Goal: Task Accomplishment & Management: Manage account settings

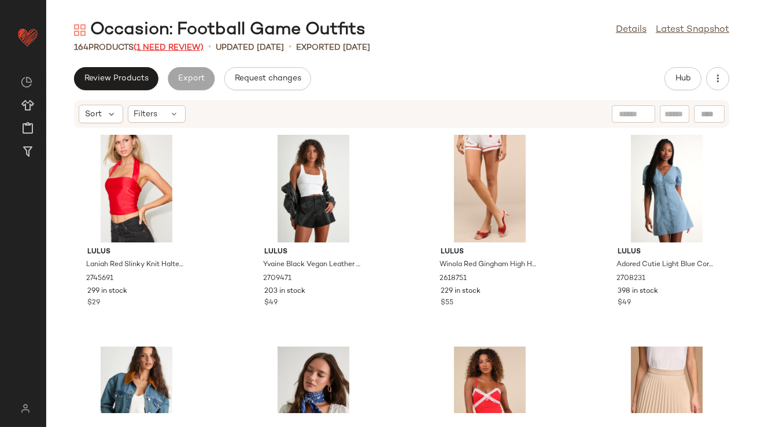
click at [175, 46] on span "(1 Need Review)" at bounding box center [169, 47] width 70 height 9
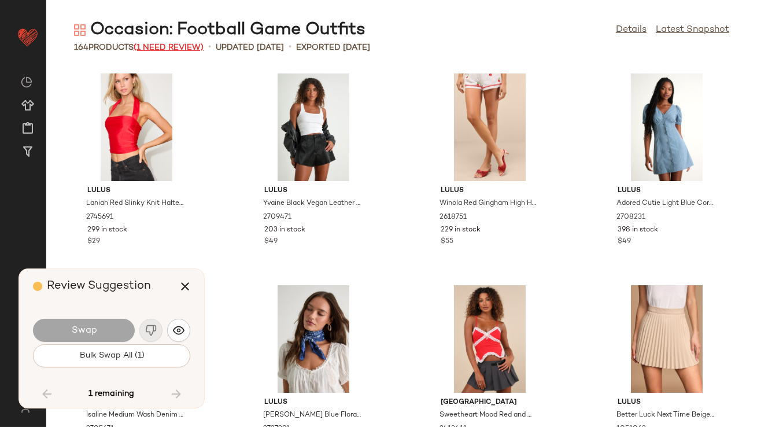
scroll to position [4868, 0]
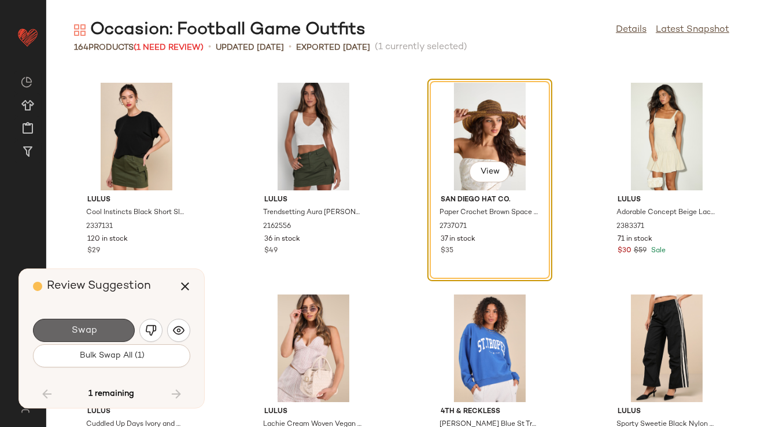
click at [82, 326] on span "Swap" at bounding box center [84, 330] width 26 height 11
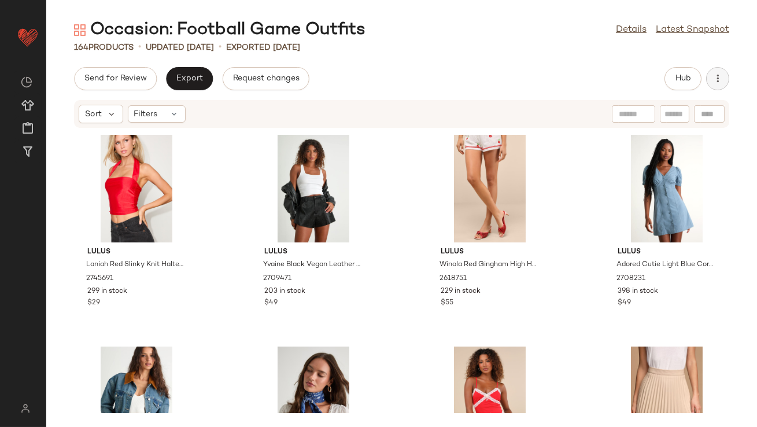
click at [724, 80] on button "button" at bounding box center [717, 78] width 23 height 23
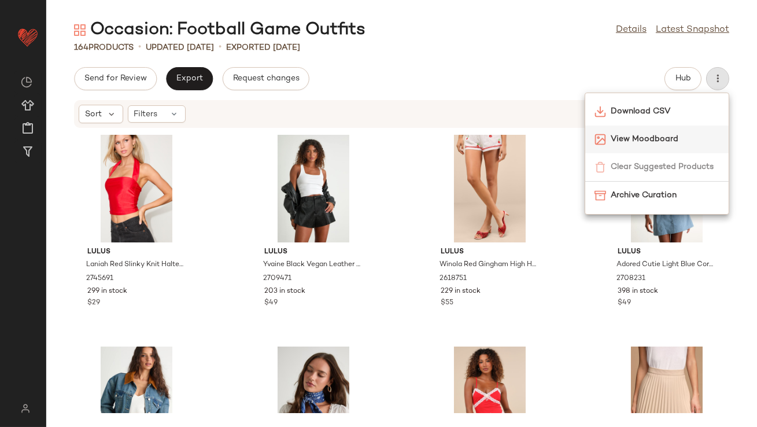
click at [659, 134] on span "View Moodboard" at bounding box center [665, 139] width 109 height 12
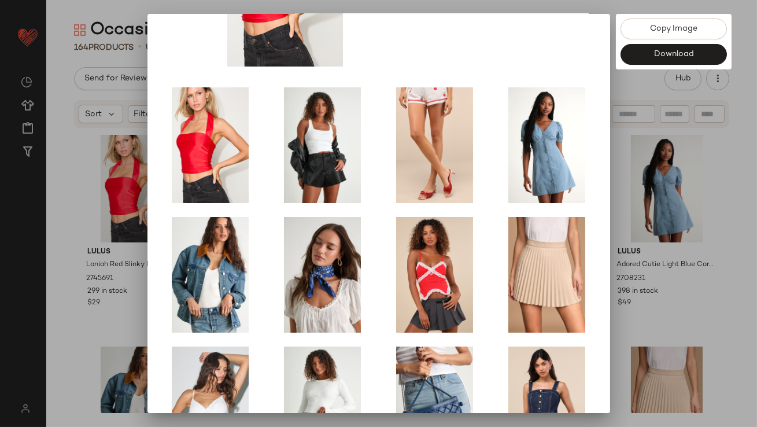
scroll to position [197, 0]
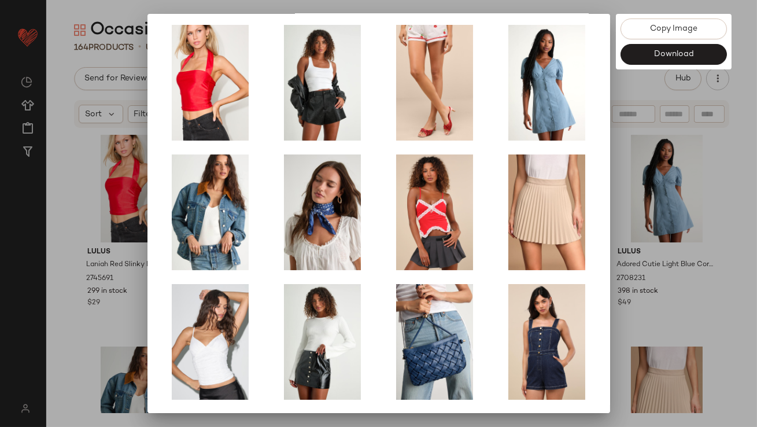
click at [663, 274] on div at bounding box center [378, 213] width 757 height 427
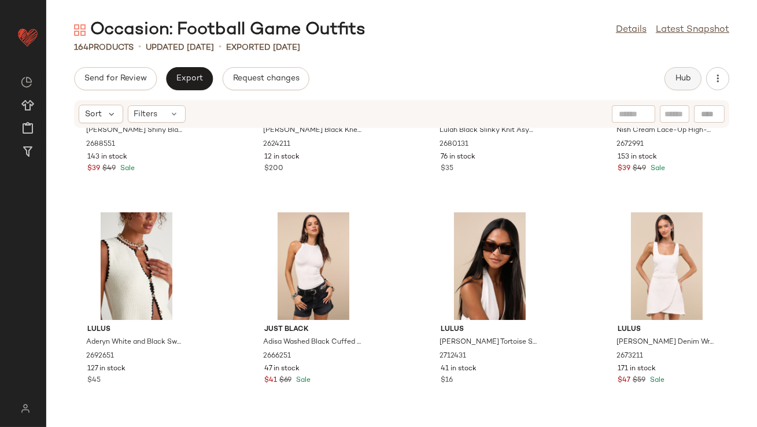
click at [688, 70] on button "Hub" at bounding box center [682, 78] width 37 height 23
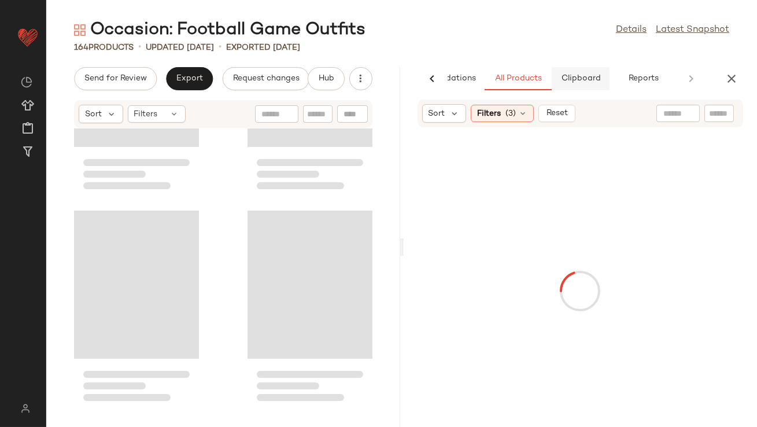
scroll to position [11429, 0]
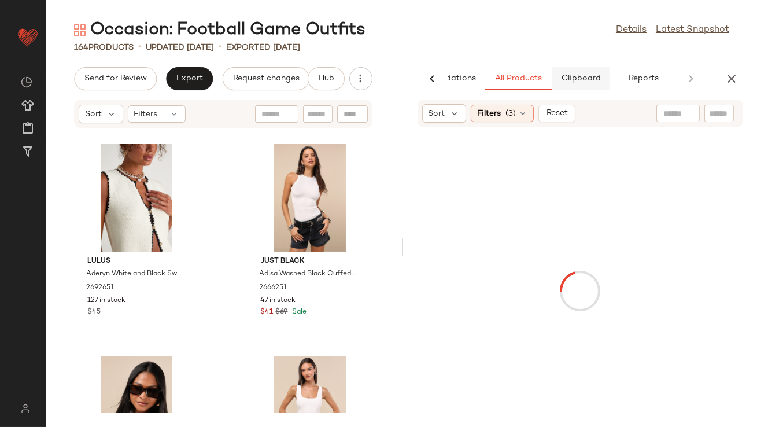
click at [590, 80] on span "Clipboard" at bounding box center [580, 78] width 40 height 9
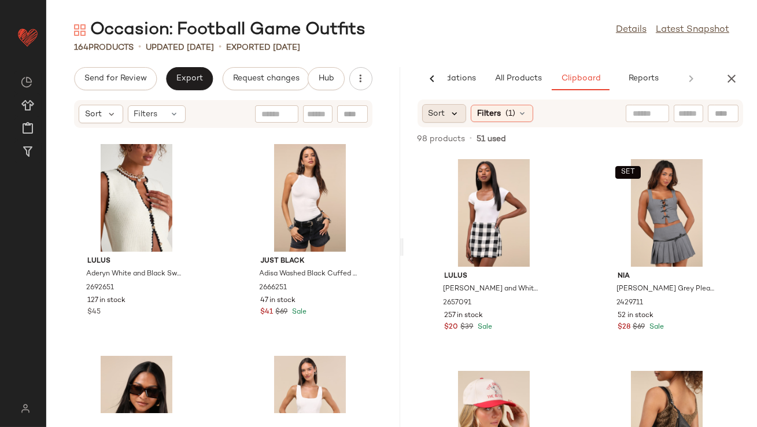
click at [456, 112] on icon at bounding box center [455, 113] width 10 height 10
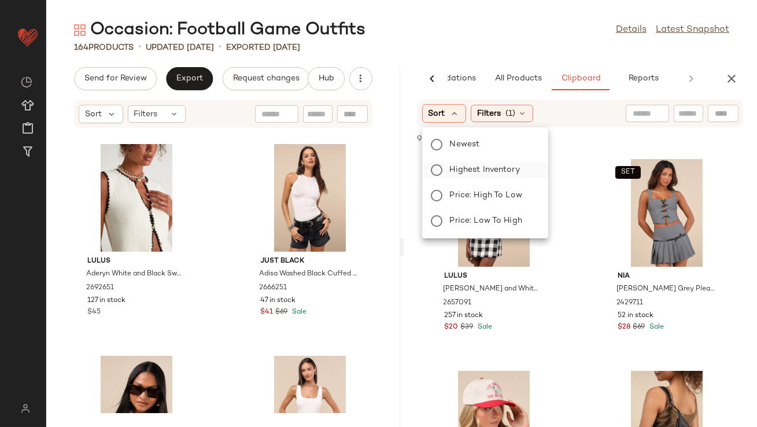
click at [466, 165] on span "Highest Inventory" at bounding box center [485, 170] width 70 height 12
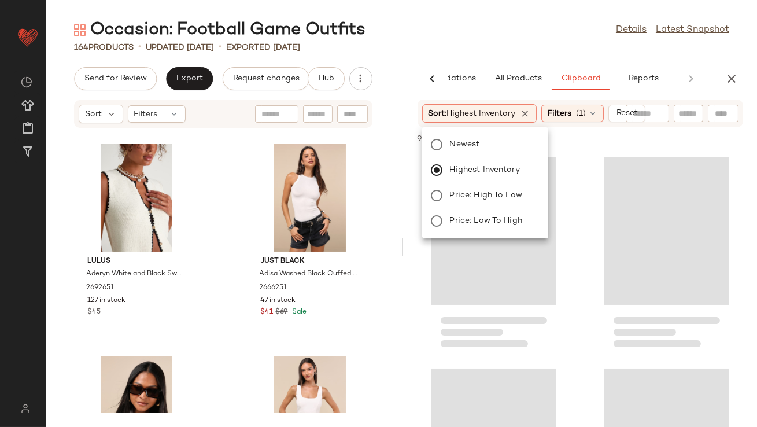
click at [516, 34] on div "Occasion: Football Game Outfits Details Latest Snapshot" at bounding box center [401, 30] width 711 height 23
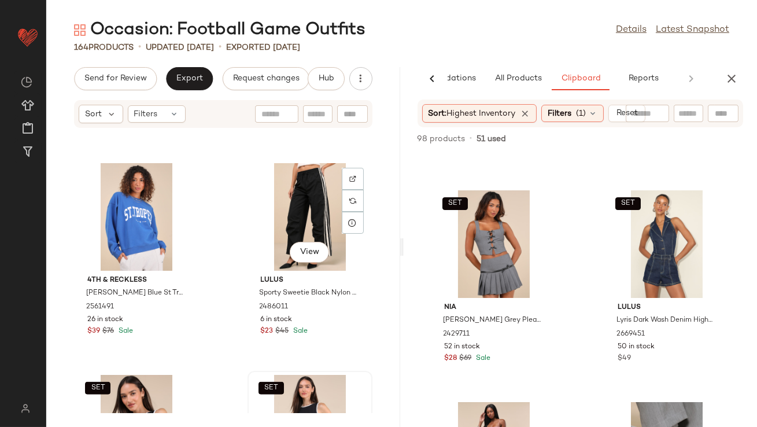
scroll to position [10421, 0]
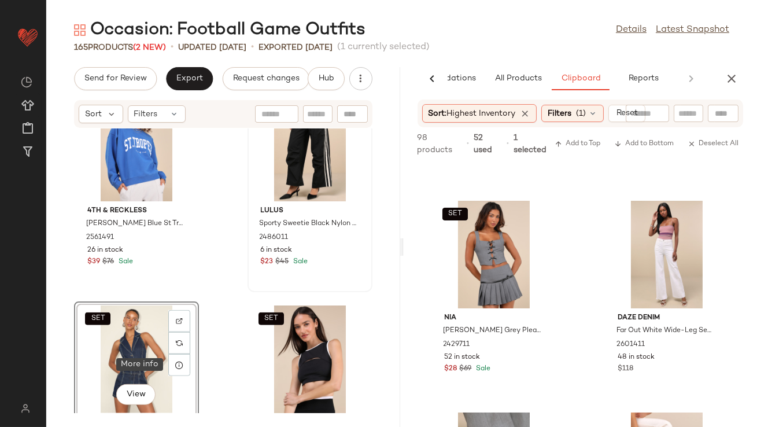
click at [178, 361] on icon at bounding box center [179, 364] width 9 height 9
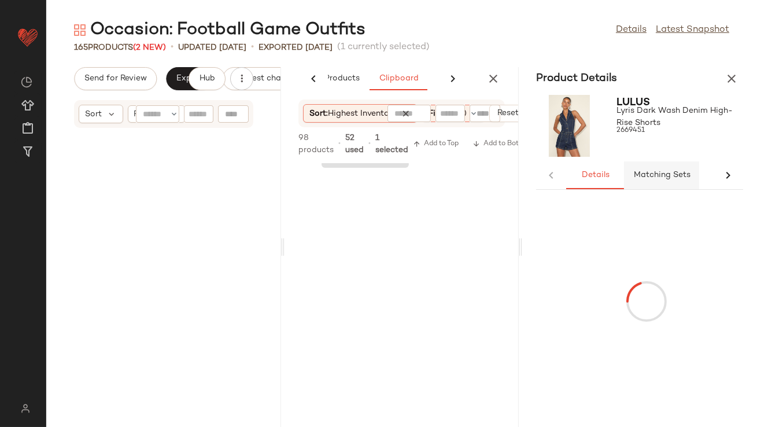
scroll to position [21165, 0]
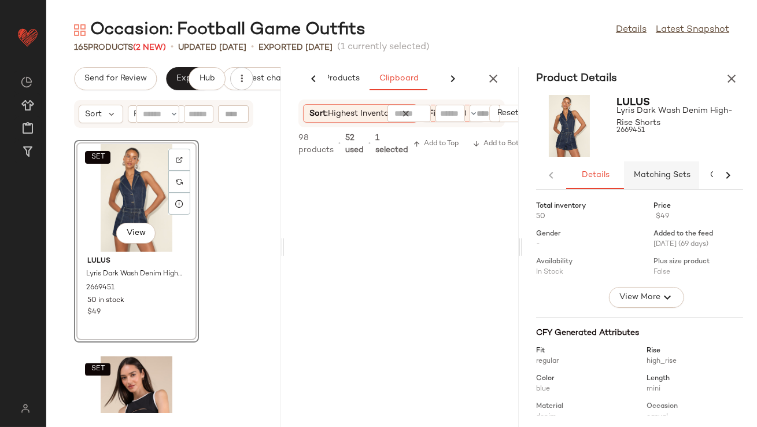
click at [650, 172] on span "Matching Sets" at bounding box center [661, 175] width 57 height 9
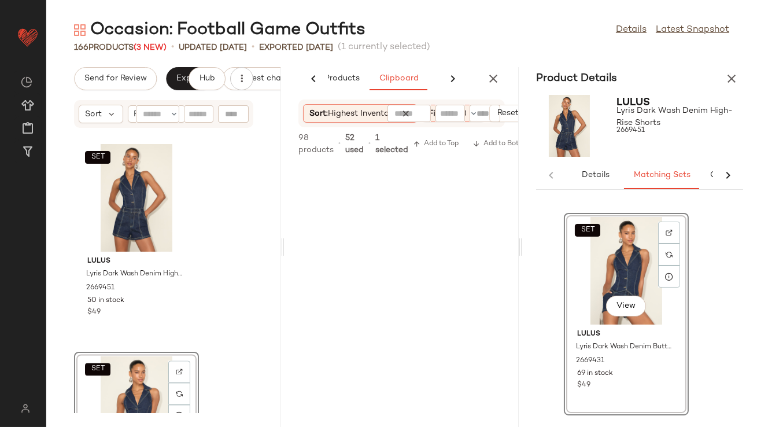
click at [733, 86] on button "button" at bounding box center [731, 78] width 23 height 23
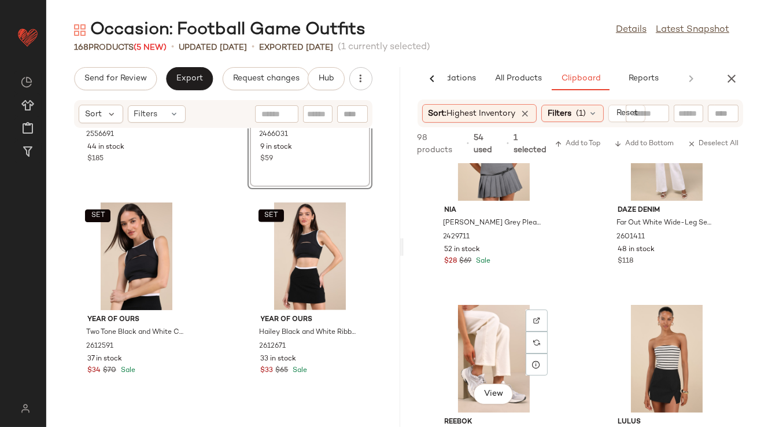
scroll to position [934, 0]
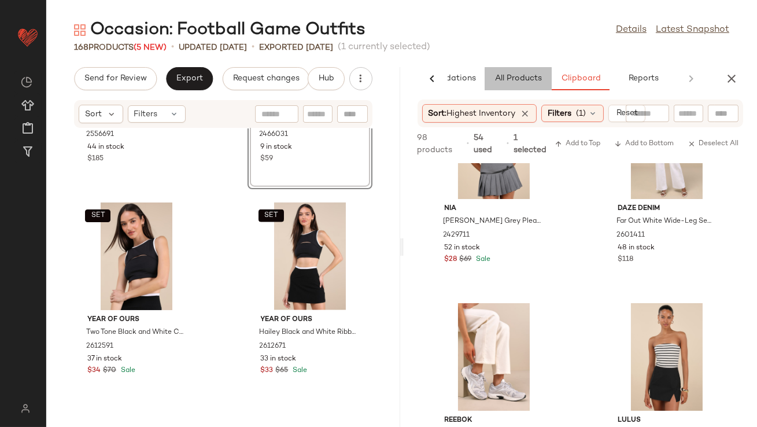
click at [501, 75] on span "All Products" at bounding box center [517, 78] width 47 height 9
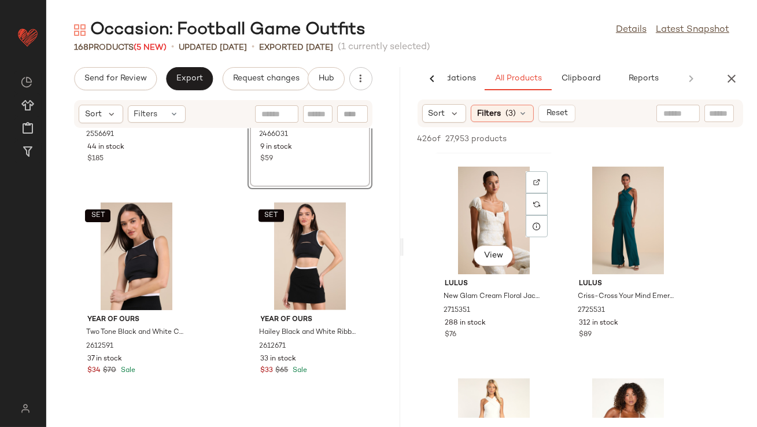
scroll to position [224, 0]
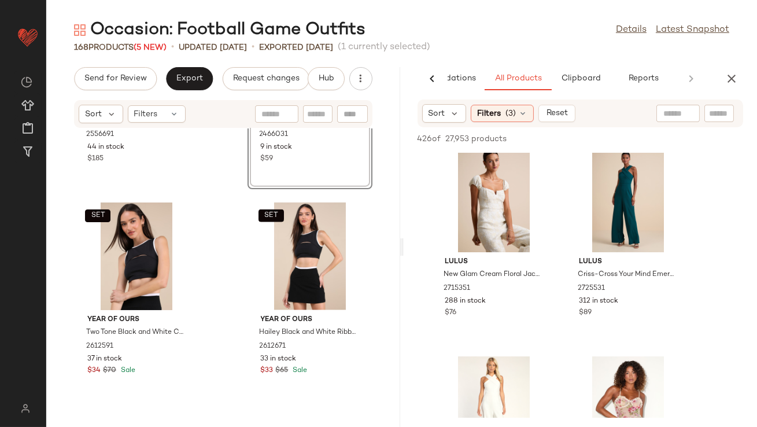
click at [678, 110] on input "text" at bounding box center [677, 114] width 29 height 12
type input "******"
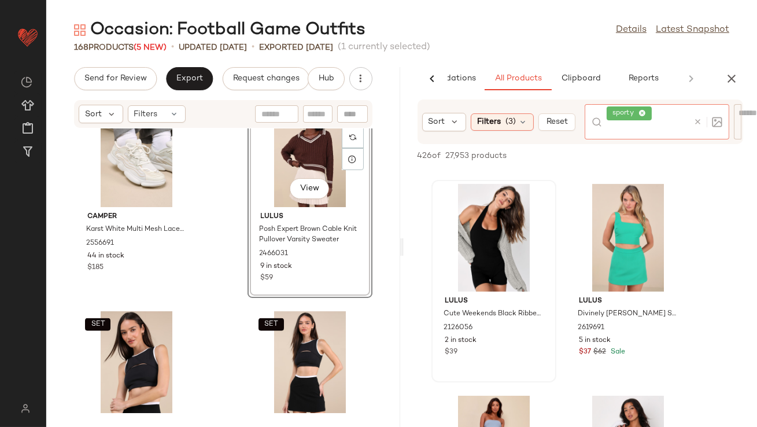
scroll to position [10851, 0]
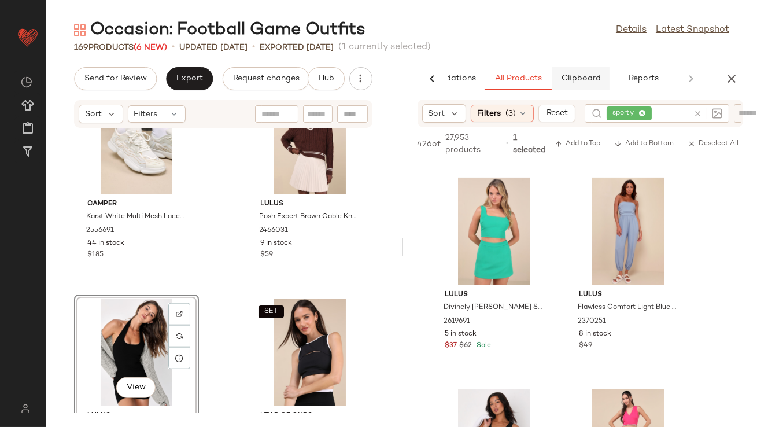
click at [590, 84] on button "Clipboard" at bounding box center [581, 78] width 58 height 23
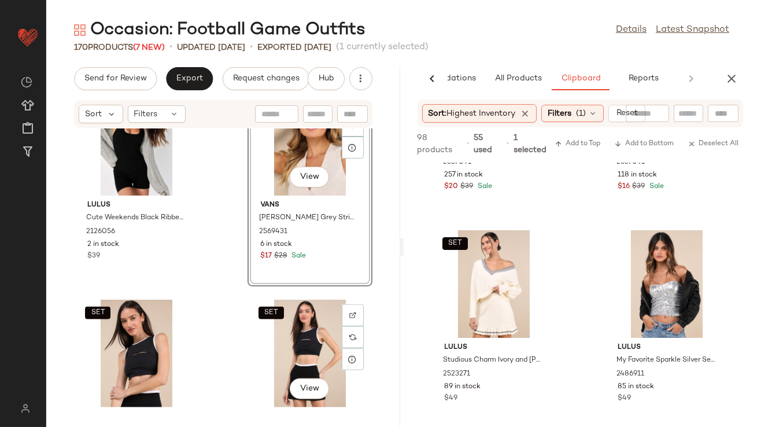
scroll to position [11068, 0]
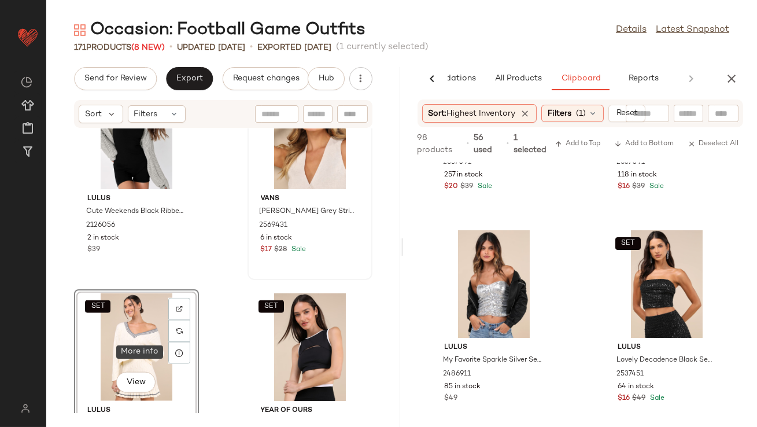
click at [183, 348] on icon at bounding box center [179, 352] width 9 height 9
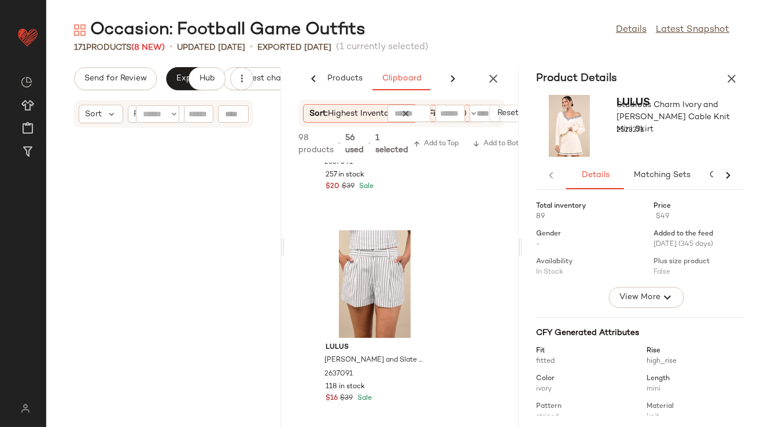
scroll to position [22434, 0]
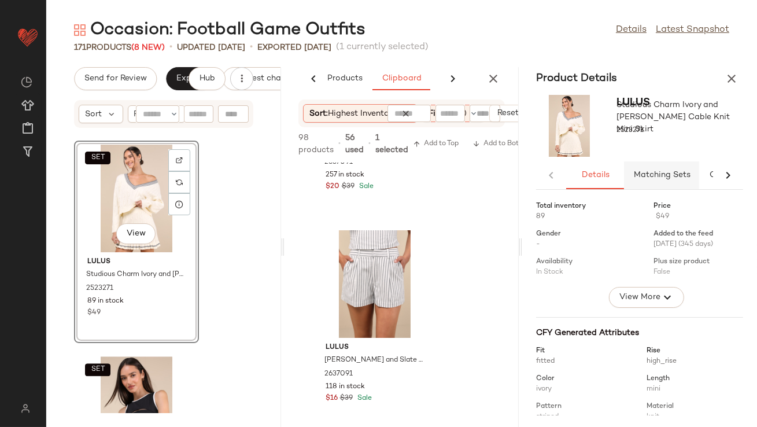
click at [646, 176] on span "Matching Sets" at bounding box center [661, 175] width 57 height 9
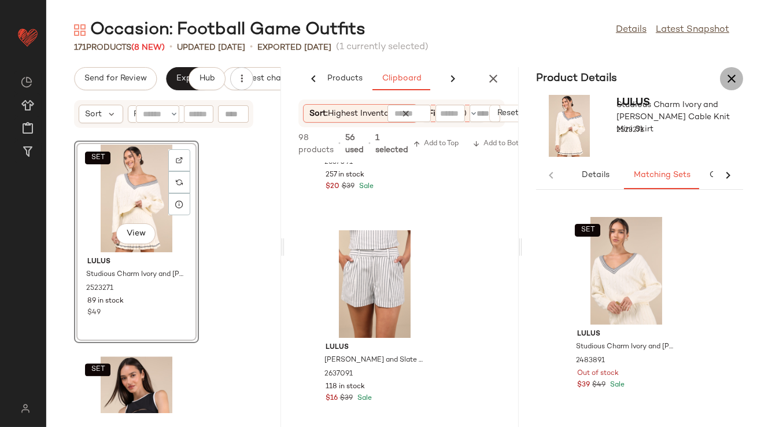
click at [725, 72] on icon "button" at bounding box center [732, 79] width 14 height 14
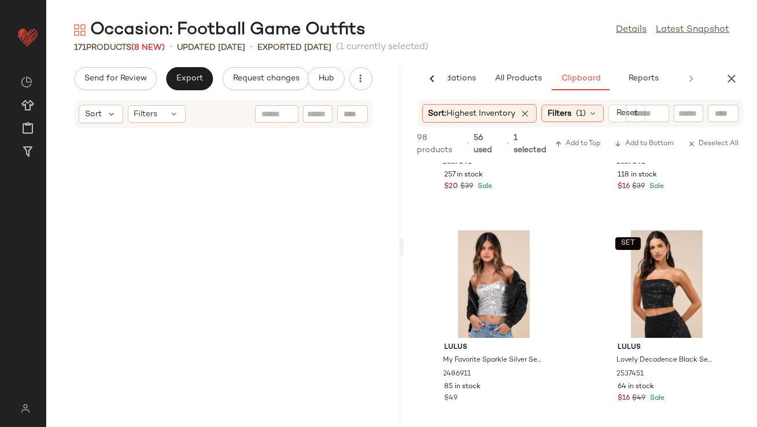
scroll to position [11217, 0]
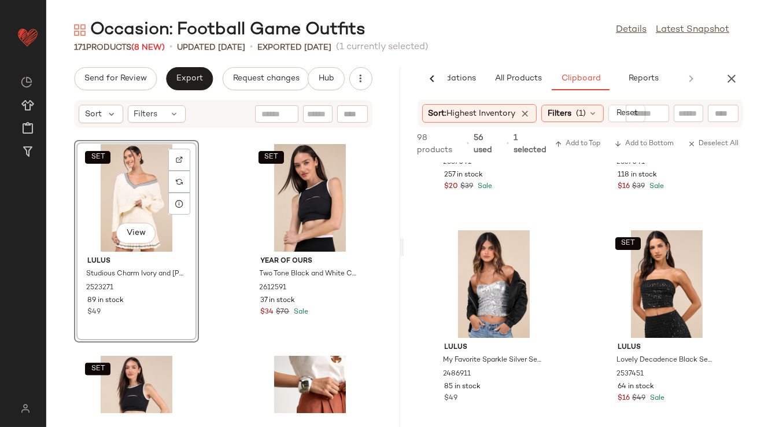
click at [116, 204] on div "SET View" at bounding box center [136, 198] width 117 height 108
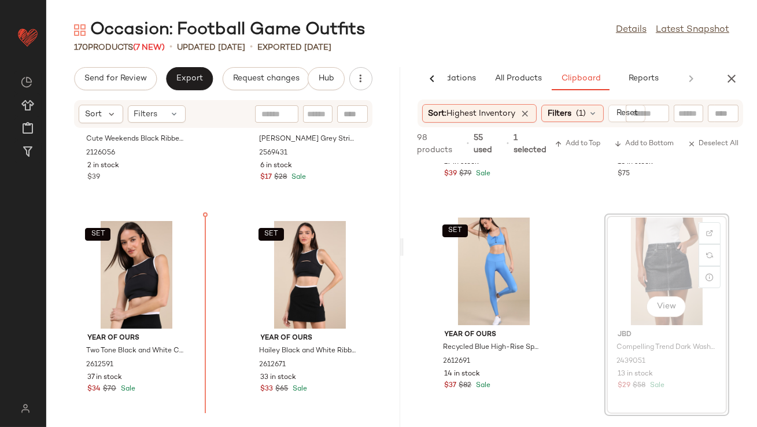
scroll to position [11140, 0]
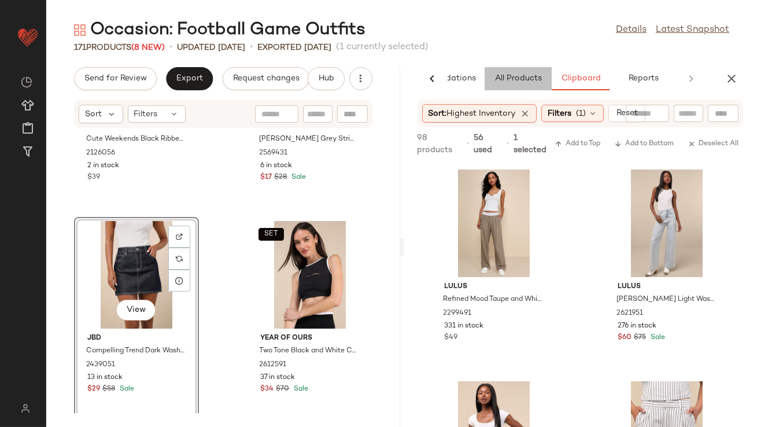
click at [512, 86] on button "All Products" at bounding box center [518, 78] width 67 height 23
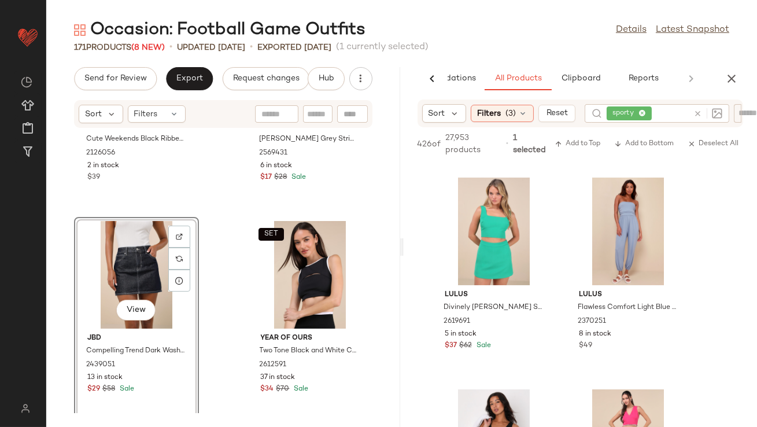
click at [649, 115] on span "sporty" at bounding box center [629, 113] width 45 height 14
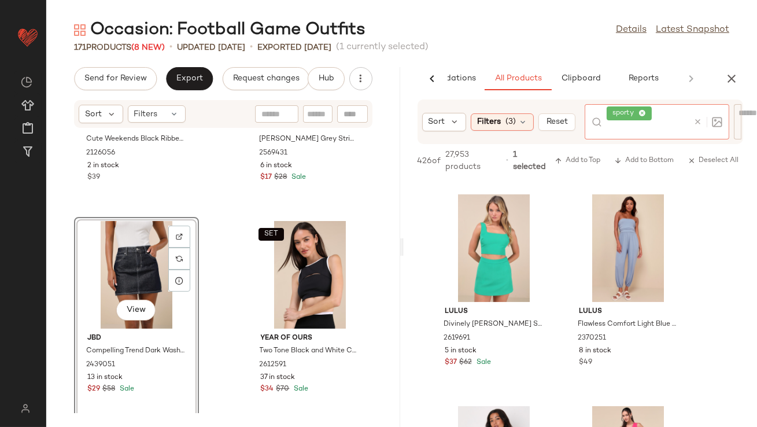
click at [644, 113] on icon at bounding box center [642, 114] width 8 height 8
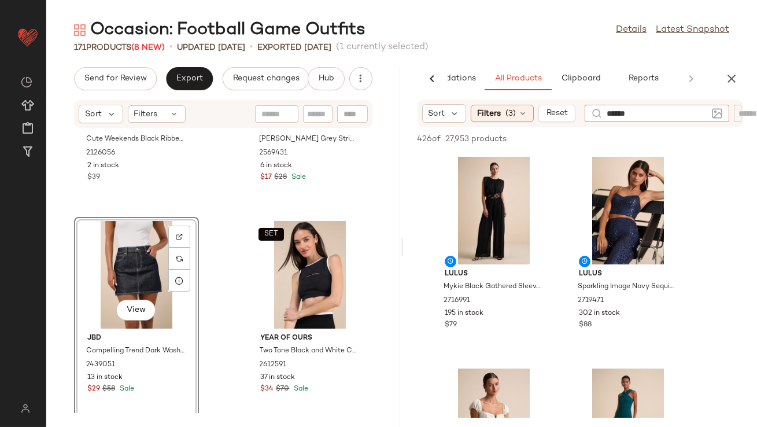
type input "*******"
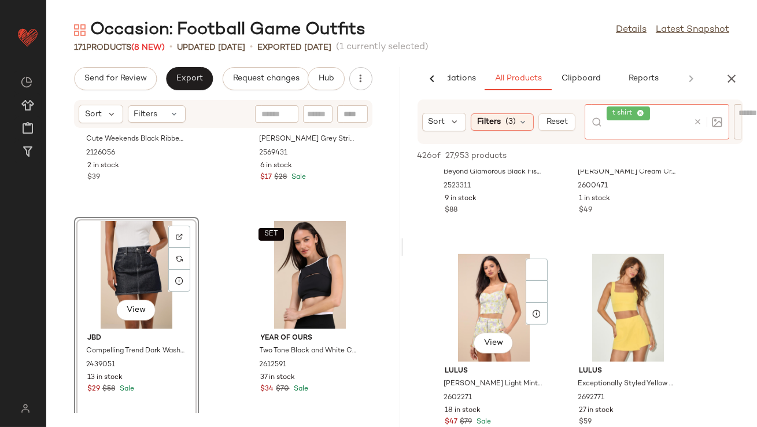
scroll to position [1252, 0]
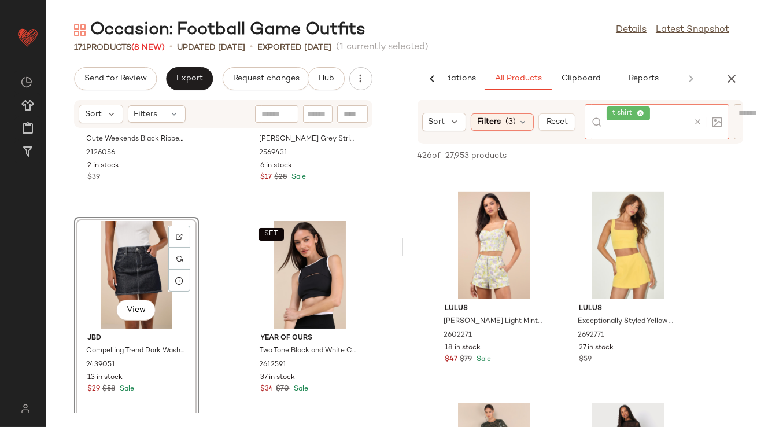
click at [642, 113] on icon at bounding box center [641, 114] width 8 height 8
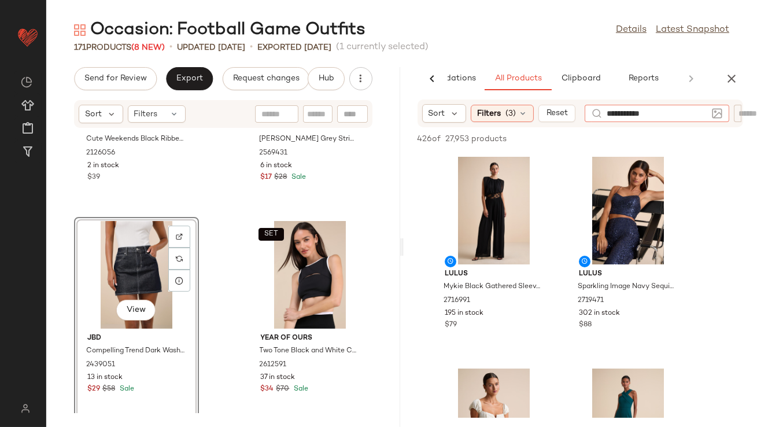
type input "**********"
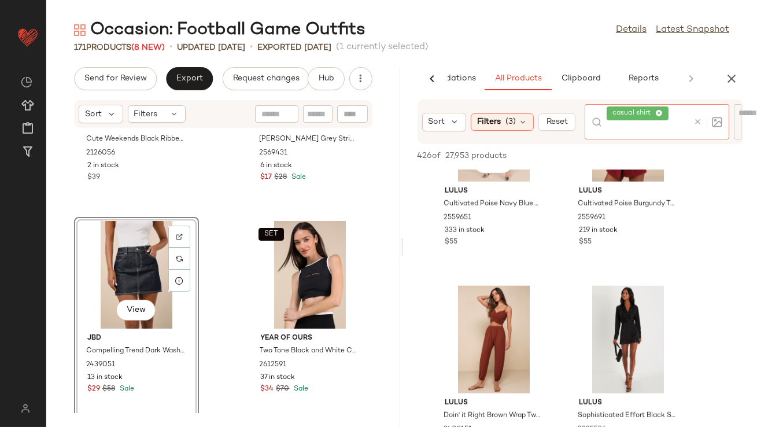
scroll to position [2290, 0]
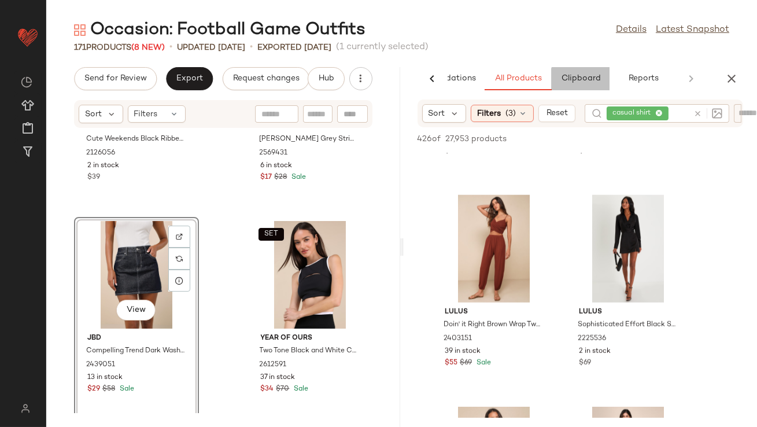
click at [575, 88] on button "Clipboard" at bounding box center [581, 78] width 58 height 23
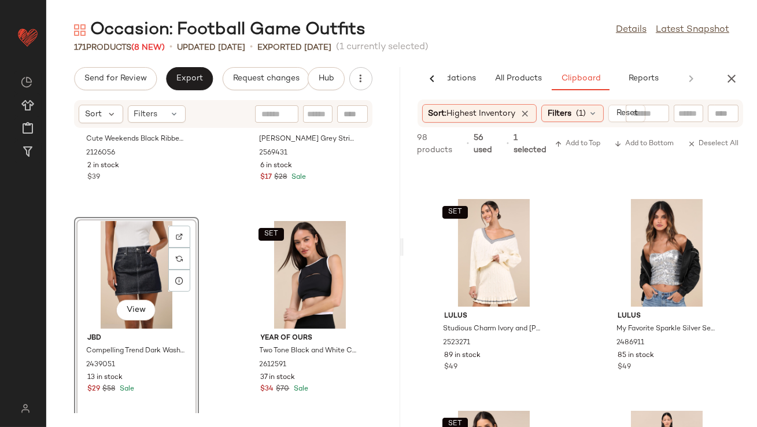
scroll to position [438, 0]
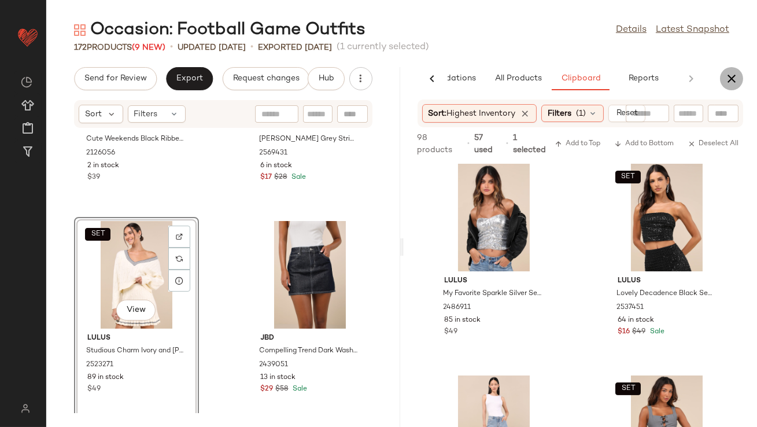
click at [726, 74] on icon "button" at bounding box center [732, 79] width 14 height 14
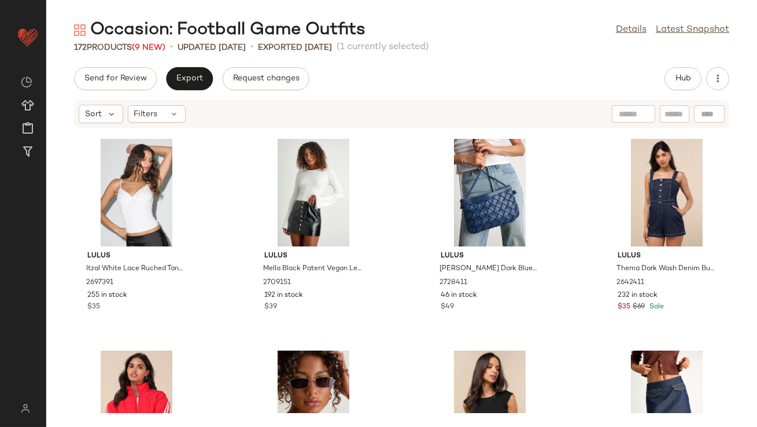
scroll to position [0, 0]
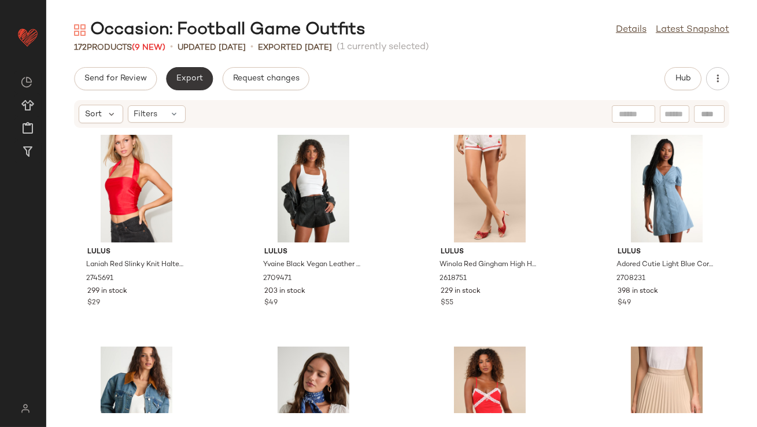
click at [201, 74] on span "Export" at bounding box center [189, 78] width 27 height 9
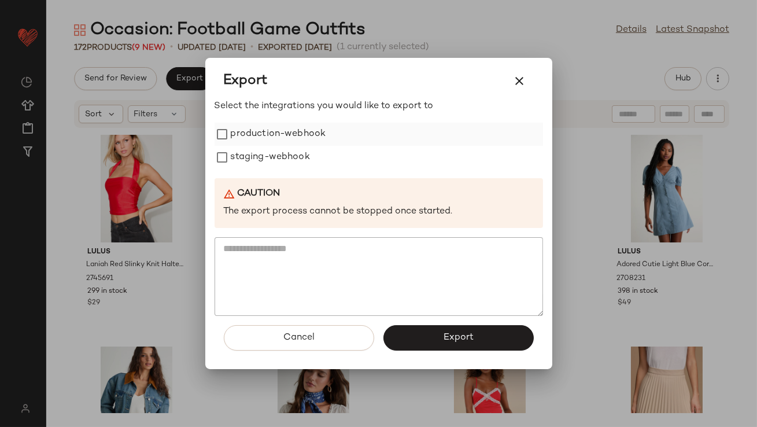
click at [264, 130] on label "production-webhook" at bounding box center [278, 134] width 95 height 23
click at [264, 154] on label "staging-webhook" at bounding box center [270, 157] width 79 height 23
click at [423, 334] on button "Export" at bounding box center [458, 337] width 150 height 25
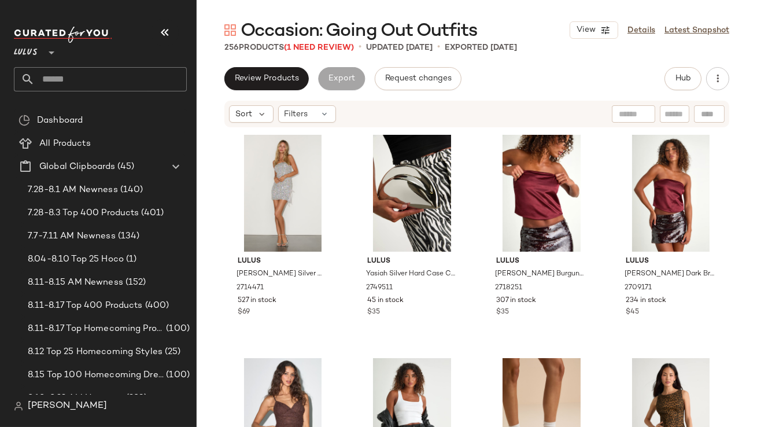
click at [152, 31] on button "button" at bounding box center [165, 33] width 28 height 28
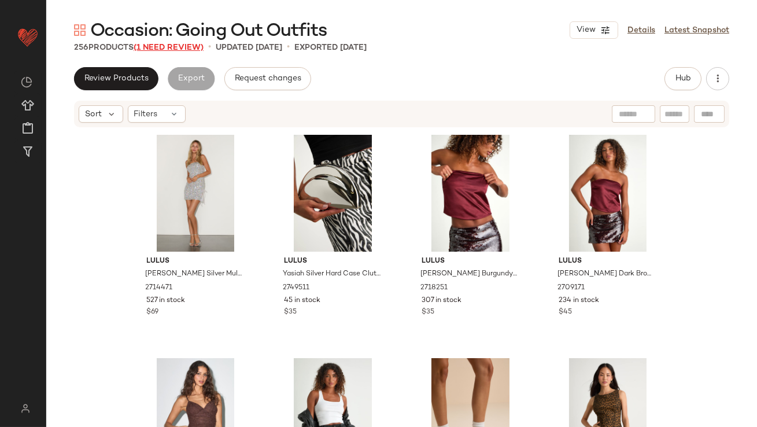
click at [165, 51] on span "(1 Need Review)" at bounding box center [169, 47] width 70 height 9
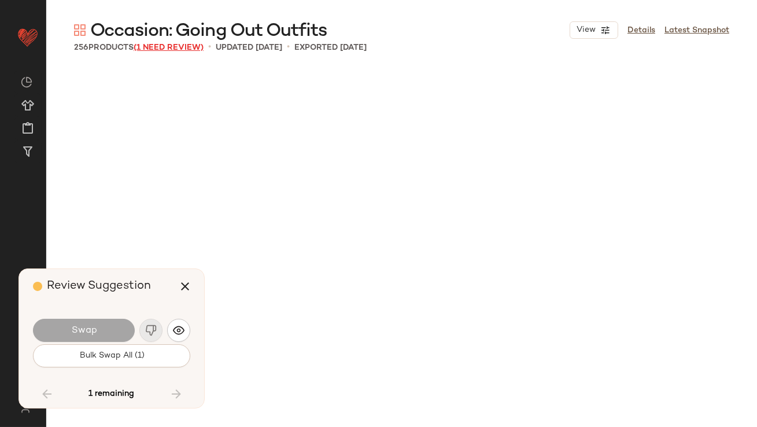
scroll to position [10938, 0]
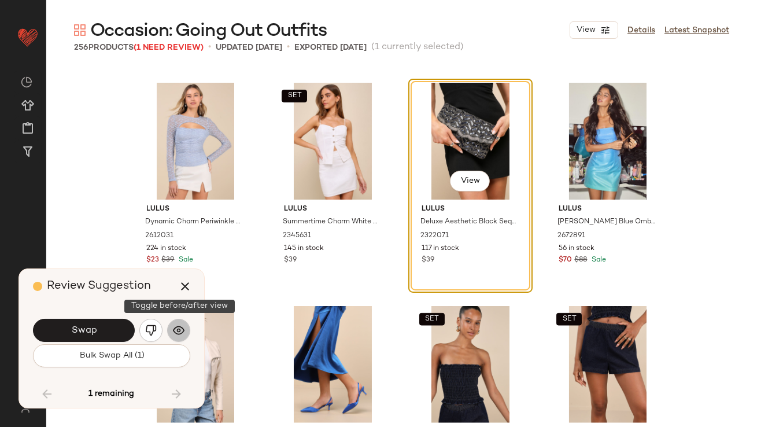
click at [169, 328] on button "button" at bounding box center [178, 330] width 23 height 23
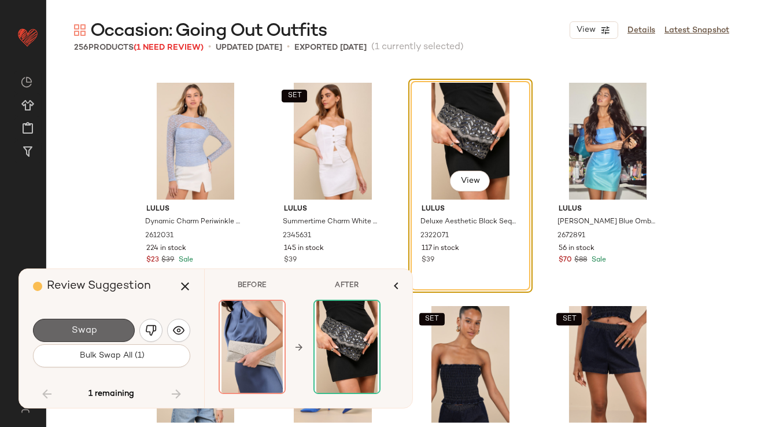
click at [93, 339] on button "Swap" at bounding box center [84, 330] width 102 height 23
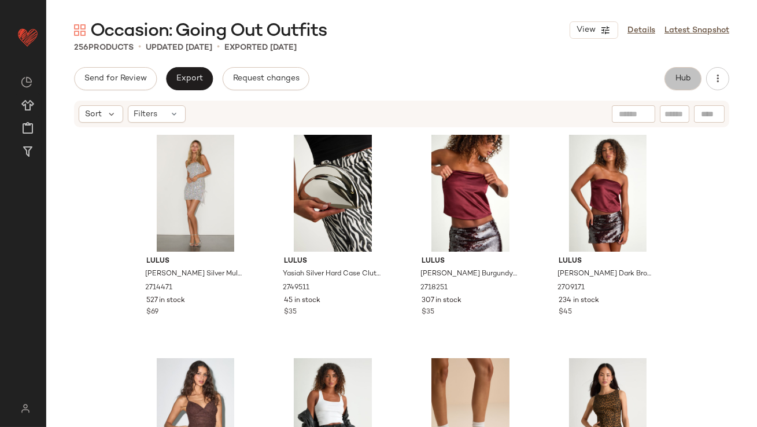
click at [679, 76] on span "Hub" at bounding box center [683, 78] width 16 height 9
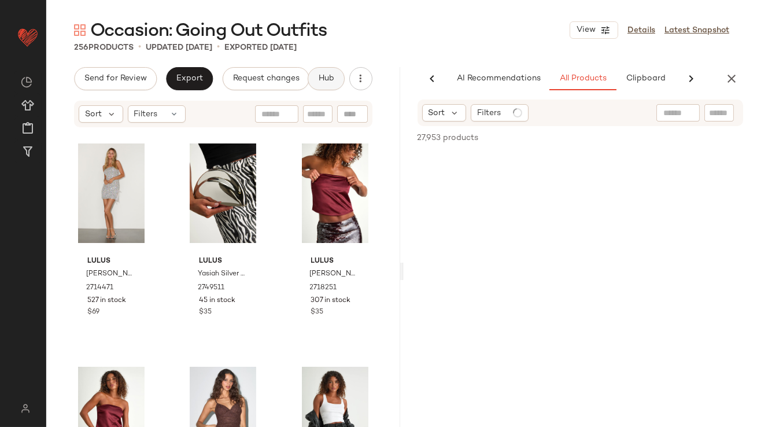
scroll to position [0, 65]
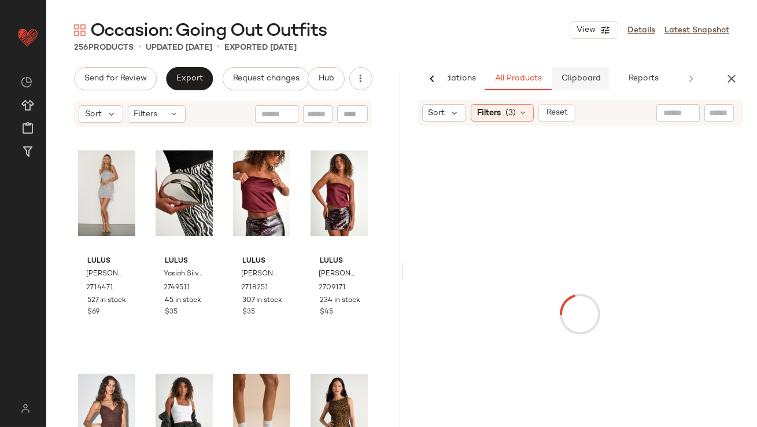
click at [605, 75] on button "Clipboard" at bounding box center [581, 78] width 58 height 23
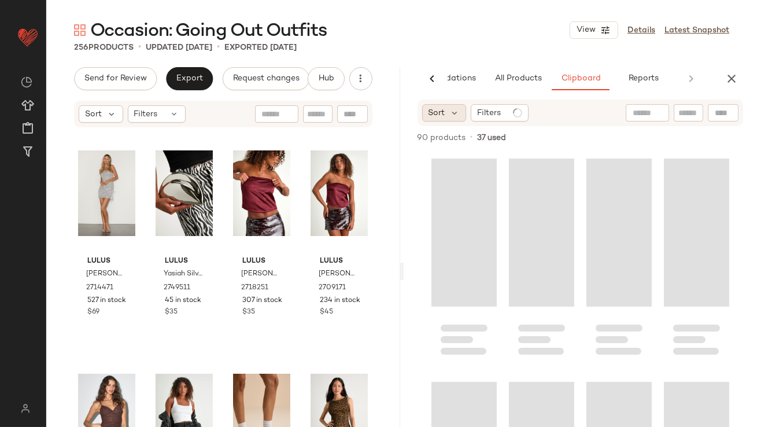
click at [464, 115] on div "Sort" at bounding box center [444, 112] width 45 height 17
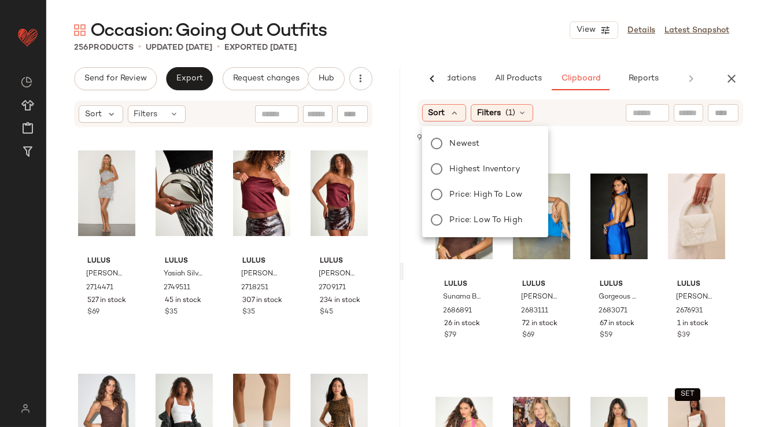
click at [460, 160] on div "Newest Highest Inventory Price: High to Low Price: Low to High" at bounding box center [484, 182] width 128 height 102
click at [462, 161] on label "Highest Inventory" at bounding box center [492, 169] width 94 height 16
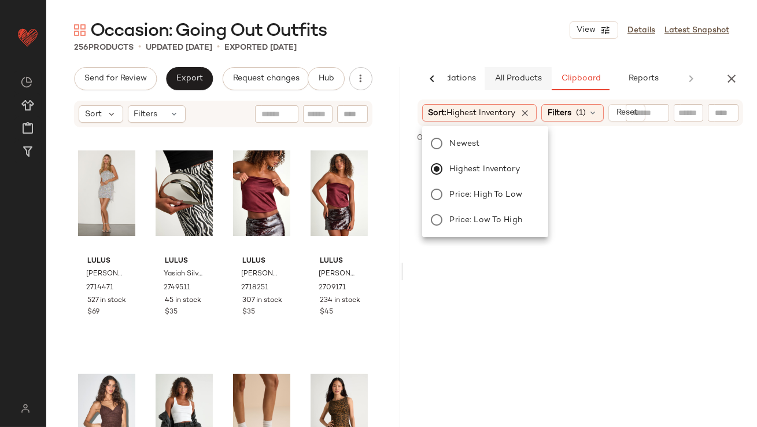
click at [490, 68] on button "All Products" at bounding box center [518, 78] width 67 height 23
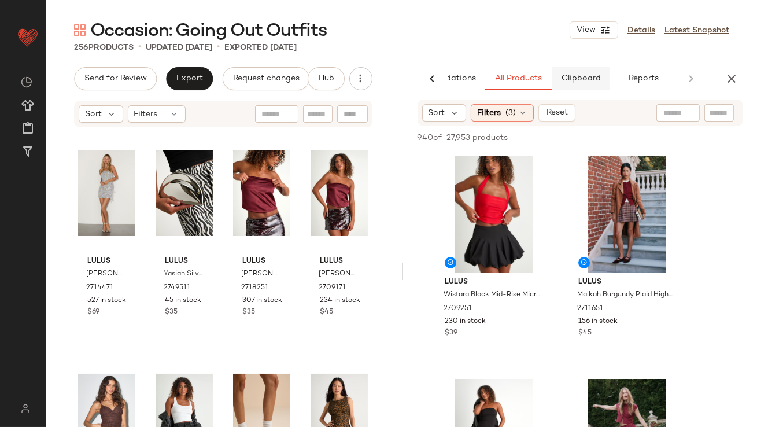
click at [592, 76] on span "Clipboard" at bounding box center [580, 78] width 40 height 9
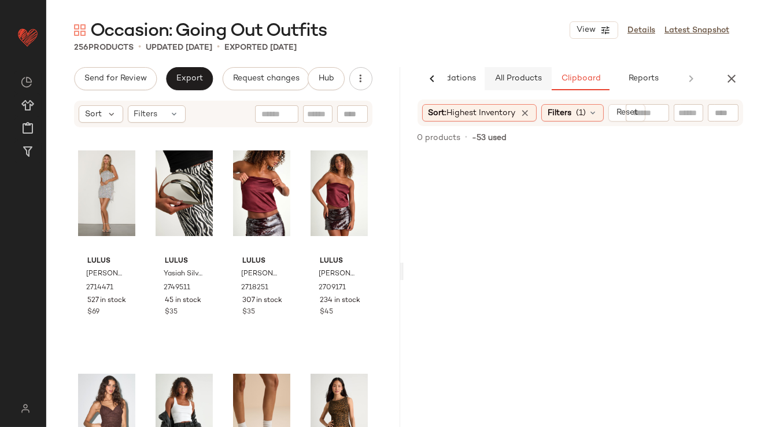
click at [518, 88] on button "All Products" at bounding box center [518, 78] width 67 height 23
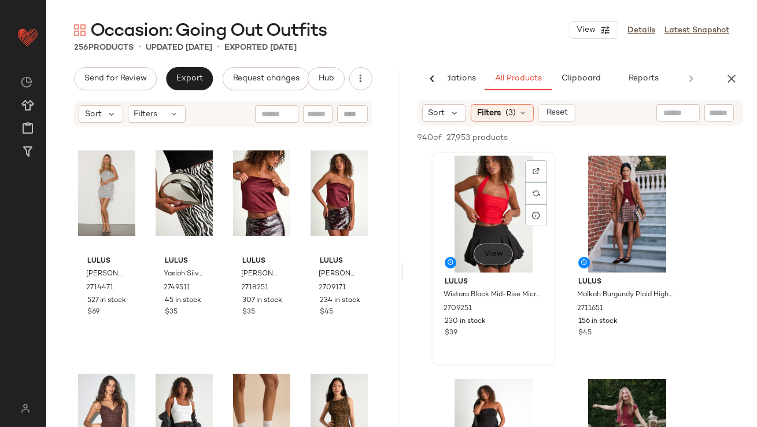
click at [495, 252] on span "View" at bounding box center [493, 253] width 20 height 9
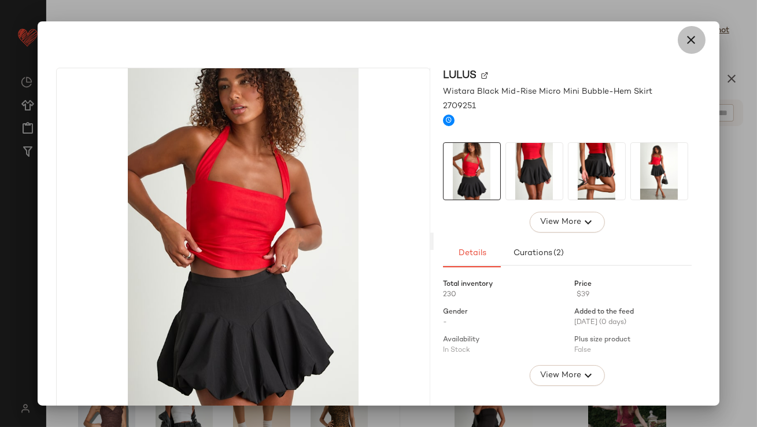
click at [685, 35] on icon "button" at bounding box center [692, 40] width 14 height 14
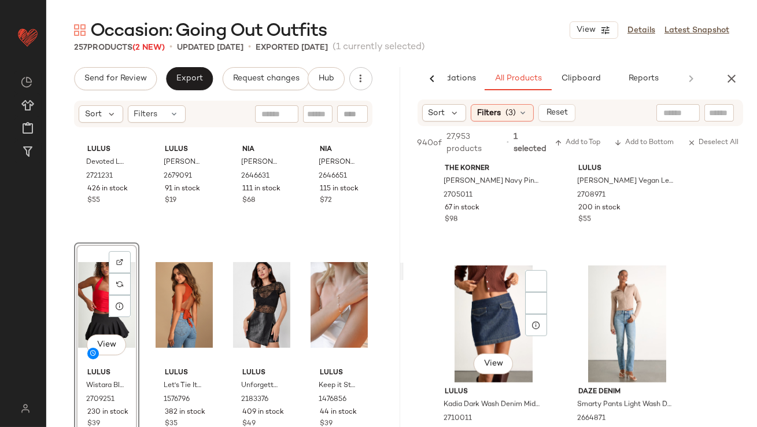
scroll to position [1922, 0]
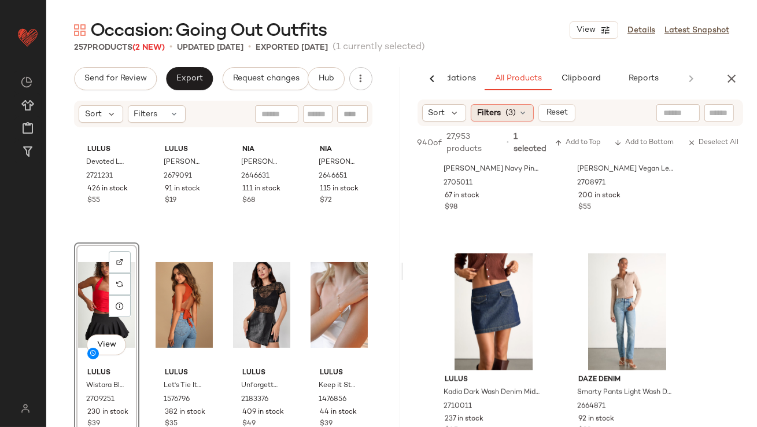
click at [515, 113] on div "Filters (3)" at bounding box center [502, 112] width 63 height 17
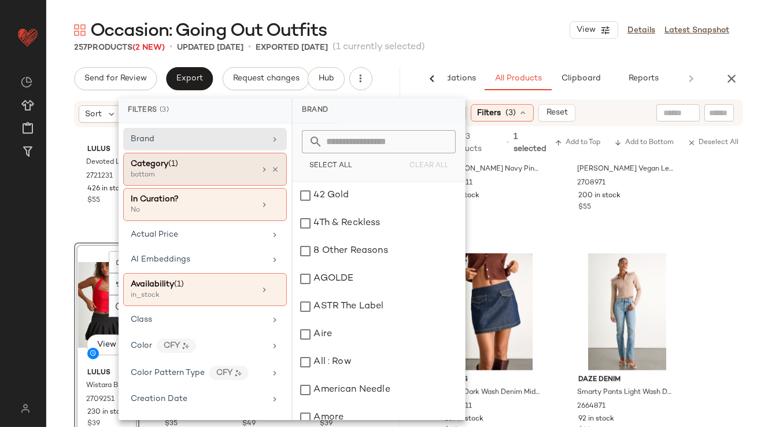
click at [271, 165] on icon at bounding box center [275, 169] width 8 height 8
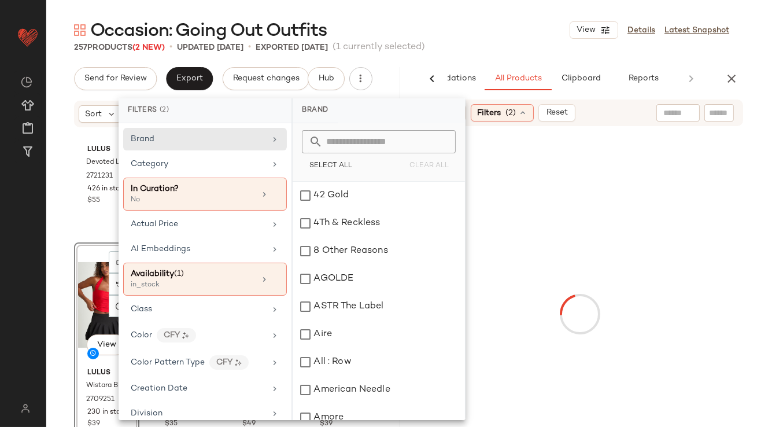
click at [456, 26] on div "Occasion: Going Out Outfits View Details Latest Snapshot" at bounding box center [401, 30] width 711 height 23
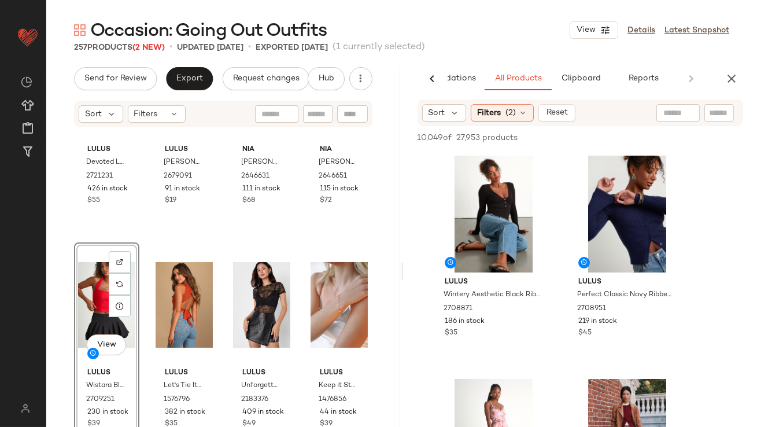
click at [478, 28] on div "Occasion: Going Out Outfits View Details Latest Snapshot" at bounding box center [401, 30] width 711 height 23
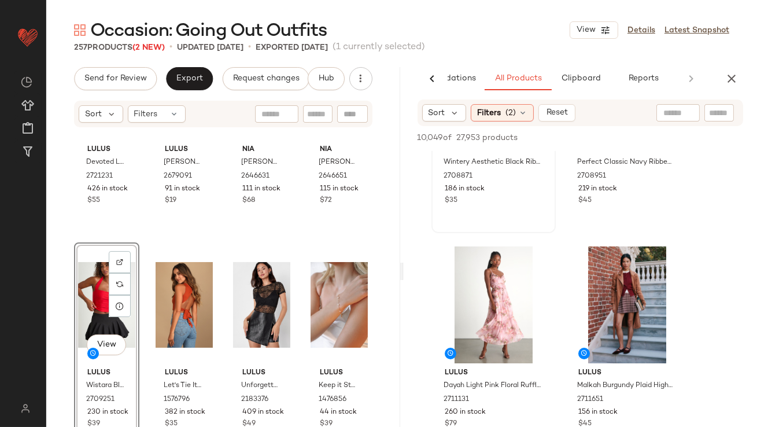
scroll to position [136, 0]
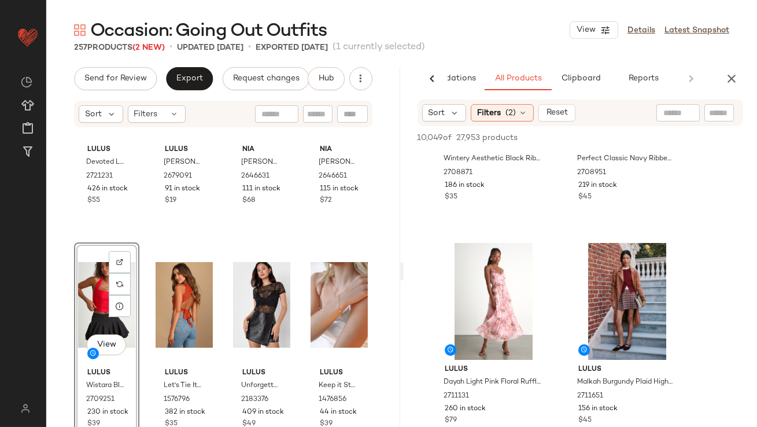
click at [464, 104] on div "Sort Filters (2) Reset" at bounding box center [499, 112] width 154 height 17
click at [457, 111] on icon at bounding box center [455, 113] width 10 height 10
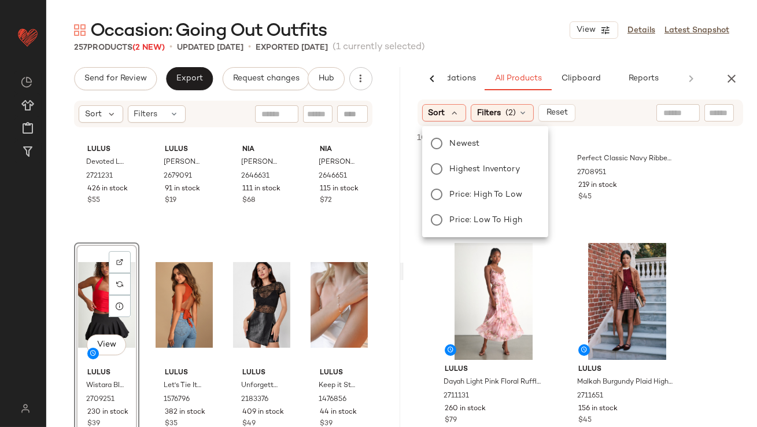
scroll to position [138, 0]
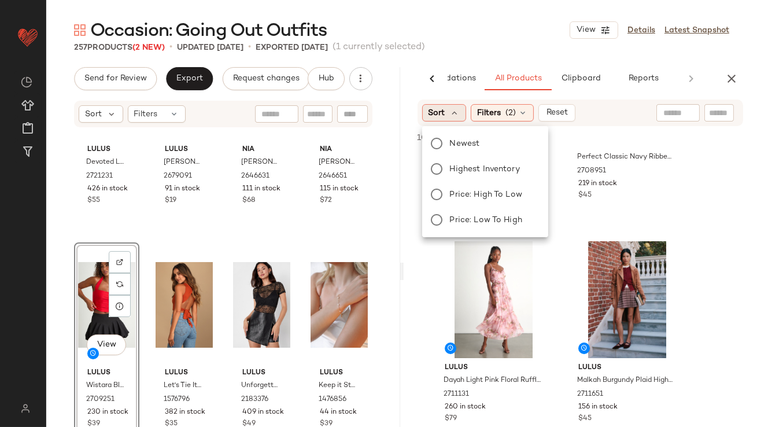
click at [456, 119] on div "Sort" at bounding box center [444, 112] width 45 height 17
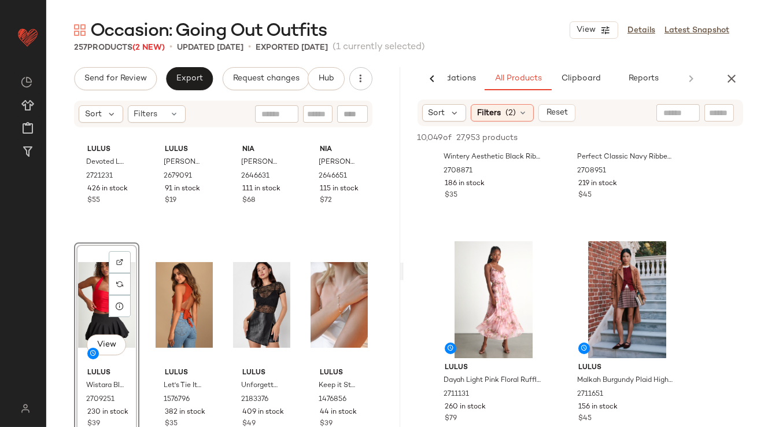
click at [454, 123] on div "Sort Filters (2) Reset" at bounding box center [581, 112] width 326 height 27
click at [454, 118] on div "Sort" at bounding box center [444, 112] width 45 height 17
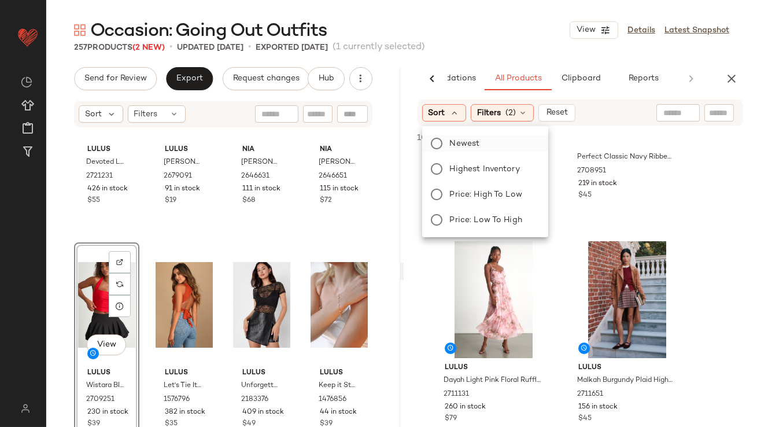
click at [454, 142] on span "Newest" at bounding box center [465, 144] width 30 height 12
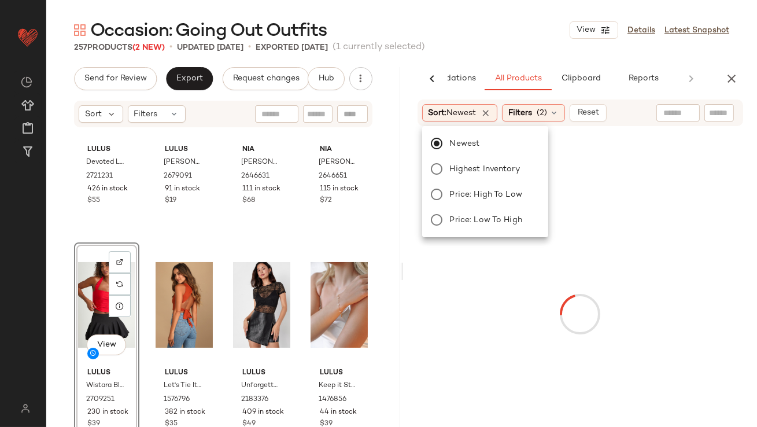
click at [471, 57] on div "Occasion: Going Out Outfits View Details Latest Snapshot 257 Products (2 New) •…" at bounding box center [401, 223] width 711 height 408
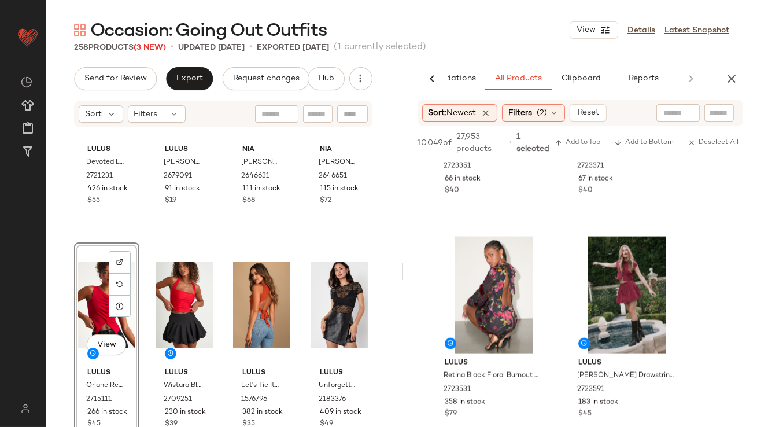
scroll to position [3304, 0]
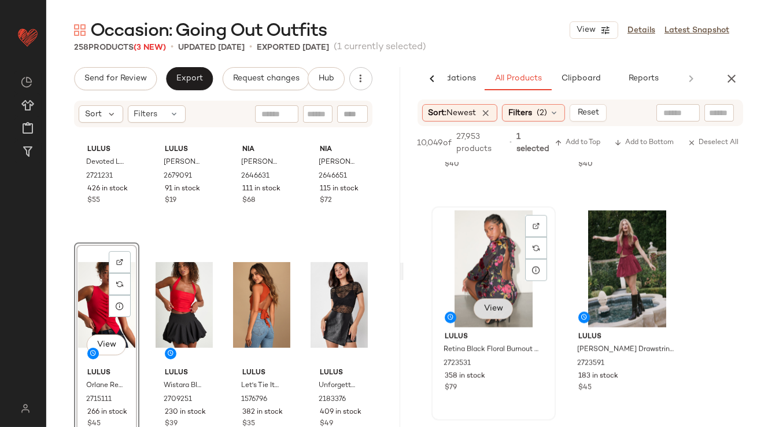
click at [498, 304] on button "View" at bounding box center [492, 308] width 39 height 21
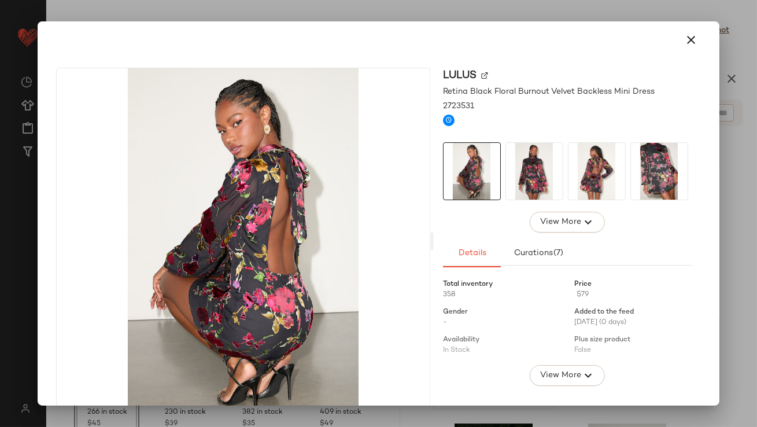
click at [535, 168] on img at bounding box center [534, 171] width 57 height 57
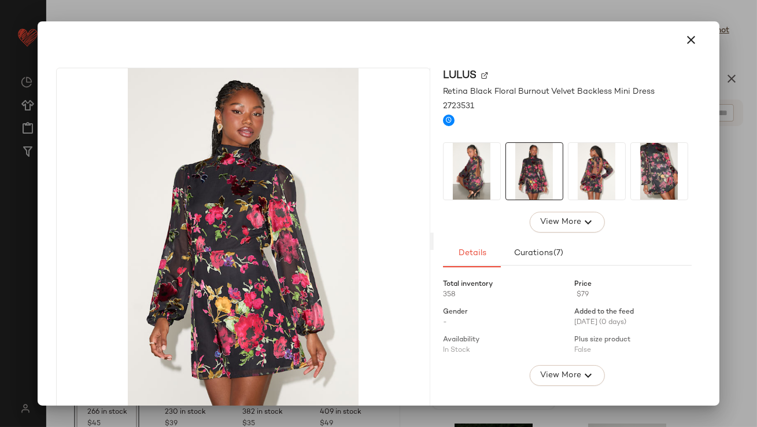
click at [681, 53] on div at bounding box center [377, 40] width 653 height 28
click at [685, 43] on icon "button" at bounding box center [692, 40] width 14 height 14
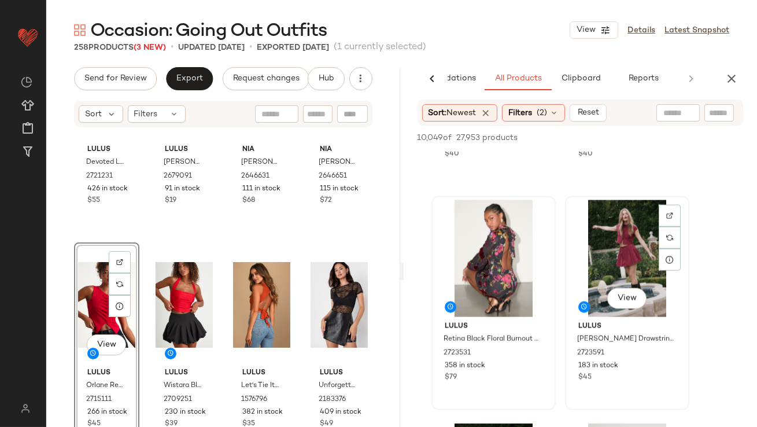
click at [627, 287] on div "View" at bounding box center [627, 258] width 116 height 117
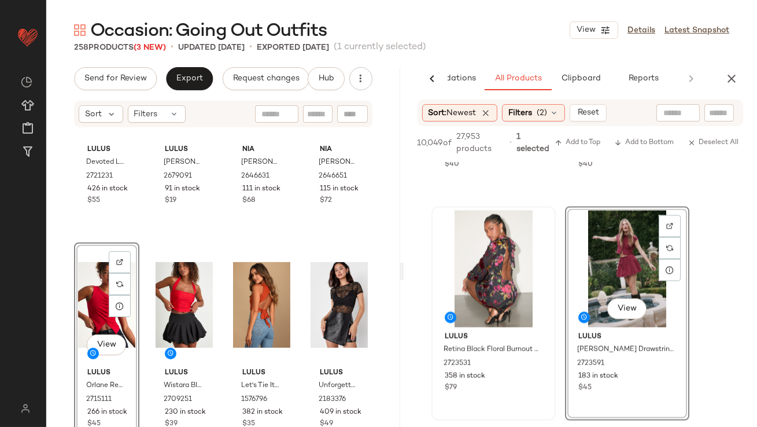
click at [626, 293] on div "View" at bounding box center [627, 268] width 116 height 117
click at [626, 305] on span "View" at bounding box center [626, 308] width 20 height 9
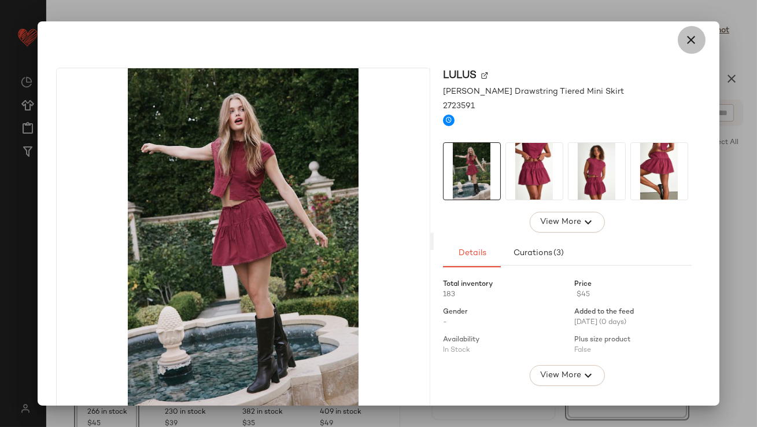
click at [685, 40] on icon "button" at bounding box center [692, 40] width 14 height 14
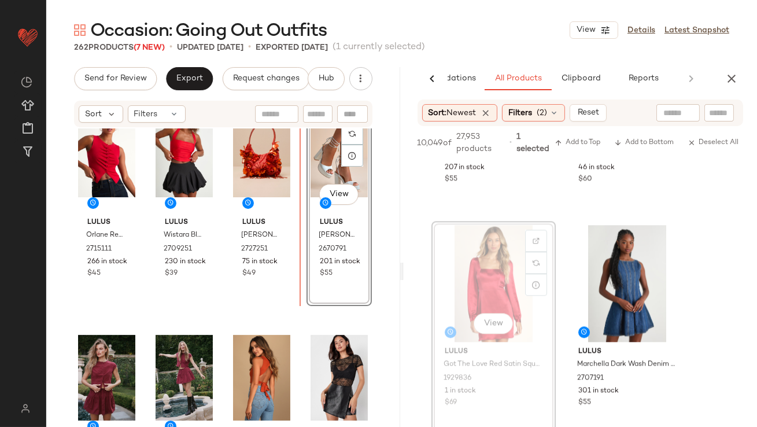
scroll to position [704, 0]
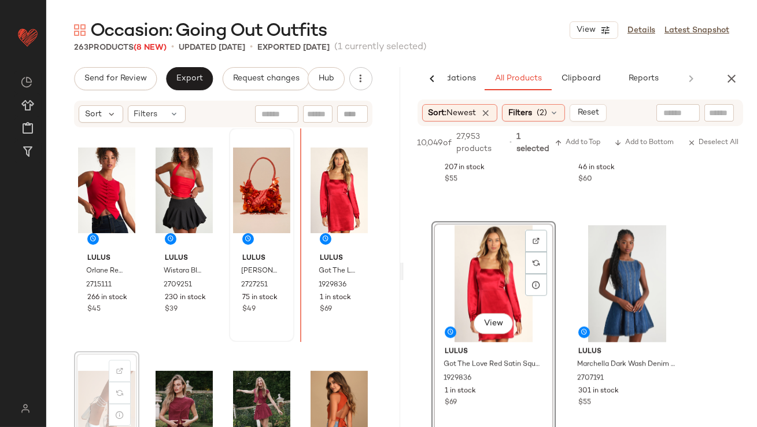
scroll to position [682, 0]
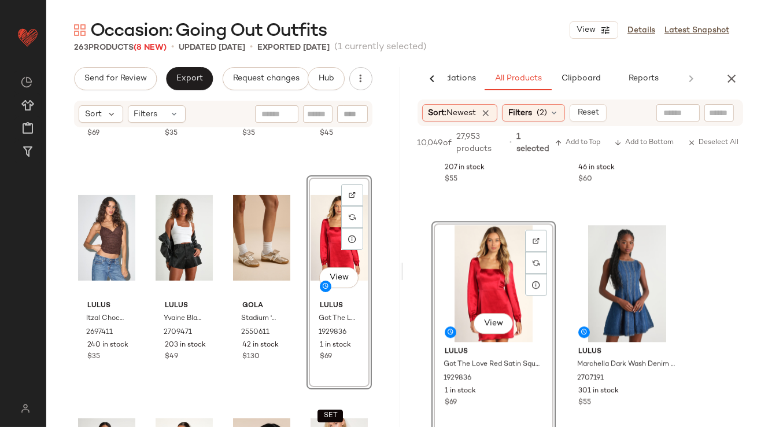
scroll to position [220, 0]
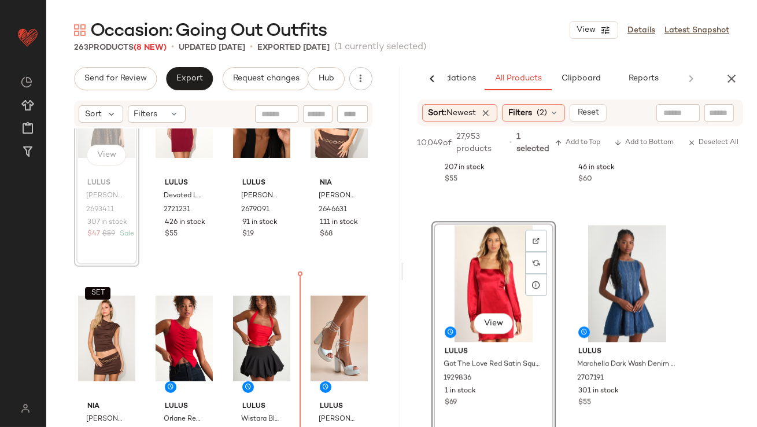
scroll to position [555, 0]
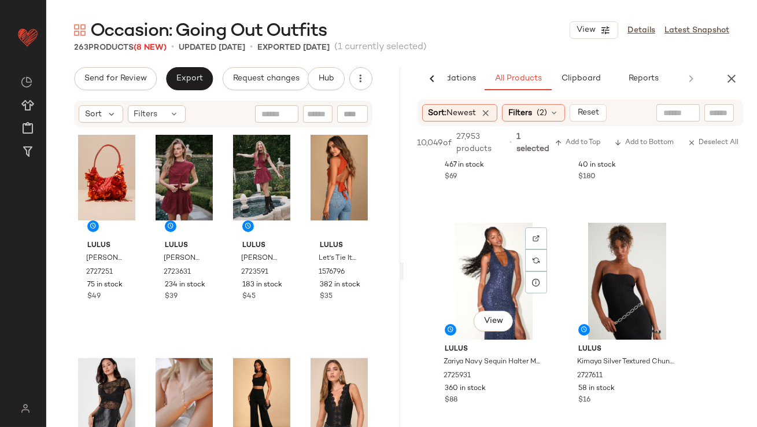
scroll to position [7797, 0]
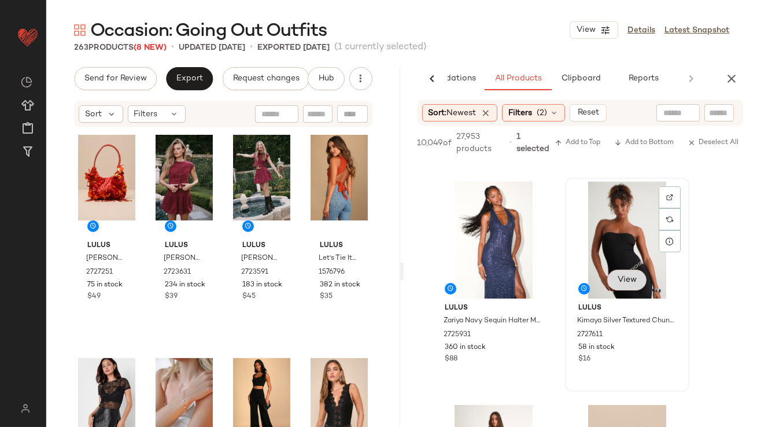
click at [633, 286] on div "View" at bounding box center [627, 240] width 116 height 117
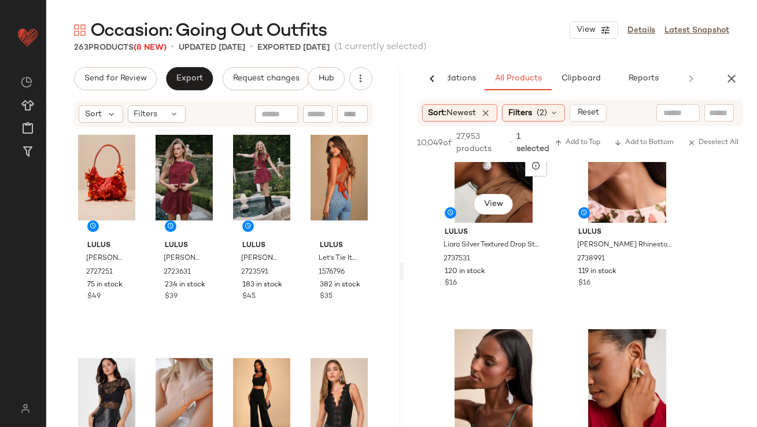
scroll to position [8973, 0]
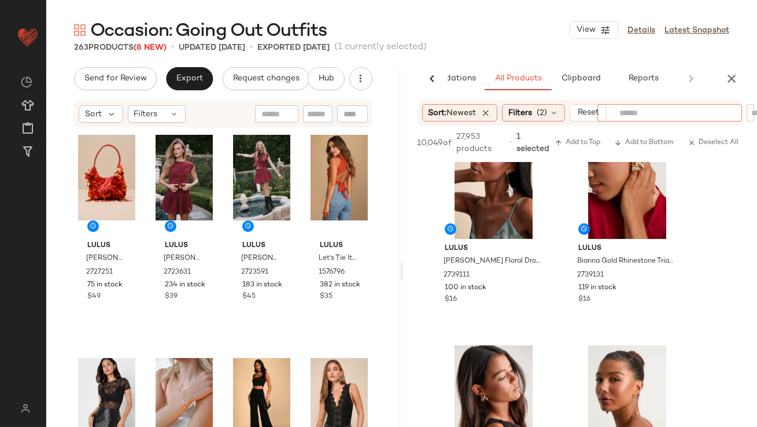
click at [670, 109] on input "text" at bounding box center [669, 113] width 101 height 12
type input "**********"
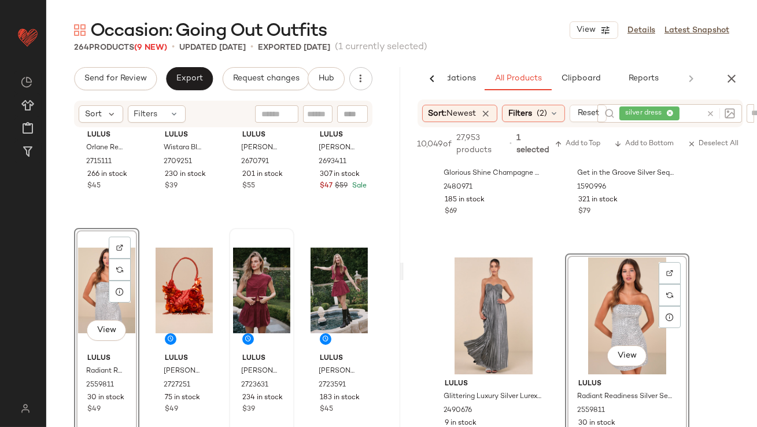
scroll to position [706, 0]
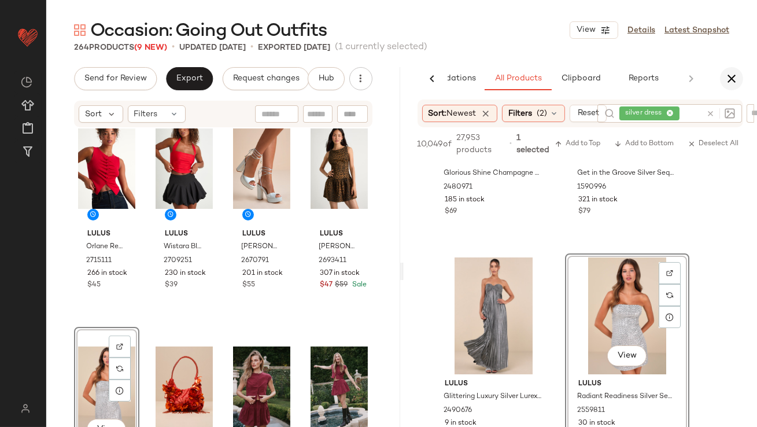
click at [728, 76] on icon "button" at bounding box center [732, 79] width 14 height 14
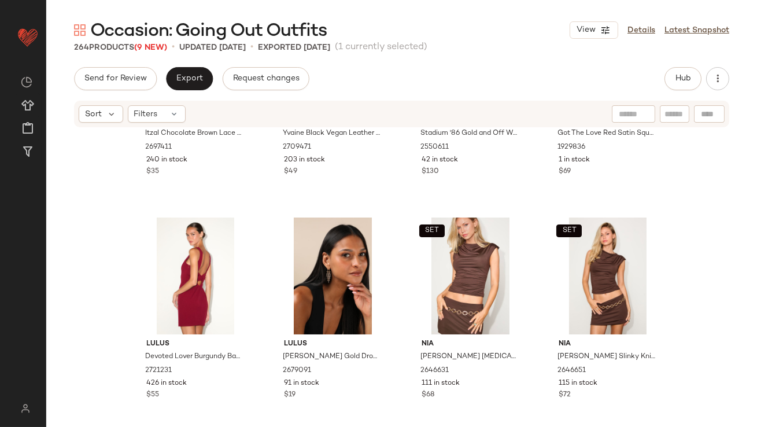
scroll to position [0, 0]
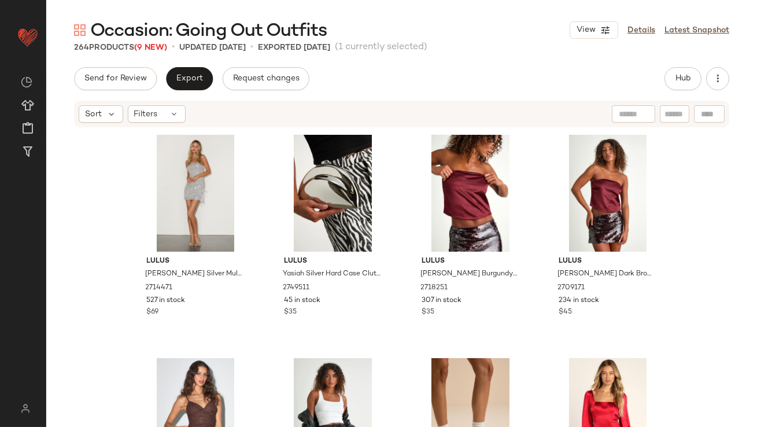
click at [194, 91] on div "Send for Review Export Request changes Hub Sort Filters Lulus Hattie Silver Mul…" at bounding box center [401, 271] width 711 height 408
click at [197, 88] on button "Export" at bounding box center [189, 78] width 47 height 23
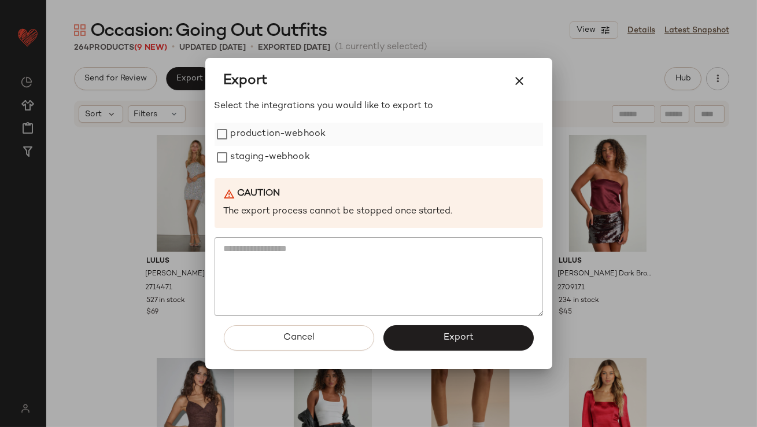
click at [257, 141] on label "production-webhook" at bounding box center [278, 134] width 95 height 23
click at [257, 153] on label "staging-webhook" at bounding box center [270, 157] width 79 height 23
click at [411, 324] on div "Cancel Export" at bounding box center [379, 342] width 328 height 53
click at [411, 325] on button "Export" at bounding box center [458, 337] width 150 height 25
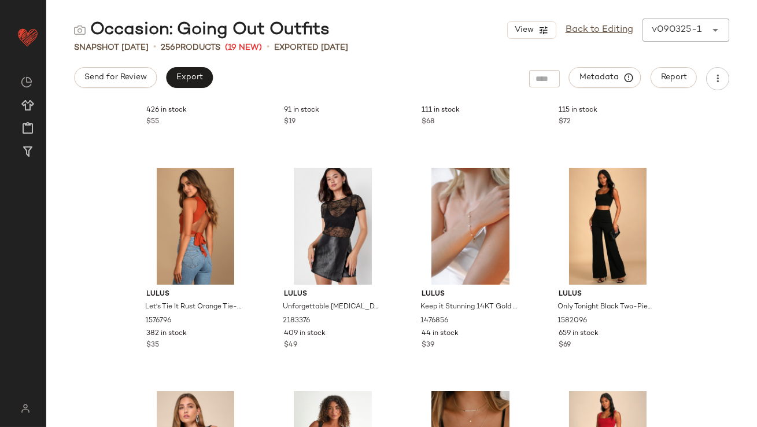
scroll to position [705, 0]
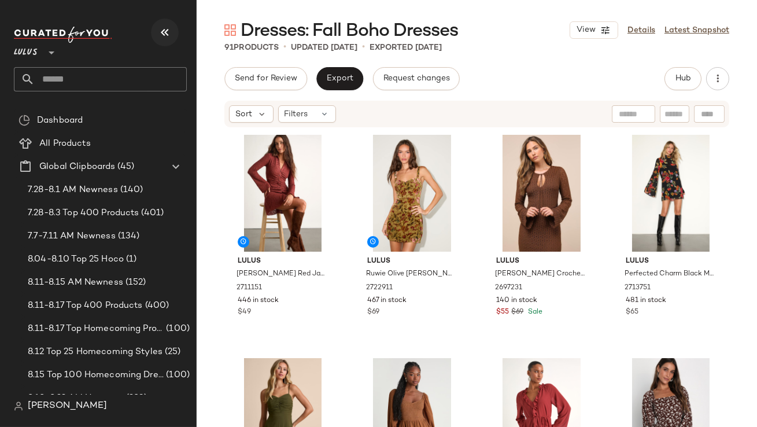
click at [165, 29] on icon "button" at bounding box center [165, 32] width 14 height 14
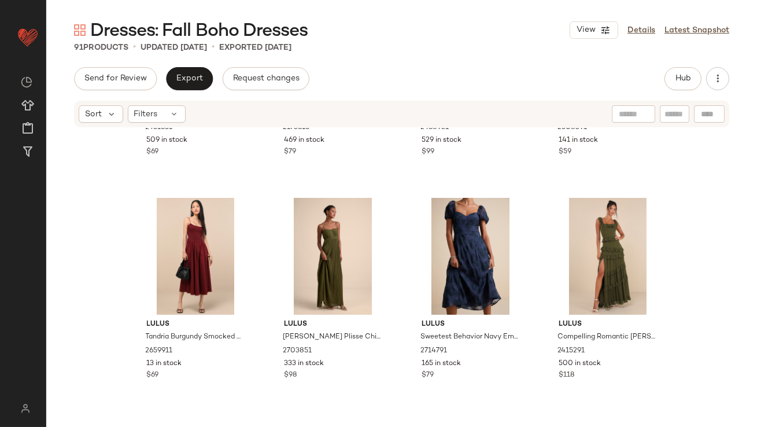
scroll to position [794, 0]
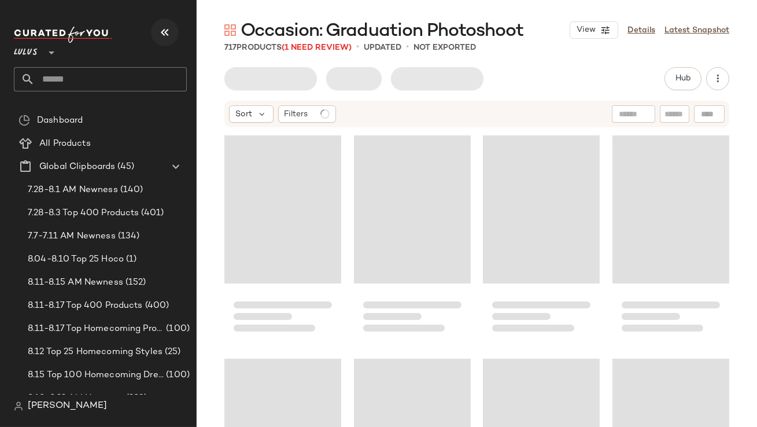
click at [165, 28] on icon "button" at bounding box center [165, 32] width 14 height 14
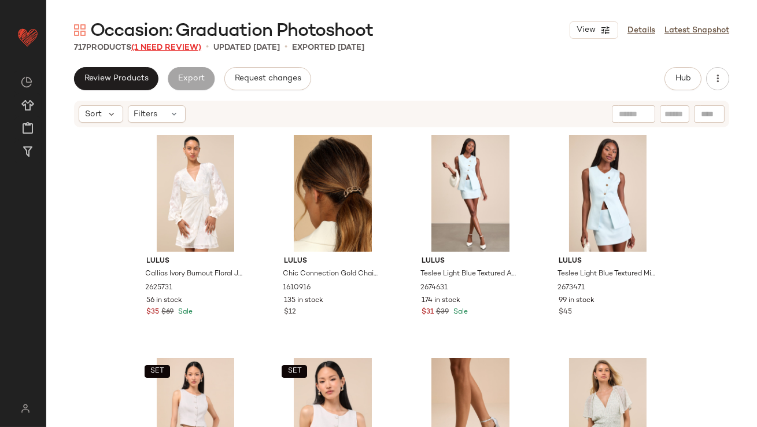
click at [158, 44] on span "(1 Need Review)" at bounding box center [166, 47] width 70 height 9
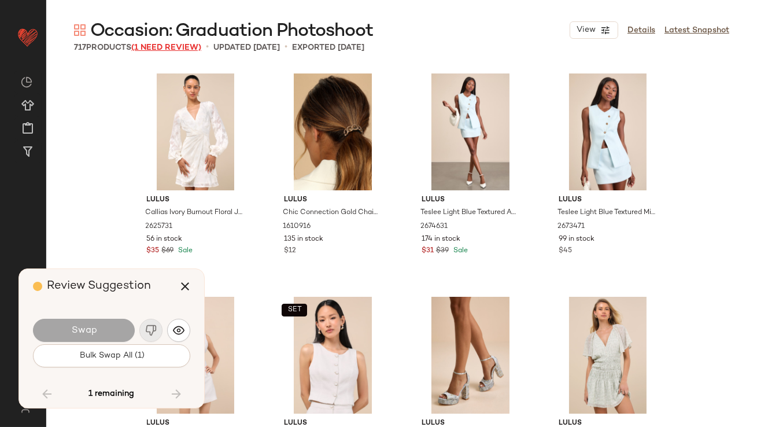
scroll to position [16741, 0]
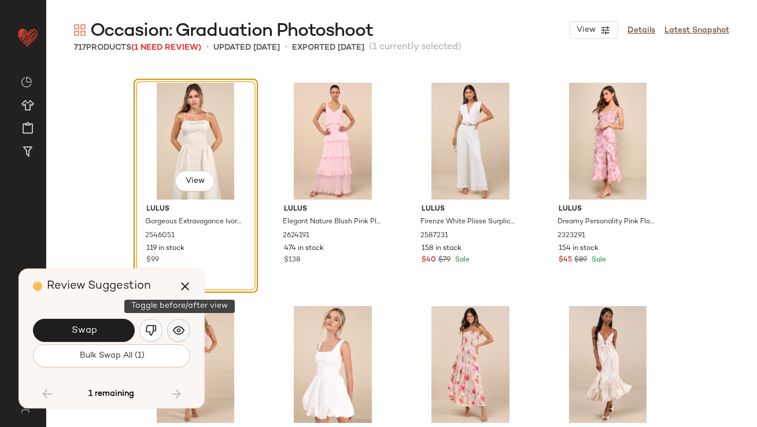
click at [178, 336] on button "button" at bounding box center [178, 330] width 23 height 23
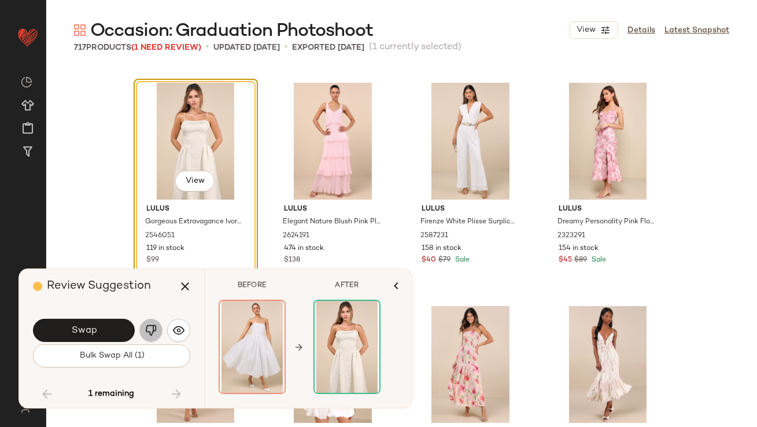
click at [161, 330] on button "button" at bounding box center [150, 330] width 23 height 23
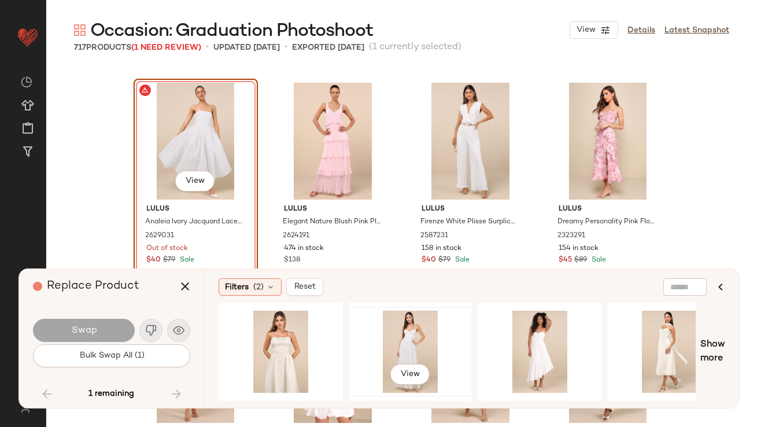
click at [394, 326] on div "View" at bounding box center [410, 352] width 116 height 82
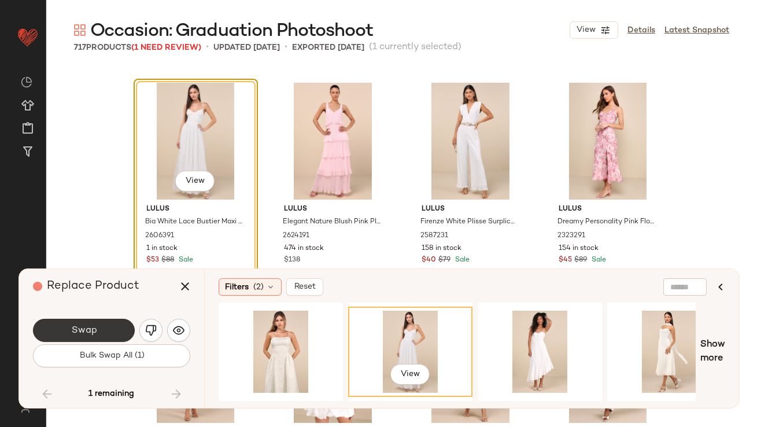
click at [116, 323] on button "Swap" at bounding box center [84, 330] width 102 height 23
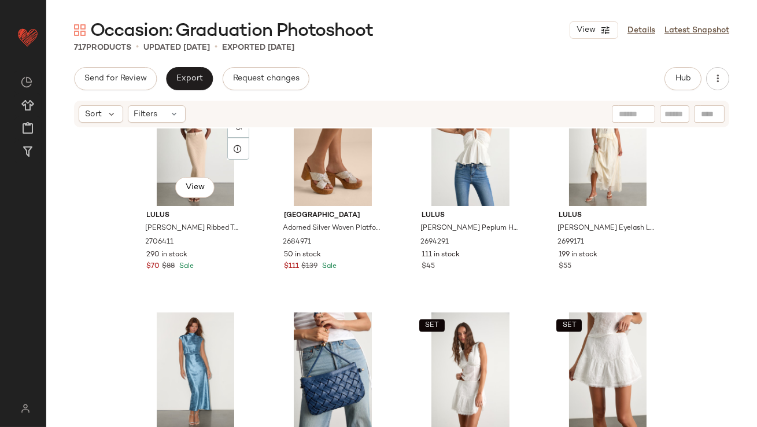
scroll to position [3045, 0]
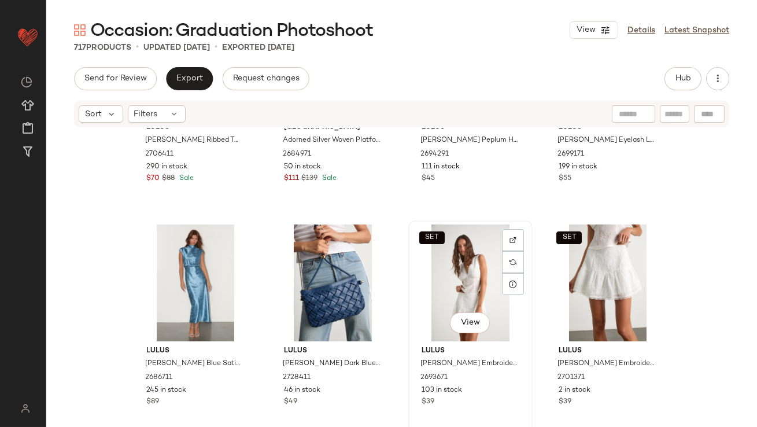
click at [446, 269] on div "SET View" at bounding box center [470, 282] width 116 height 117
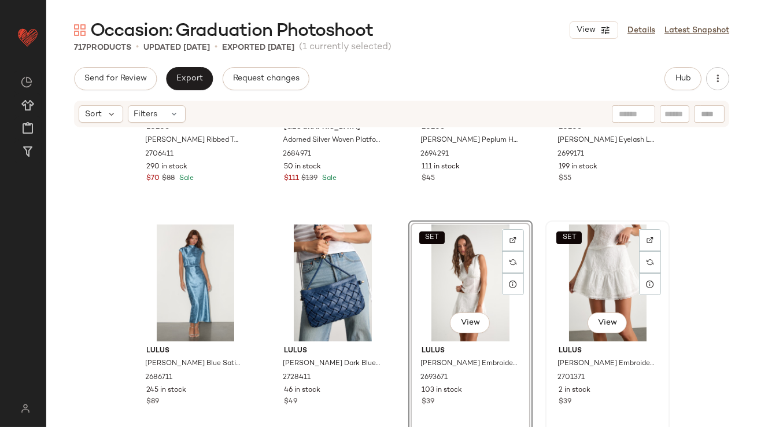
click at [595, 278] on div "SET View" at bounding box center [607, 282] width 116 height 117
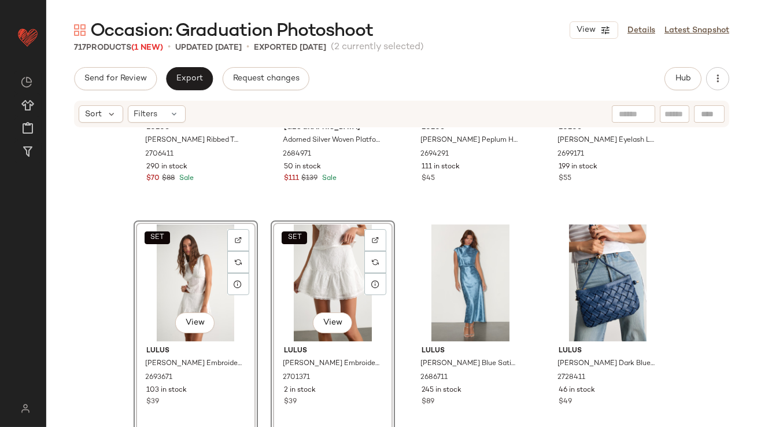
click at [254, 208] on div "Lulus Mariah Cream Ribbed Two-Piece Sweater Midi Dress 2706411 290 in stock $70…" at bounding box center [401, 294] width 711 height 333
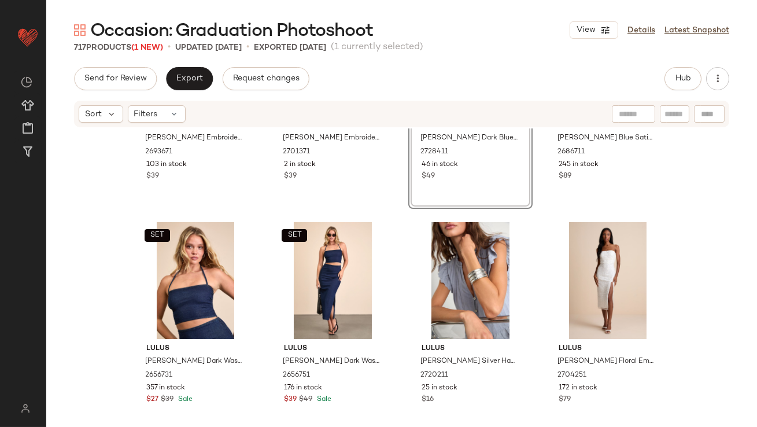
scroll to position [3333, 0]
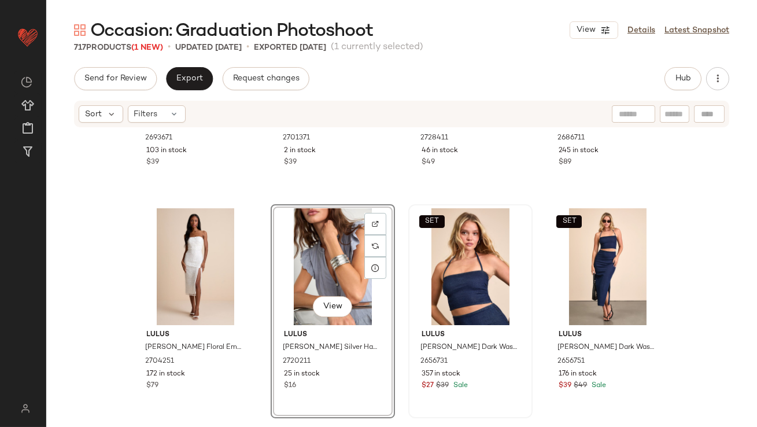
scroll to position [3166, 0]
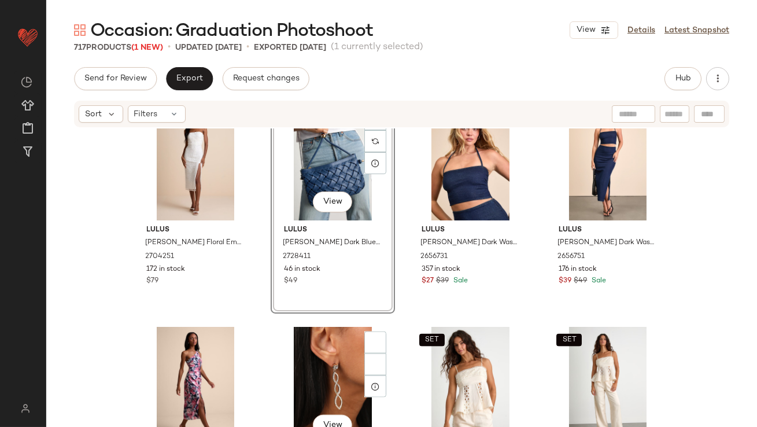
scroll to position [3392, 0]
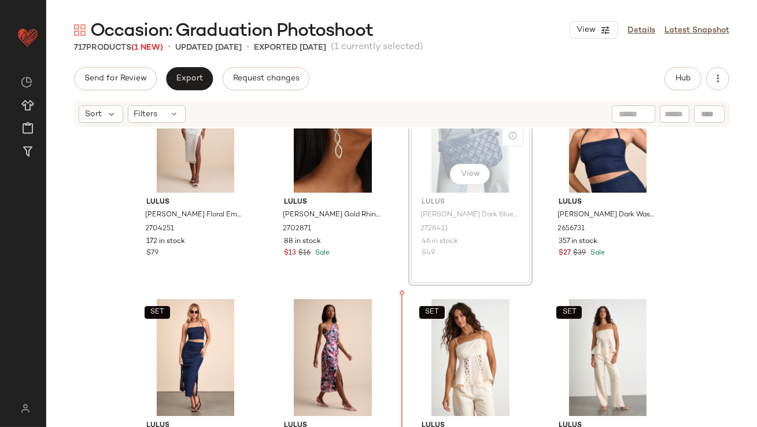
scroll to position [3420, 0]
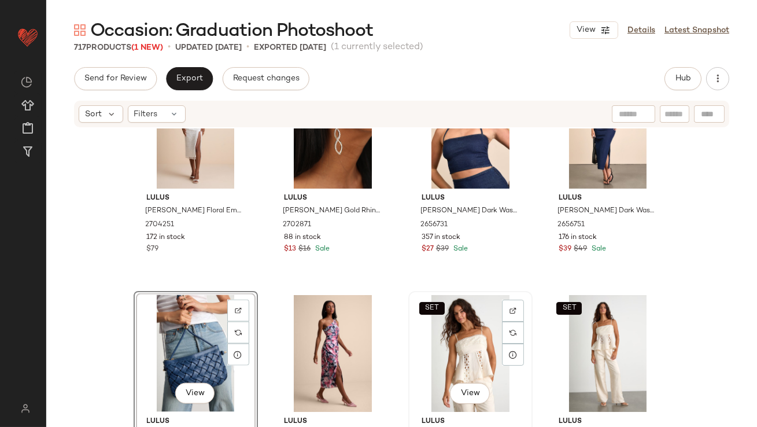
click at [409, 338] on div "SET View Lulus Vannah Ivory Linen Crochet Lace Tank Top 2704751 132 in stock $45" at bounding box center [470, 398] width 122 height 212
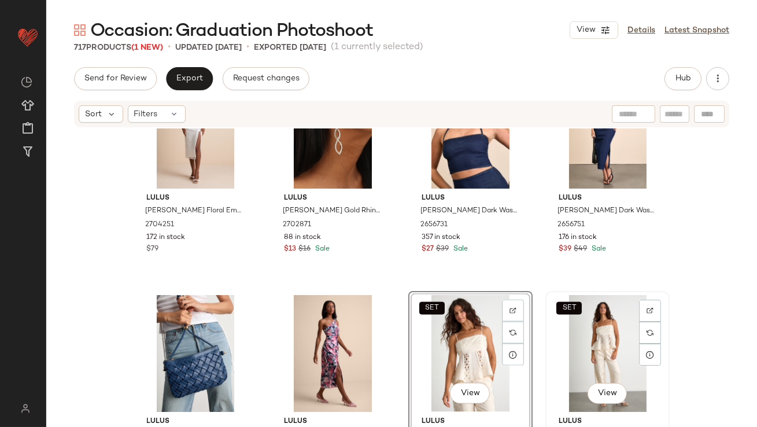
click at [600, 322] on div "SET View" at bounding box center [607, 353] width 116 height 117
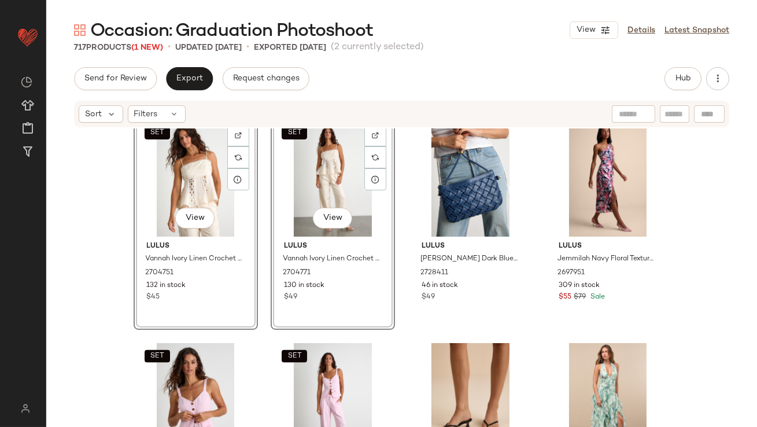
click at [263, 268] on div "Lulus Tera White Floral Embroidered Strapless Midi Dress 2704251 172 in stock $…" at bounding box center [401, 294] width 711 height 333
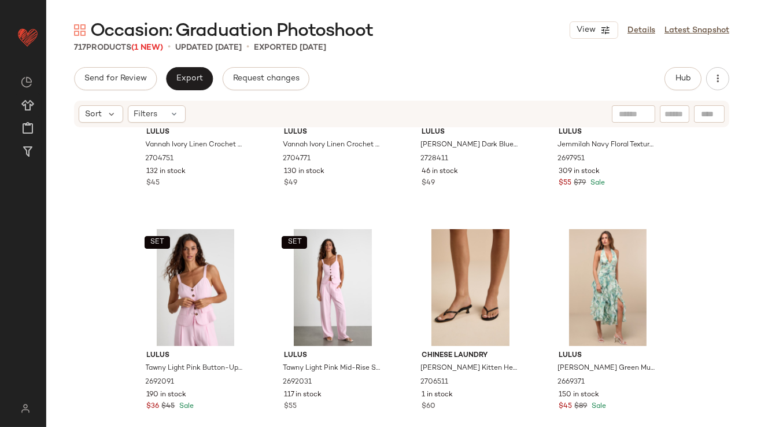
scroll to position [3727, 0]
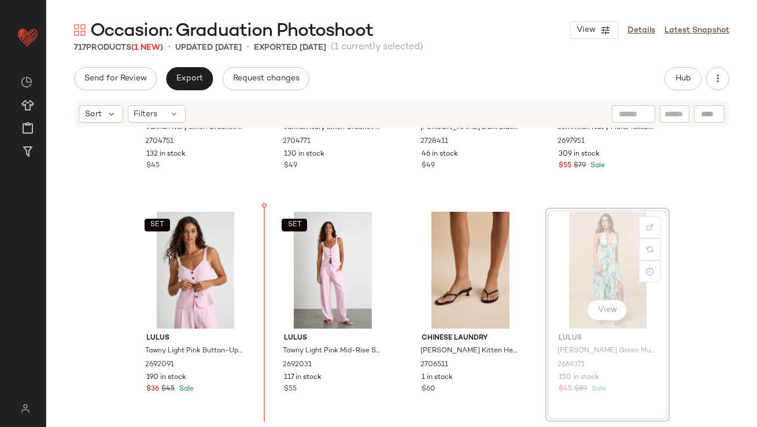
drag, startPoint x: 572, startPoint y: 250, endPoint x: 110, endPoint y: 287, distance: 462.9
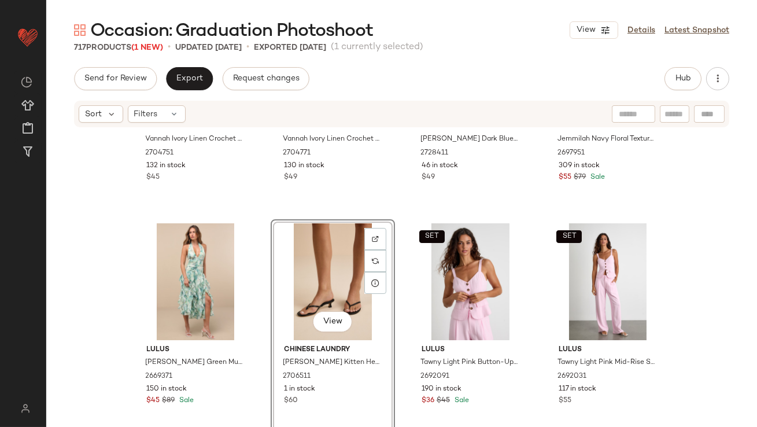
scroll to position [3876, 0]
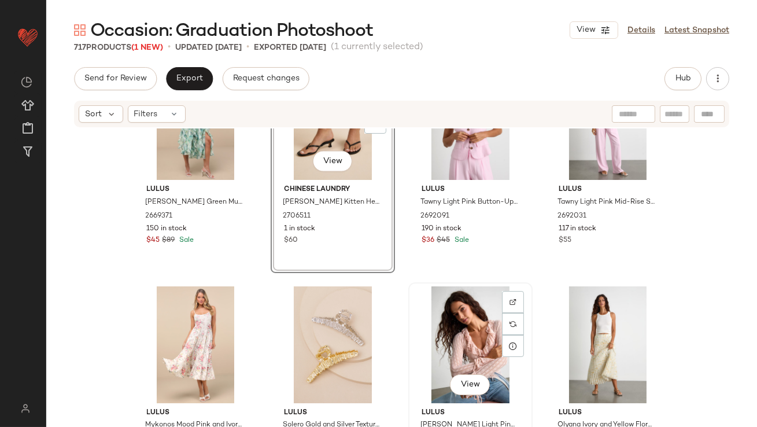
click at [486, 322] on div "View" at bounding box center [470, 344] width 116 height 117
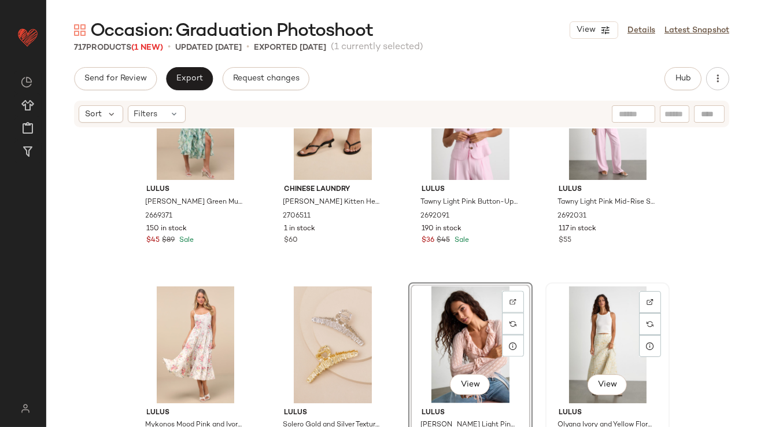
click at [607, 320] on div "View" at bounding box center [607, 344] width 116 height 117
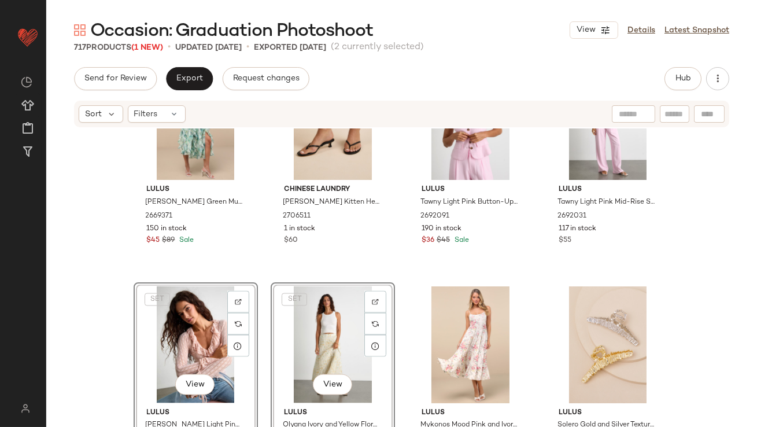
click at [266, 257] on div "Lulus Febe Teal Green Multi Abstract Halter Ruffled Midi Dress 2669371 150 in s…" at bounding box center [401, 294] width 711 height 333
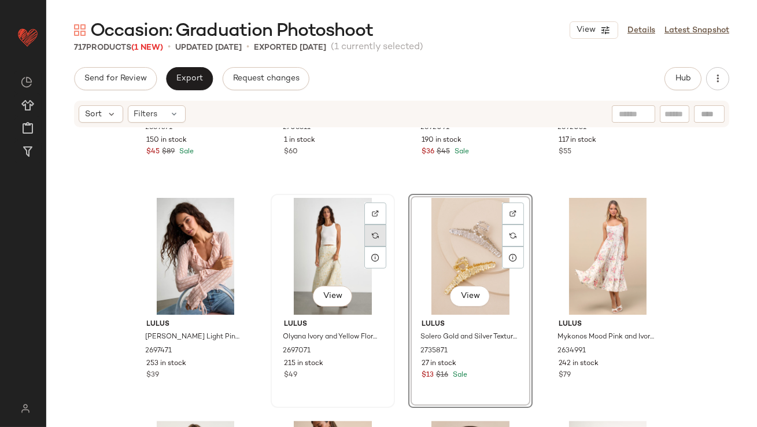
scroll to position [4069, 0]
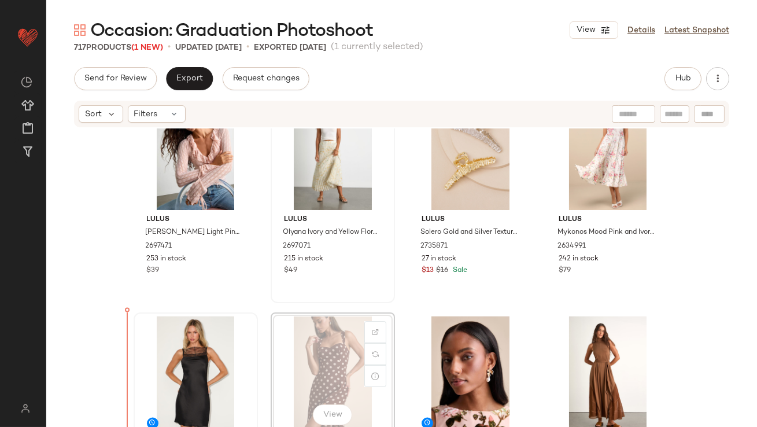
drag, startPoint x: 322, startPoint y: 351, endPoint x: 158, endPoint y: 361, distance: 163.9
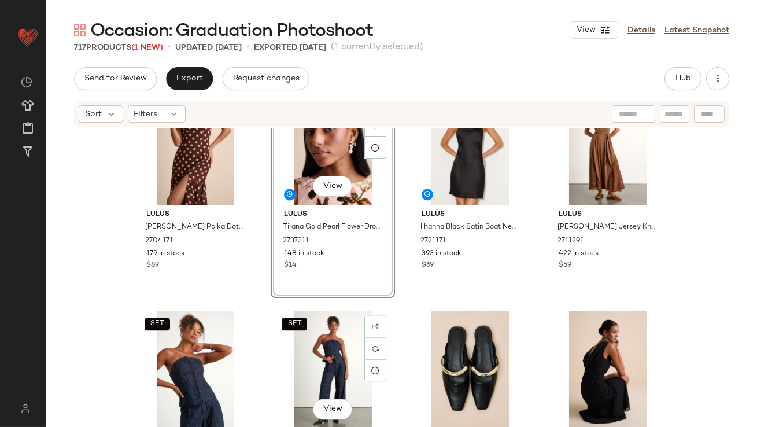
scroll to position [4296, 0]
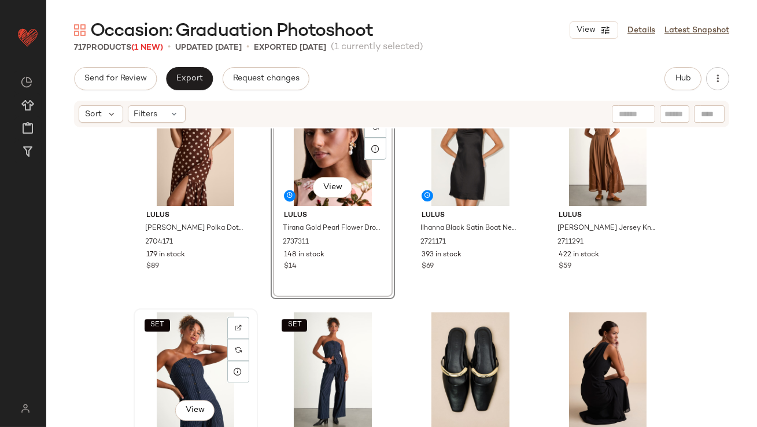
click at [211, 356] on div "SET View" at bounding box center [196, 370] width 116 height 117
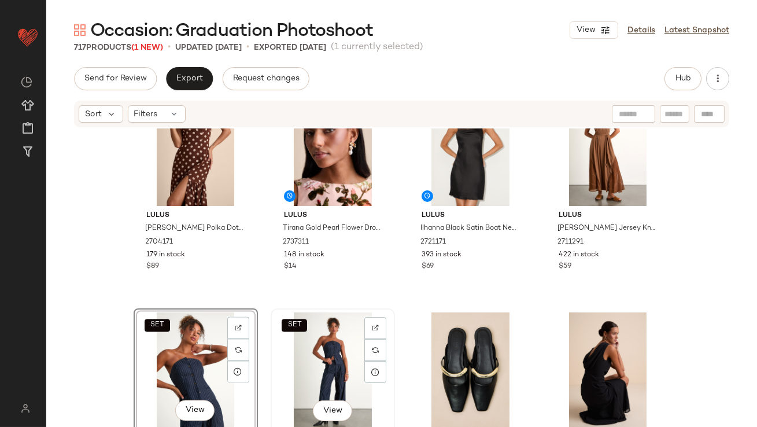
click at [300, 359] on div "SET View" at bounding box center [333, 370] width 116 height 117
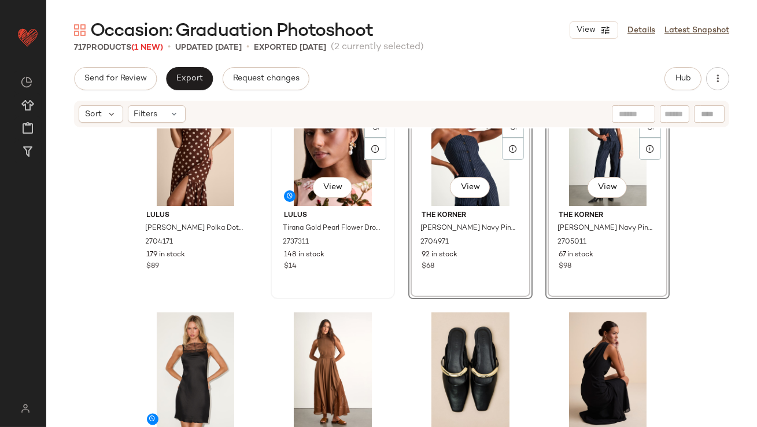
click at [371, 286] on div "View Lulus Tirana Gold Pearl Flower Drop Earrings 2737311 148 in stock $14" at bounding box center [333, 192] width 122 height 212
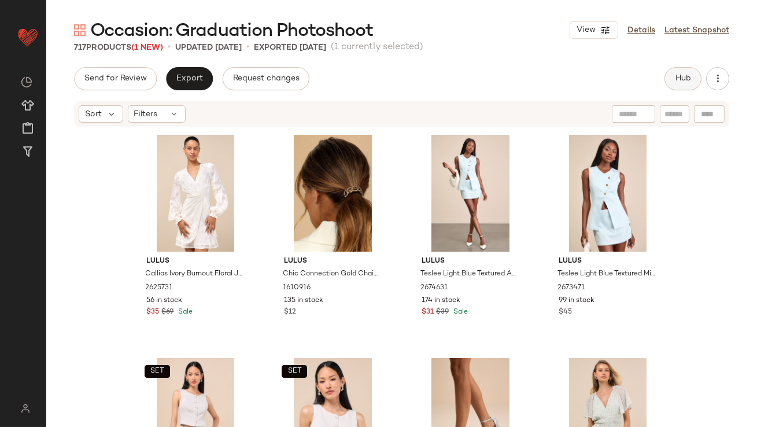
click at [687, 84] on button "Hub" at bounding box center [682, 78] width 37 height 23
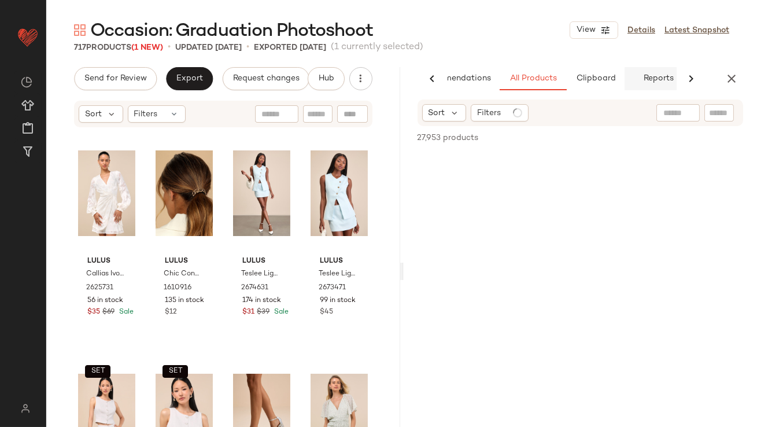
scroll to position [0, 65]
click at [599, 79] on span "Clipboard" at bounding box center [580, 78] width 40 height 9
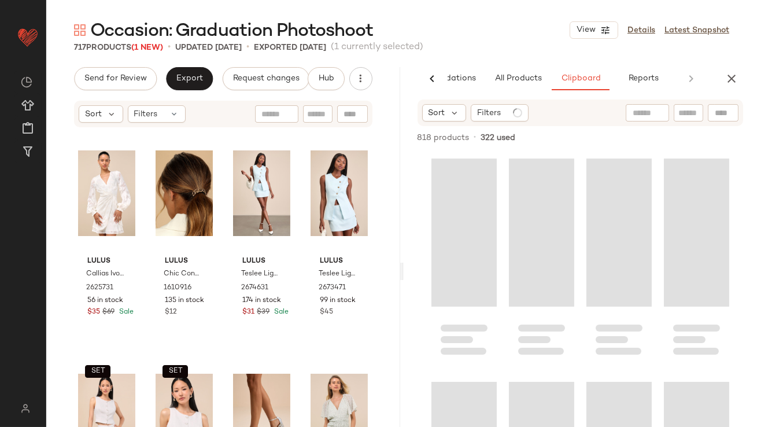
click at [444, 102] on div "Sort Filters" at bounding box center [581, 112] width 326 height 27
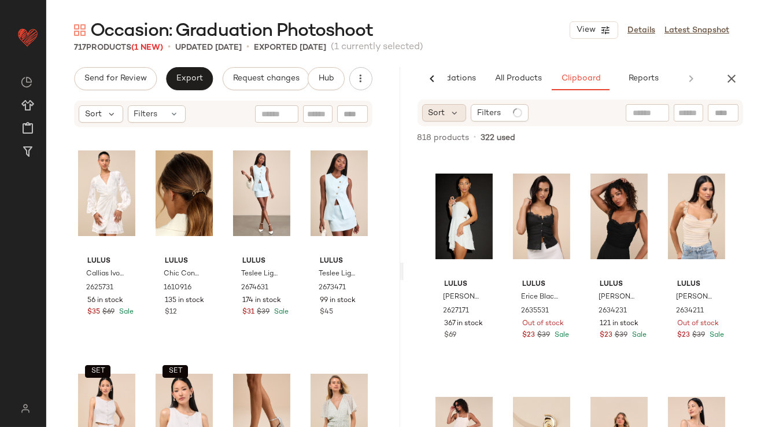
click at [445, 108] on div "Sort" at bounding box center [444, 112] width 45 height 17
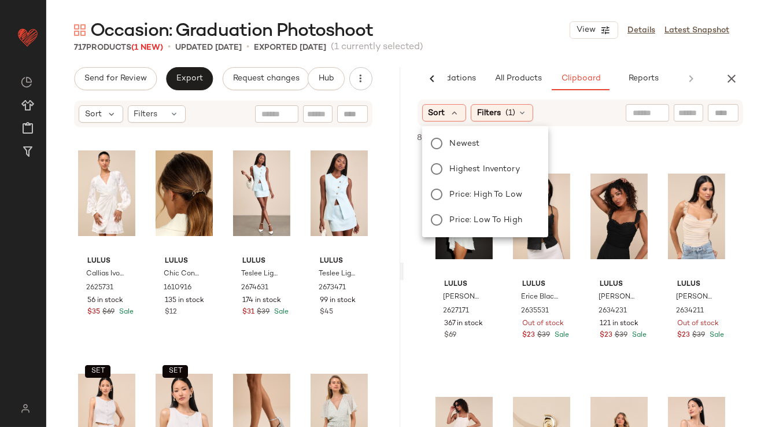
click at [441, 158] on div "Newest Highest Inventory Price: High to Low Price: Low to High" at bounding box center [484, 182] width 128 height 102
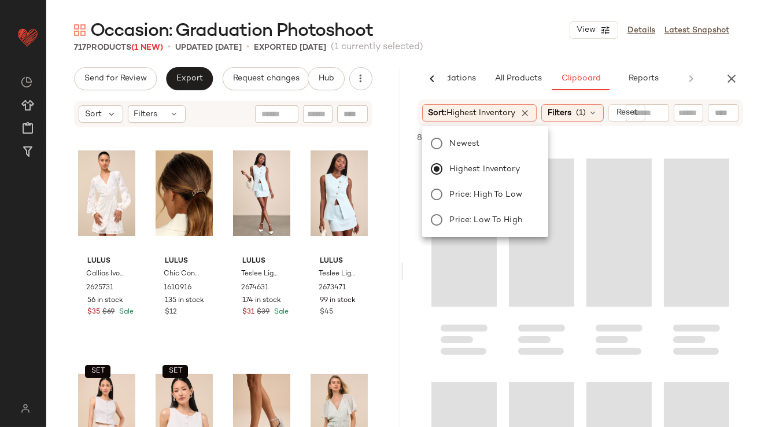
click at [492, 45] on div "717 Products (1 New) • updated Sep 5th • Exported Sep 3rd (1 currently selected)" at bounding box center [401, 48] width 711 height 12
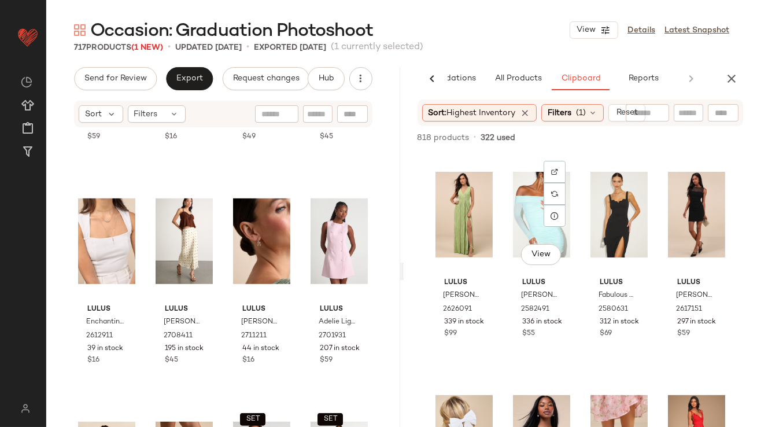
scroll to position [1486, 0]
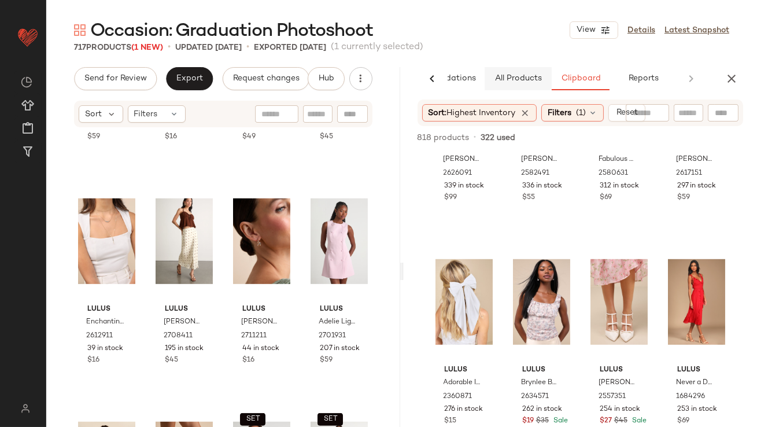
click at [514, 72] on button "All Products" at bounding box center [518, 78] width 67 height 23
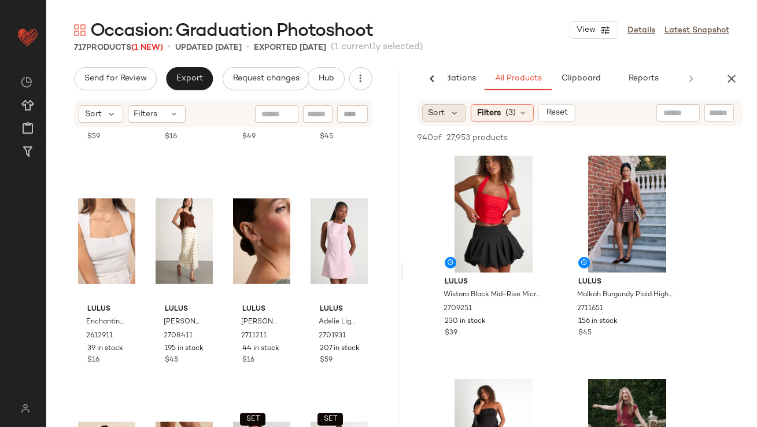
click at [462, 118] on div "Sort" at bounding box center [444, 112] width 45 height 17
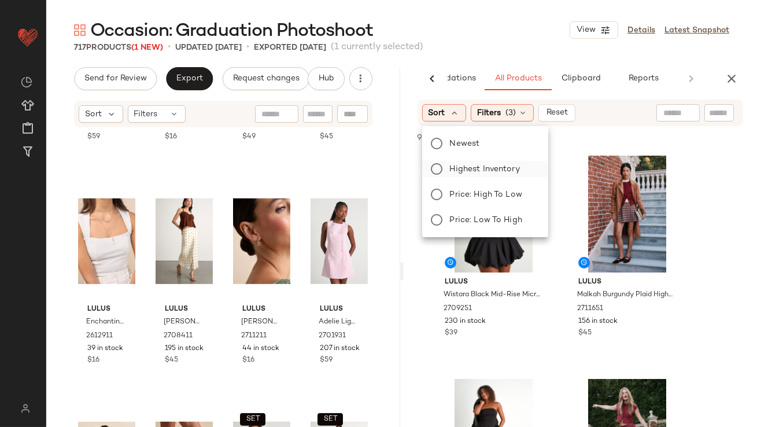
click at [459, 167] on span "Highest Inventory" at bounding box center [485, 169] width 70 height 12
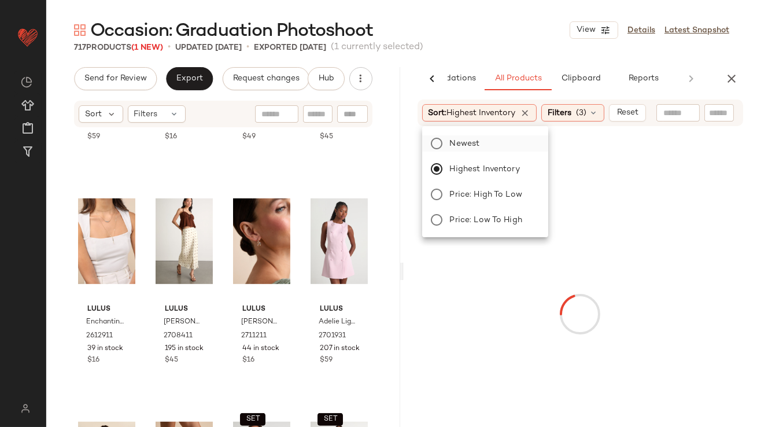
click at [457, 151] on div "Newest Highest Inventory Price: High to Low Price: Low to High" at bounding box center [484, 182] width 128 height 102
click at [457, 146] on span "Newest" at bounding box center [465, 144] width 30 height 12
click at [457, 141] on span "Newest" at bounding box center [465, 144] width 30 height 12
click at [492, 46] on div "717 Products (1 New) • updated Sep 5th • Exported Sep 3rd (1 currently selected)" at bounding box center [401, 48] width 711 height 12
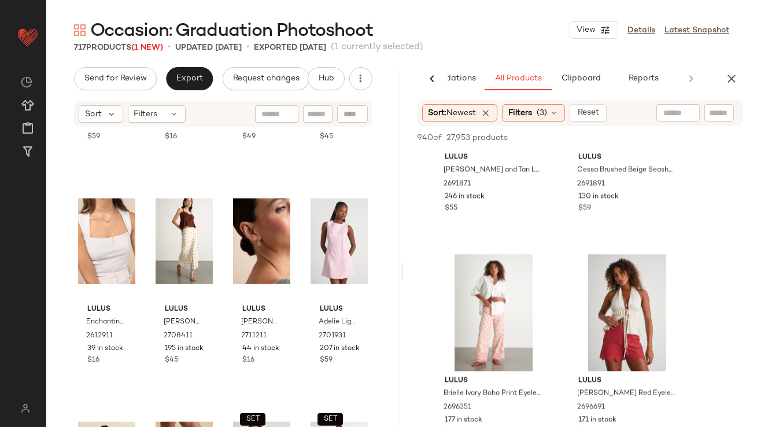
scroll to position [4205, 0]
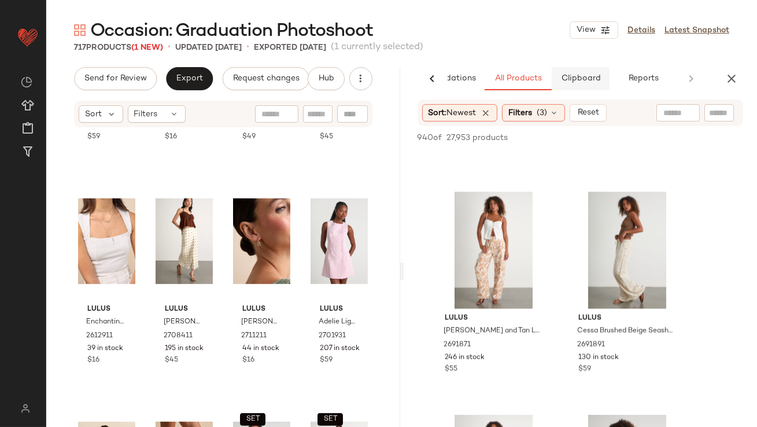
click at [566, 70] on button "Clipboard" at bounding box center [581, 78] width 58 height 23
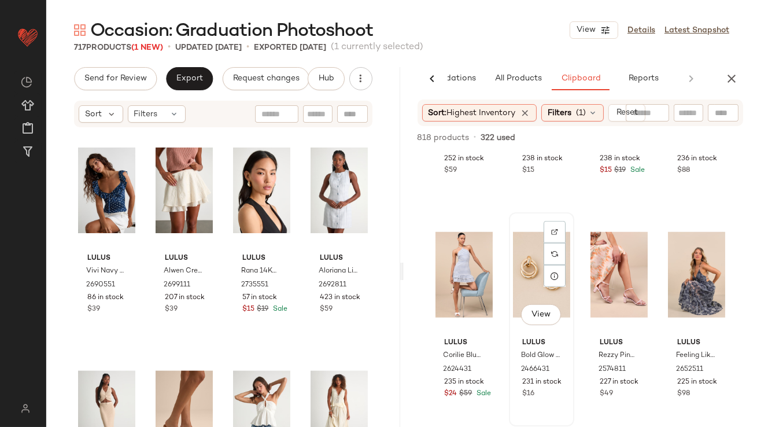
scroll to position [1975, 0]
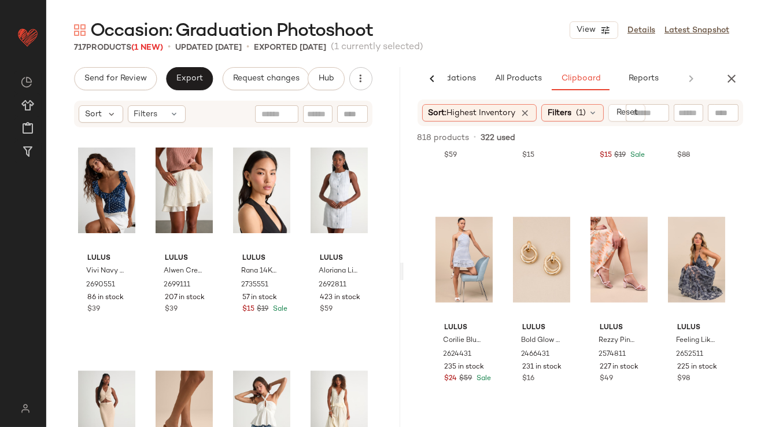
click at [732, 84] on icon "button" at bounding box center [732, 79] width 14 height 14
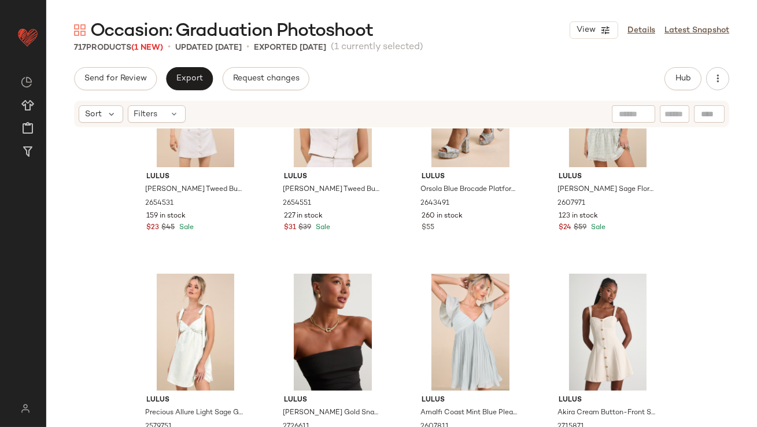
scroll to position [0, 0]
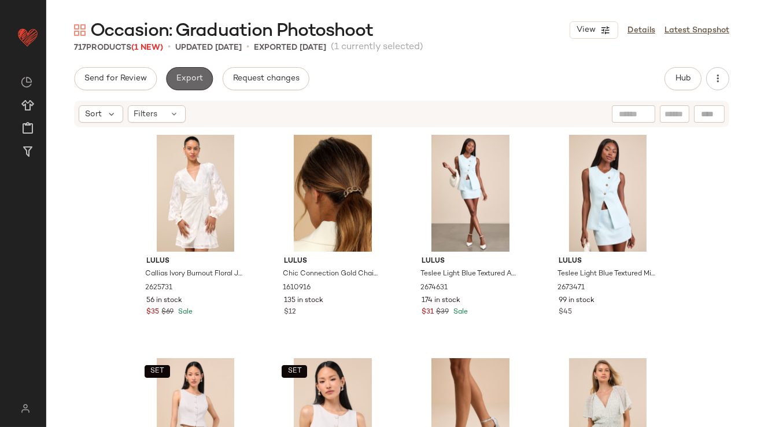
click at [198, 78] on span "Export" at bounding box center [189, 78] width 27 height 9
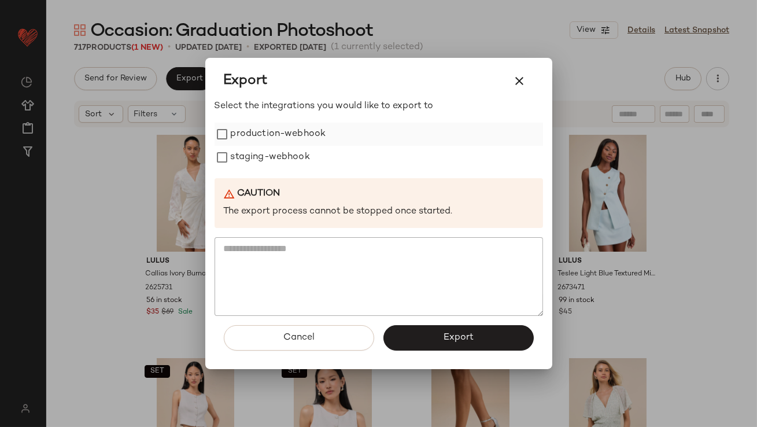
click at [242, 134] on label "production-webhook" at bounding box center [278, 134] width 95 height 23
click at [242, 161] on label "staging-webhook" at bounding box center [270, 157] width 79 height 23
click at [412, 347] on button "Export" at bounding box center [458, 337] width 150 height 25
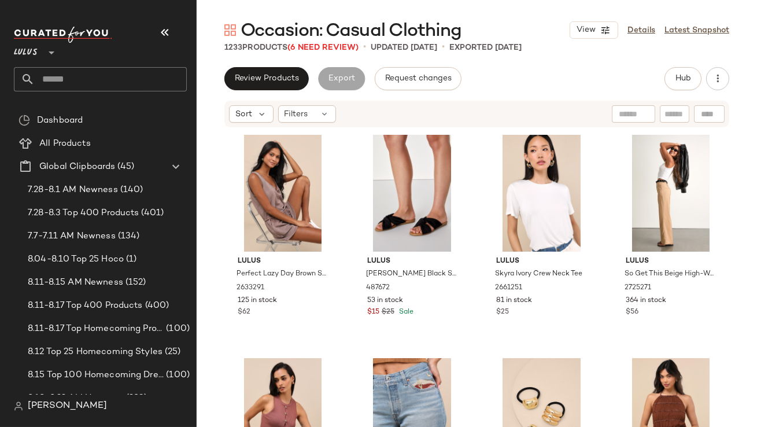
click at [160, 30] on icon "button" at bounding box center [165, 32] width 14 height 14
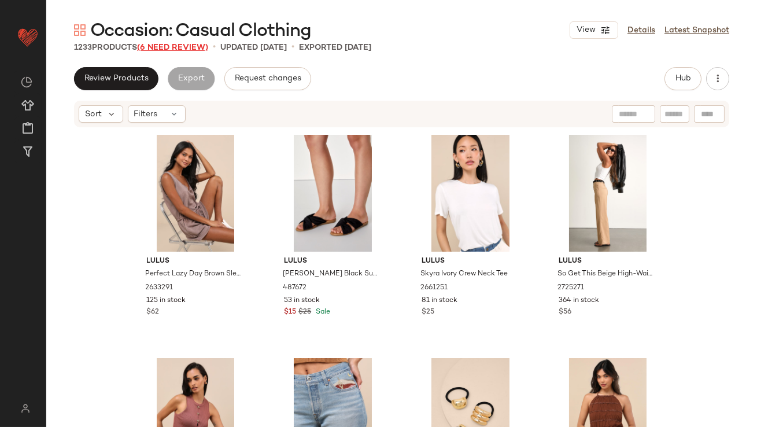
click at [182, 49] on span "(6 Need Review)" at bounding box center [172, 47] width 71 height 9
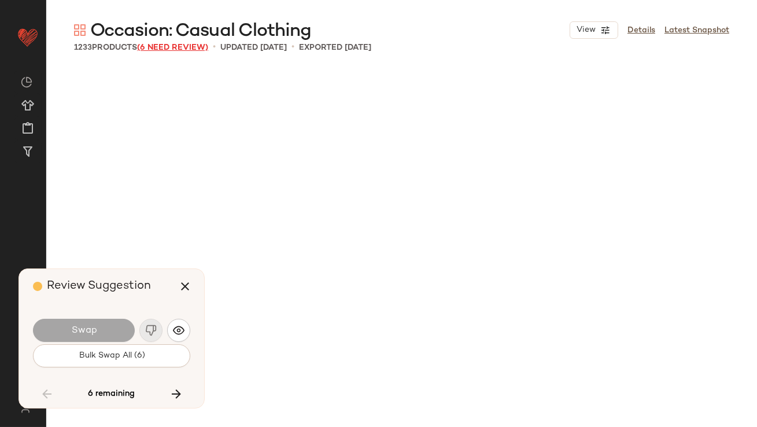
scroll to position [15402, 0]
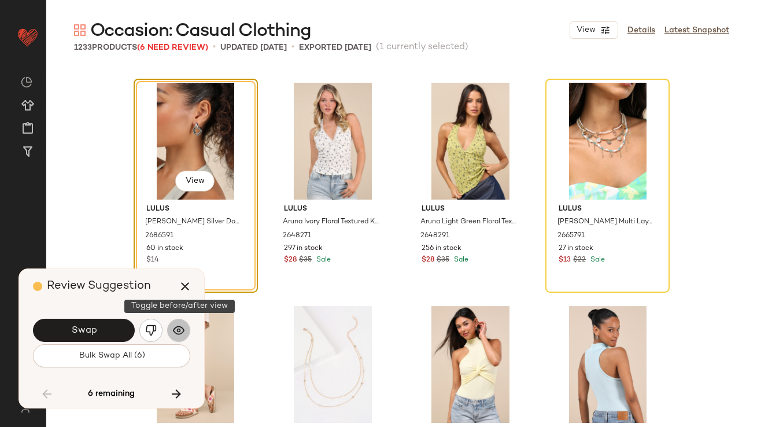
click at [177, 333] on img "button" at bounding box center [179, 330] width 12 height 12
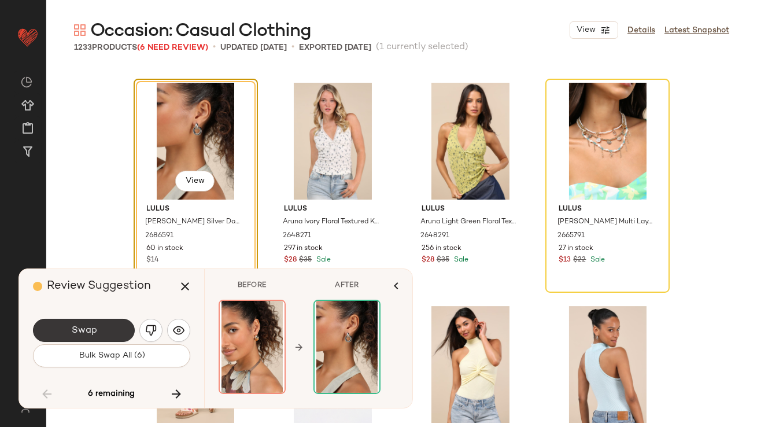
click at [101, 334] on button "Swap" at bounding box center [84, 330] width 102 height 23
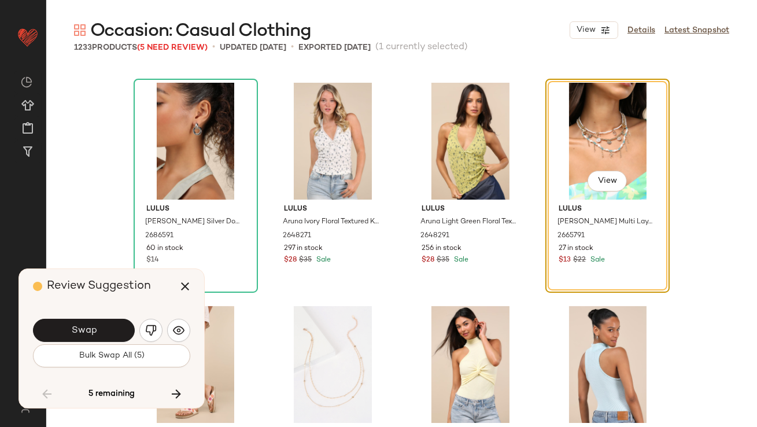
click at [100, 334] on button "Swap" at bounding box center [84, 330] width 102 height 23
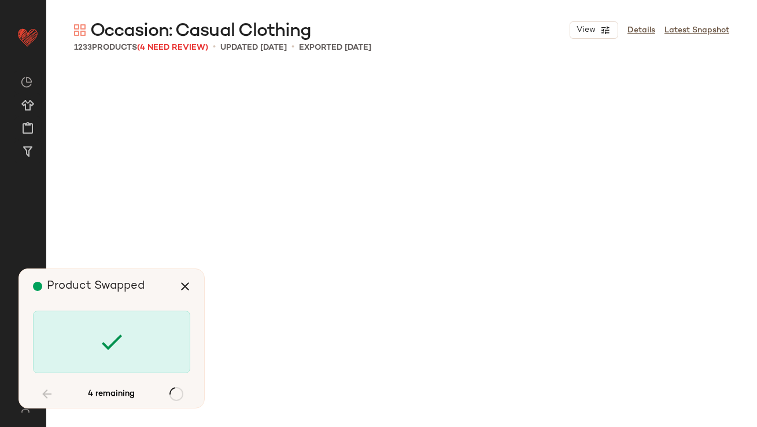
scroll to position [29464, 0]
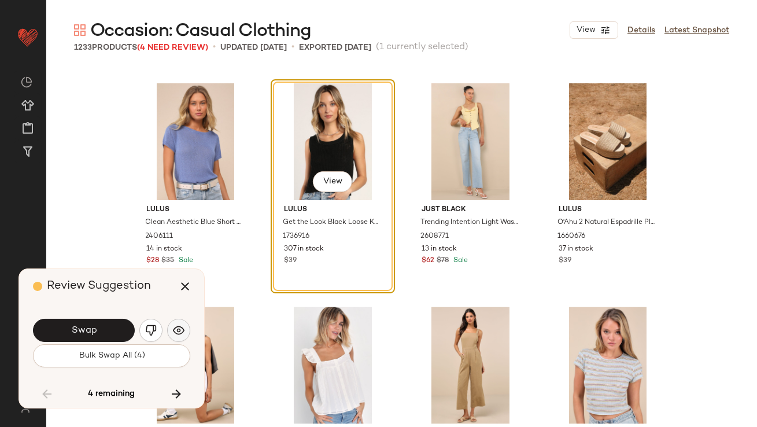
click at [185, 333] on button "button" at bounding box center [178, 330] width 23 height 23
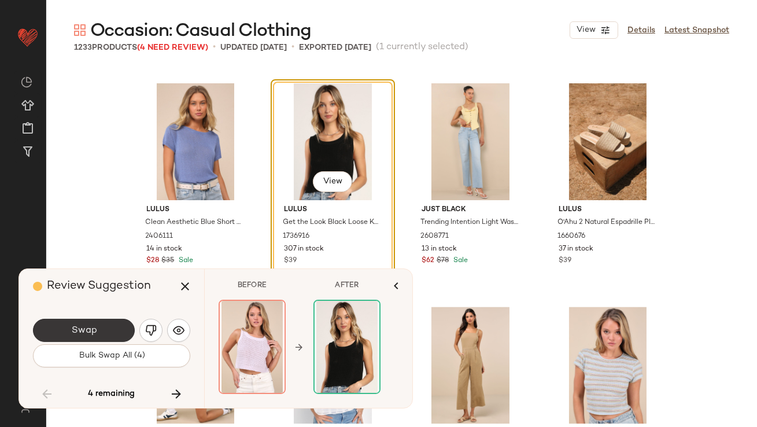
click at [105, 334] on button "Swap" at bounding box center [84, 330] width 102 height 23
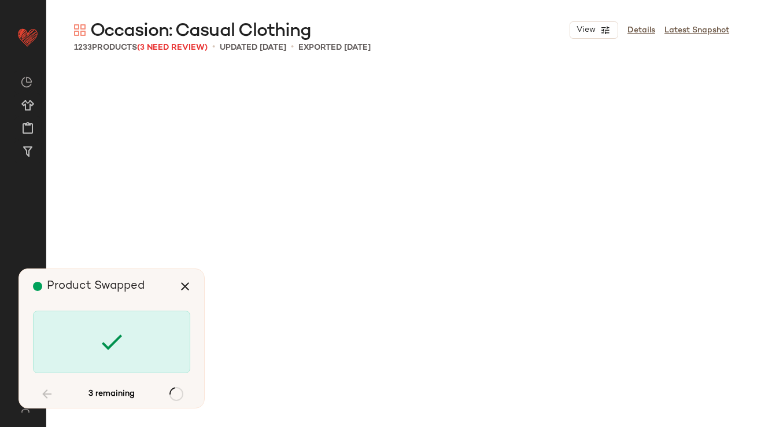
scroll to position [39285, 0]
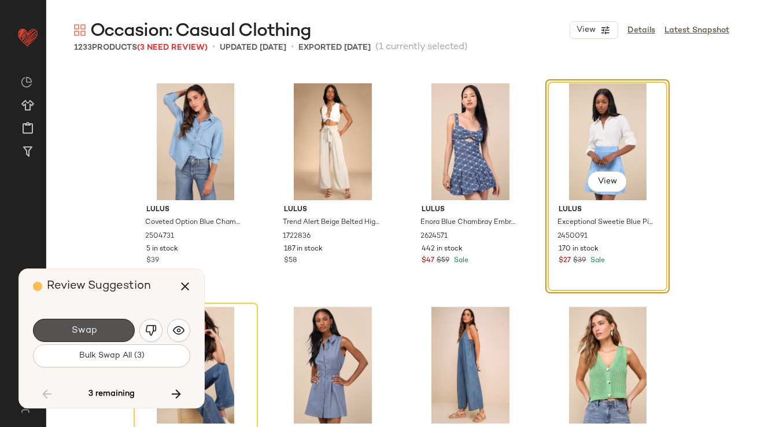
click at [105, 334] on button "Swap" at bounding box center [84, 330] width 102 height 23
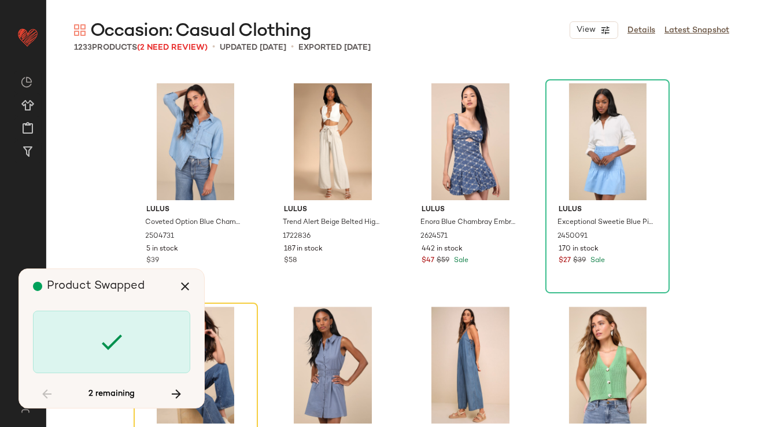
scroll to position [39508, 0]
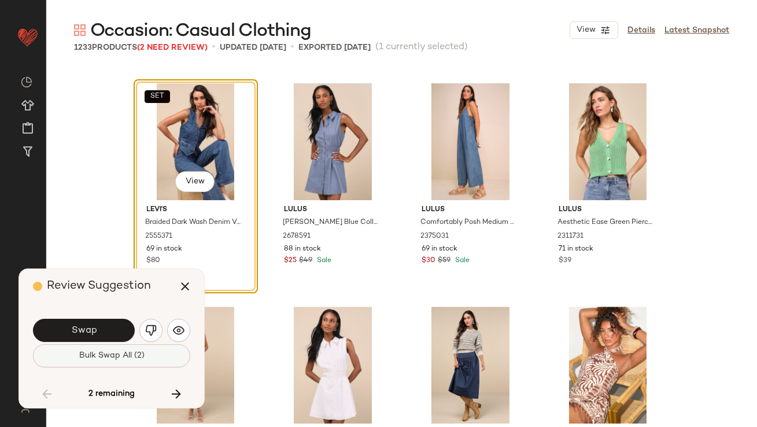
click at [105, 351] on span "Bulk Swap All (2)" at bounding box center [112, 355] width 66 height 9
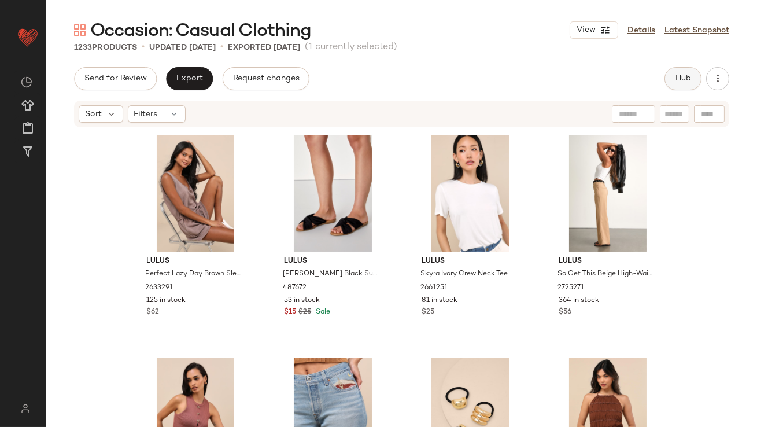
click at [674, 69] on button "Hub" at bounding box center [682, 78] width 37 height 23
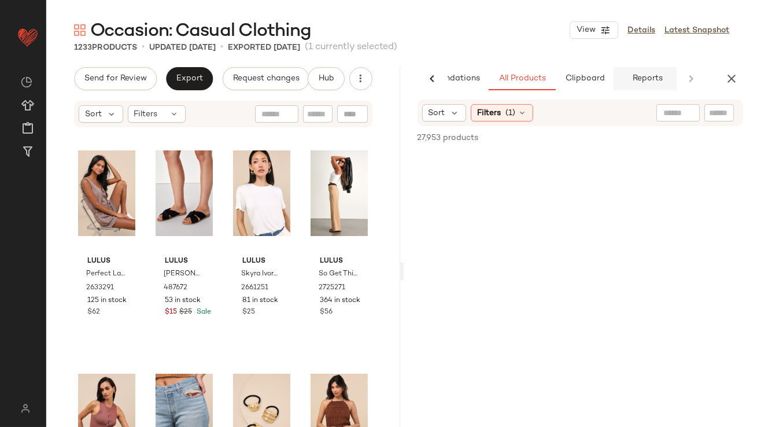
scroll to position [0, 65]
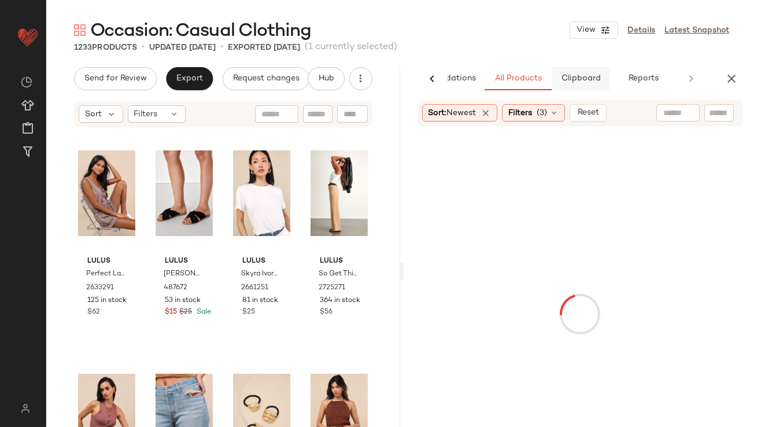
click at [594, 76] on span "Clipboard" at bounding box center [580, 78] width 40 height 9
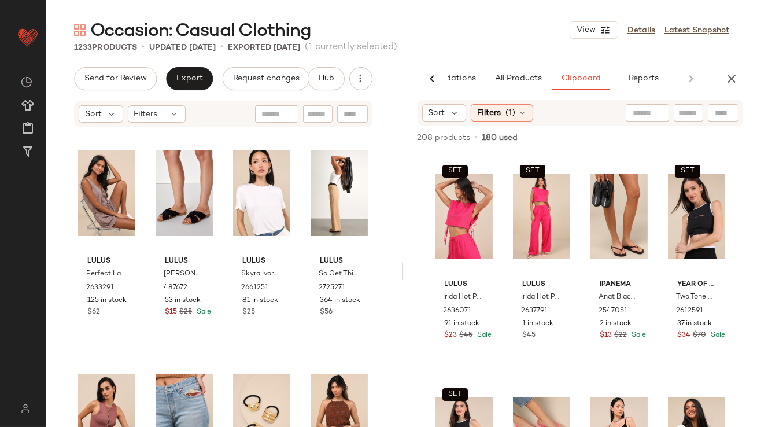
click at [430, 121] on div "Sort Filters (1)" at bounding box center [581, 112] width 326 height 27
click at [449, 120] on div "Sort" at bounding box center [444, 112] width 45 height 17
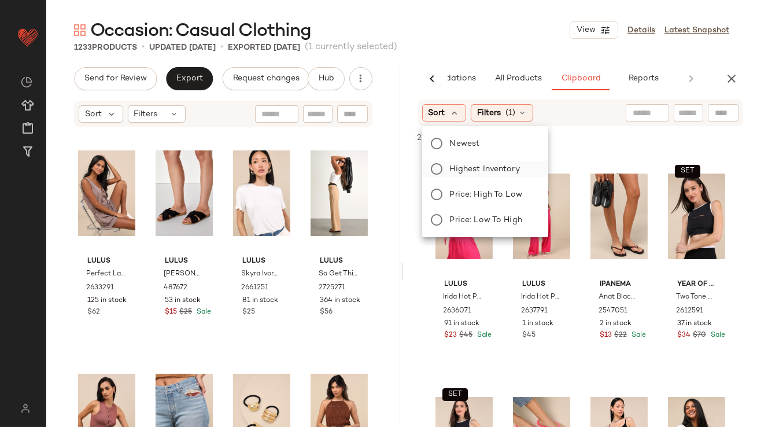
click at [453, 171] on span "Highest Inventory" at bounding box center [485, 169] width 70 height 12
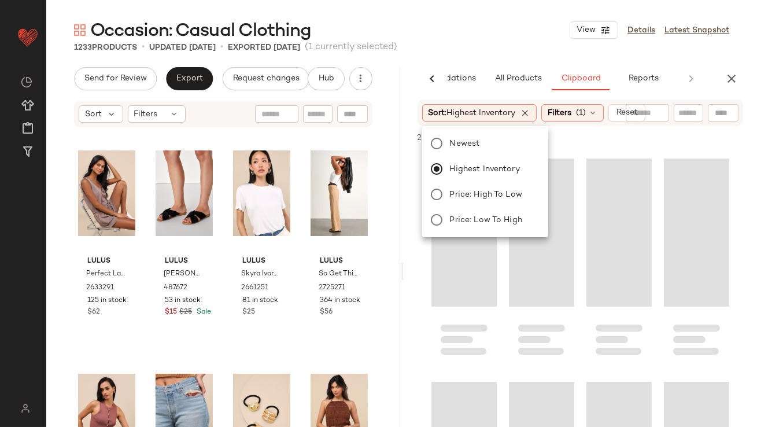
click at [489, 29] on div "Occasion: Casual Clothing View Details Latest Snapshot" at bounding box center [401, 30] width 711 height 23
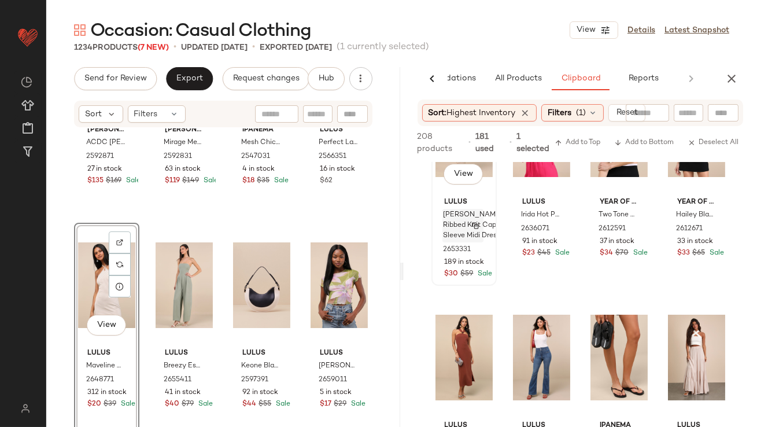
scroll to position [152, 0]
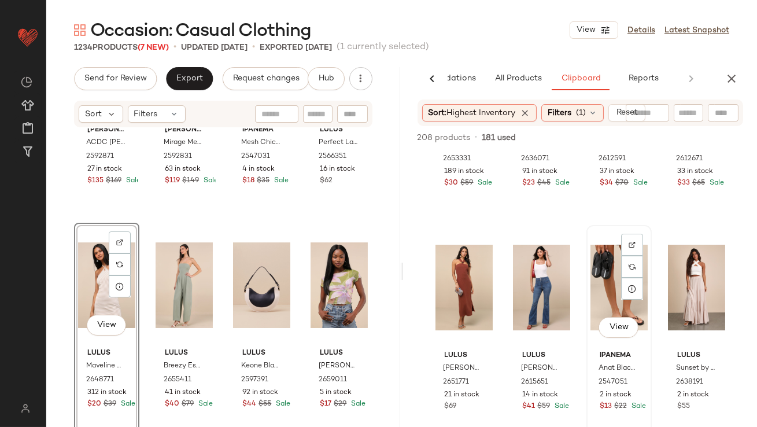
click at [621, 350] on div "View Ipanema Anat Black and Clear Connect Fem Flip Flops 2547051 2 in stock $13…" at bounding box center [619, 332] width 63 height 212
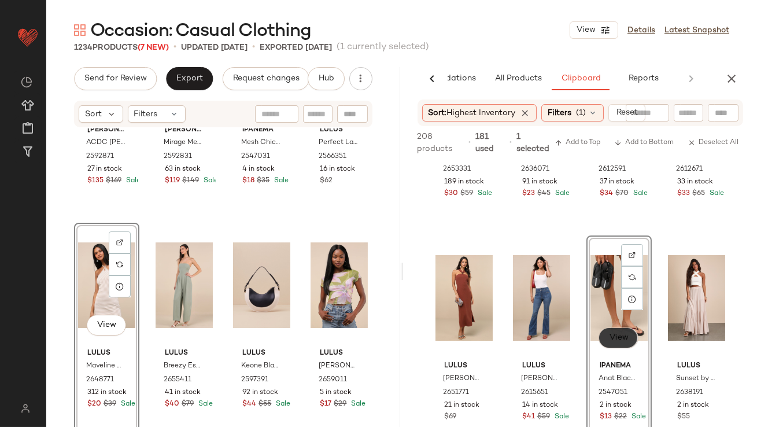
click at [619, 338] on span "View" at bounding box center [618, 337] width 20 height 9
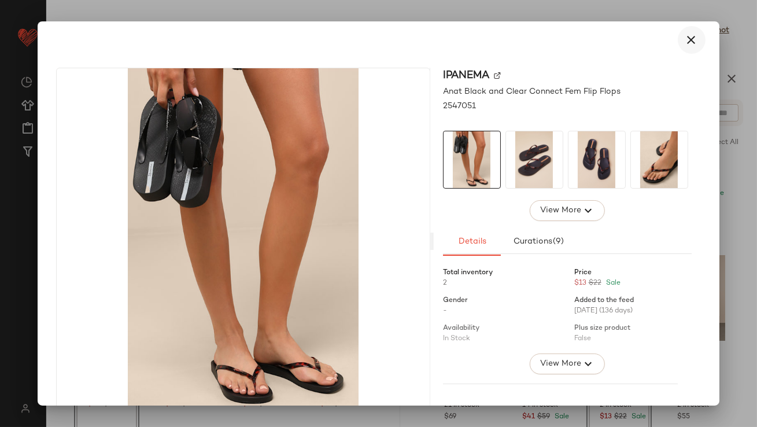
click at [685, 39] on icon "button" at bounding box center [692, 40] width 14 height 14
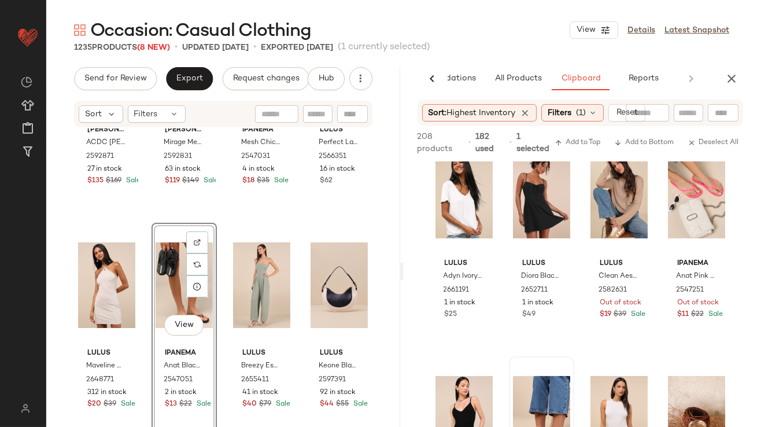
scroll to position [0, 0]
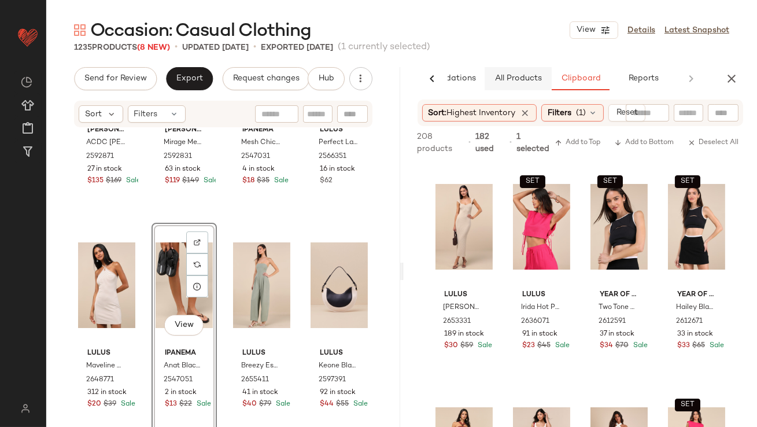
click at [507, 82] on span "All Products" at bounding box center [517, 78] width 47 height 9
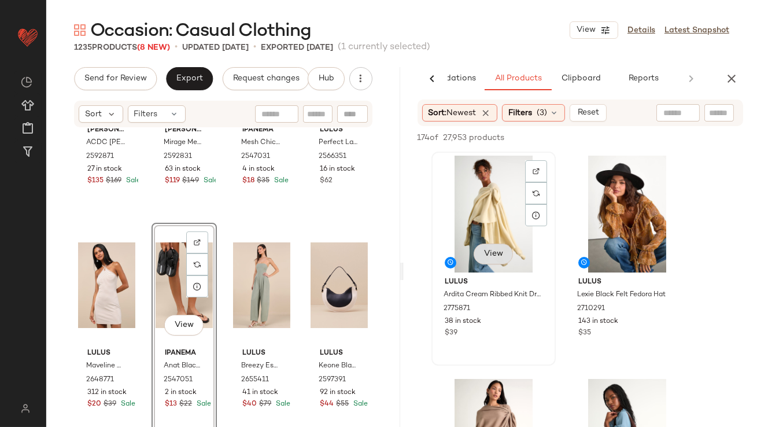
click at [497, 256] on span "View" at bounding box center [493, 253] width 20 height 9
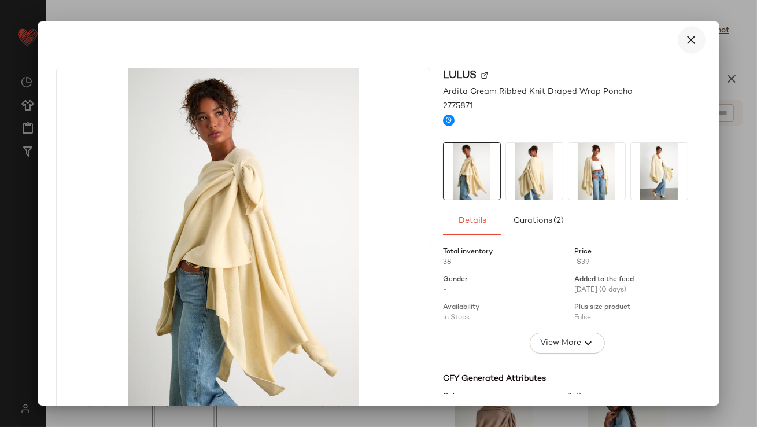
click at [688, 36] on icon "button" at bounding box center [692, 40] width 14 height 14
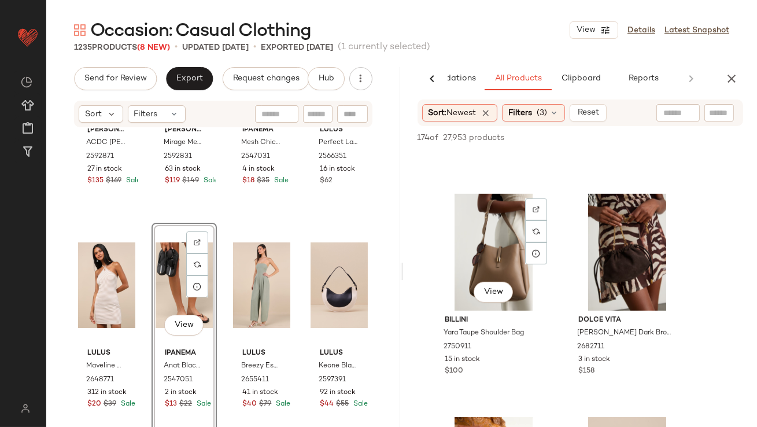
scroll to position [1136, 0]
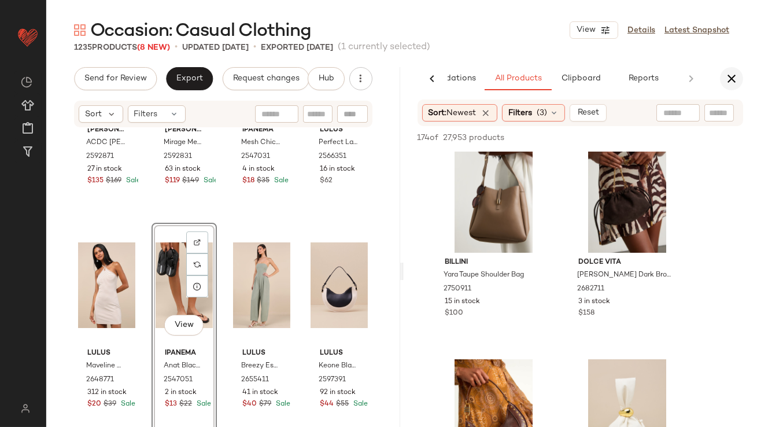
click at [727, 72] on icon "button" at bounding box center [732, 79] width 14 height 14
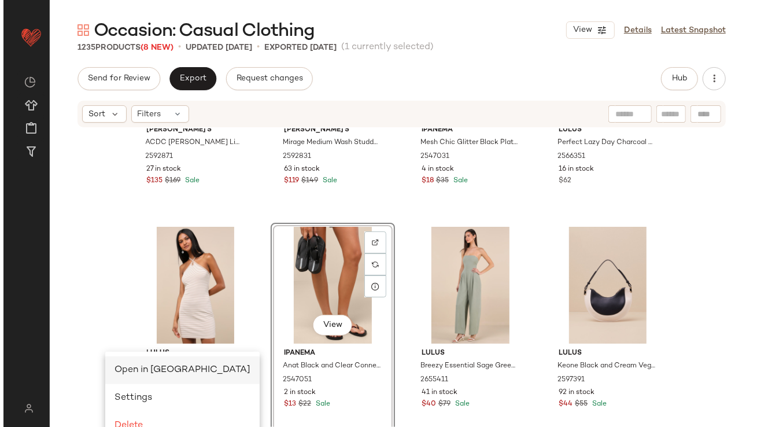
scroll to position [0, 0]
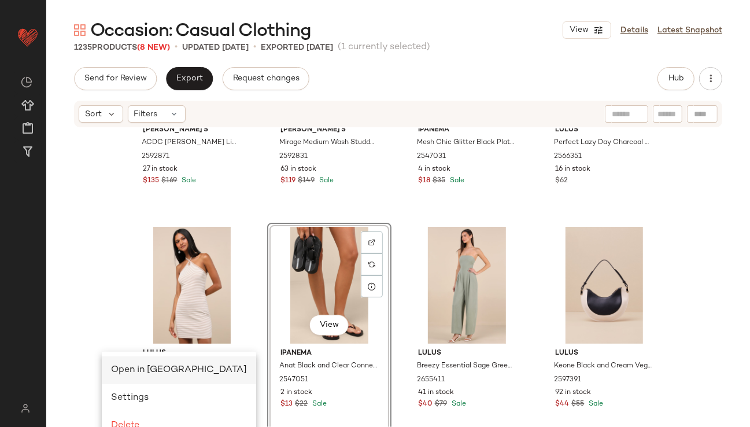
click at [123, 372] on span "Open in [GEOGRAPHIC_DATA]" at bounding box center [179, 370] width 136 height 10
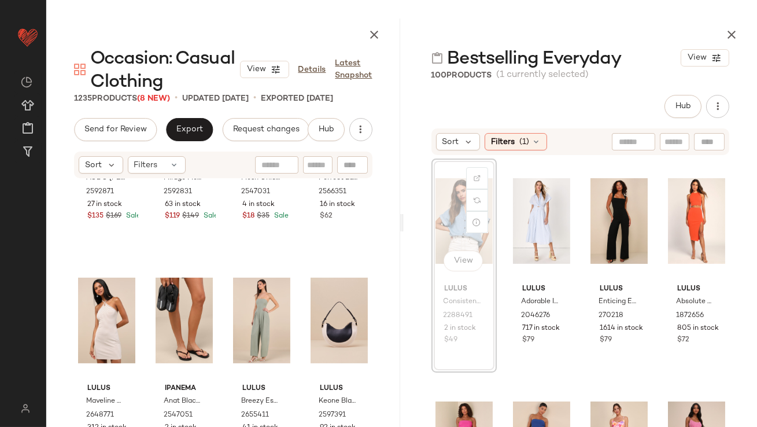
scroll to position [825, 0]
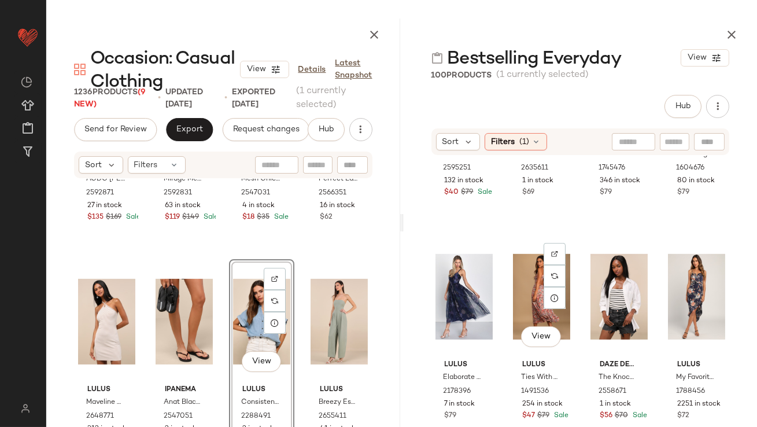
scroll to position [1343, 0]
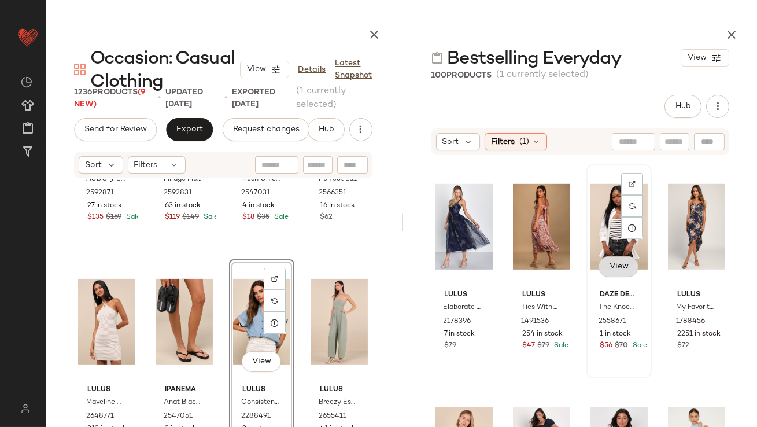
click at [611, 274] on button "View" at bounding box center [618, 266] width 39 height 21
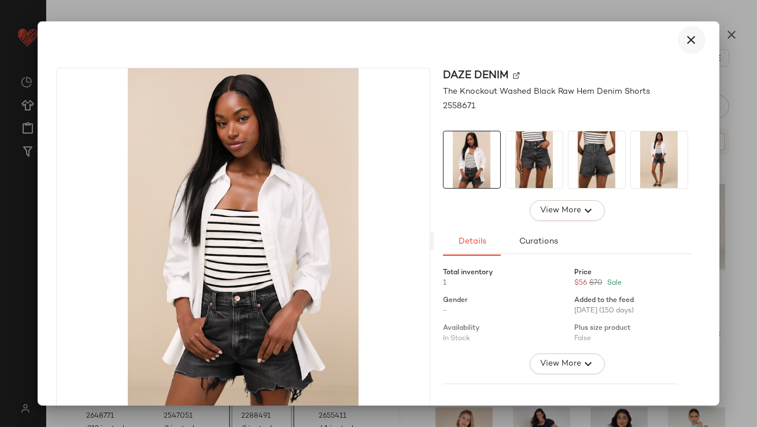
click at [685, 40] on icon "button" at bounding box center [692, 40] width 14 height 14
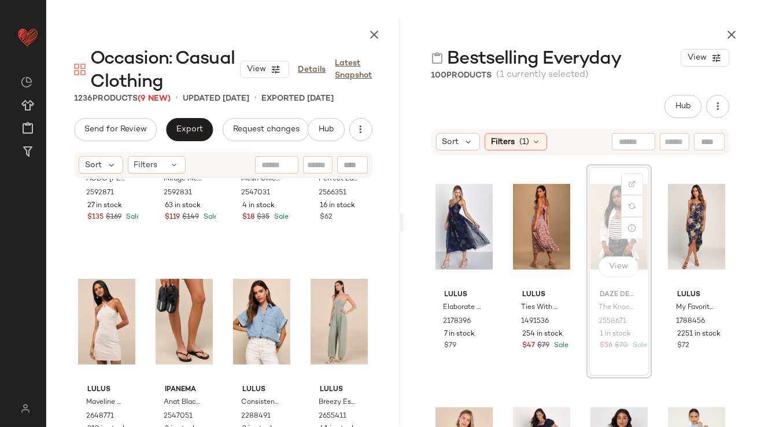
scroll to position [1341, 0]
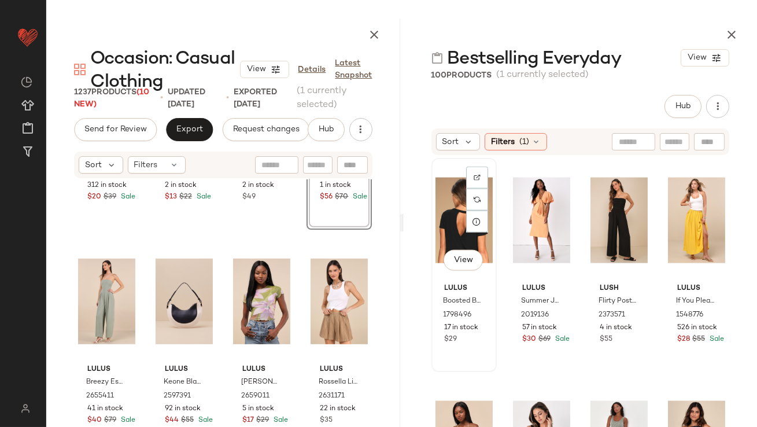
scroll to position [1067, 0]
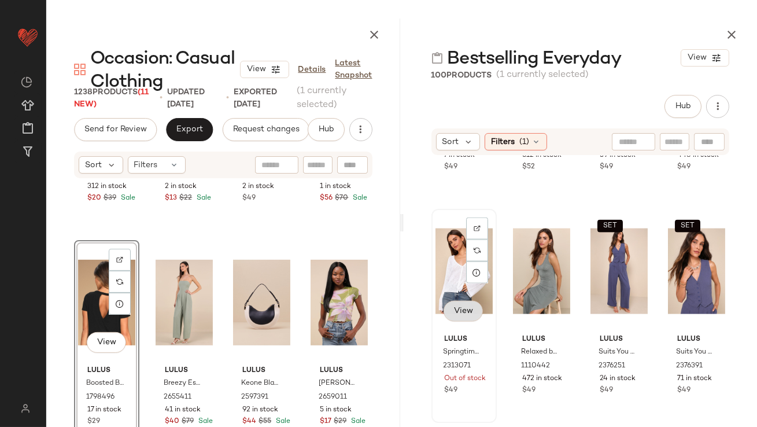
scroll to position [3619, 0]
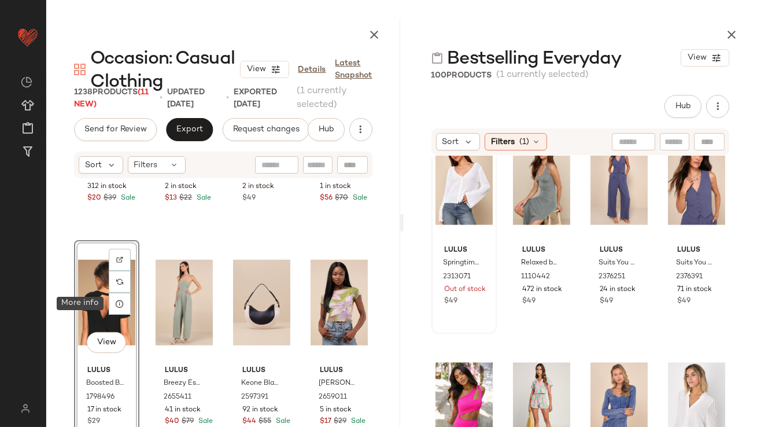
click at [101, 303] on div "View" at bounding box center [106, 302] width 57 height 117
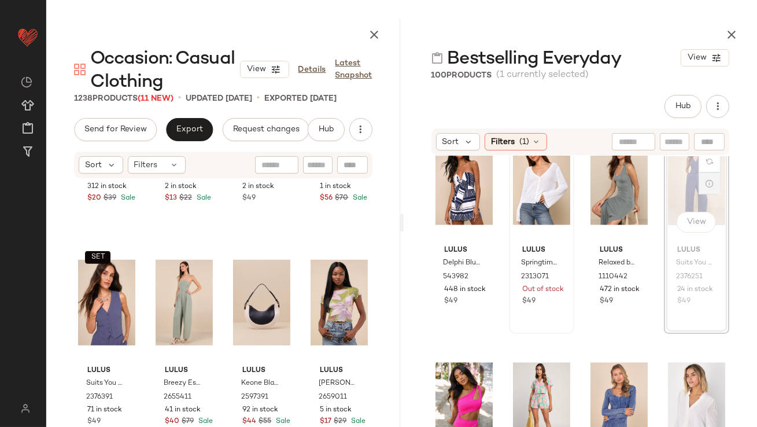
scroll to position [3618, 0]
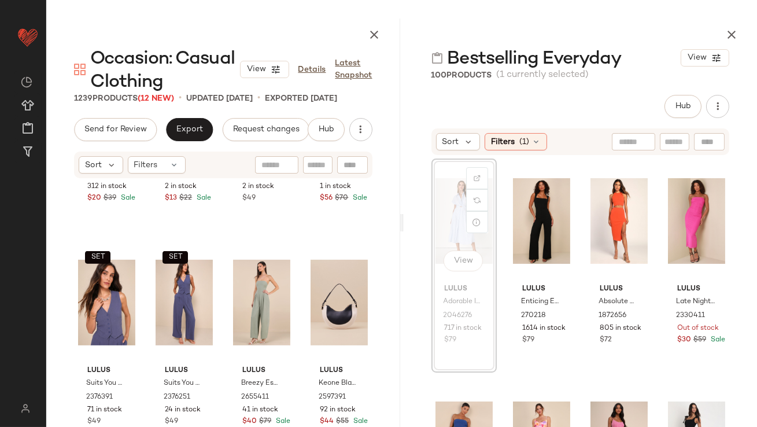
scroll to position [1065, 0]
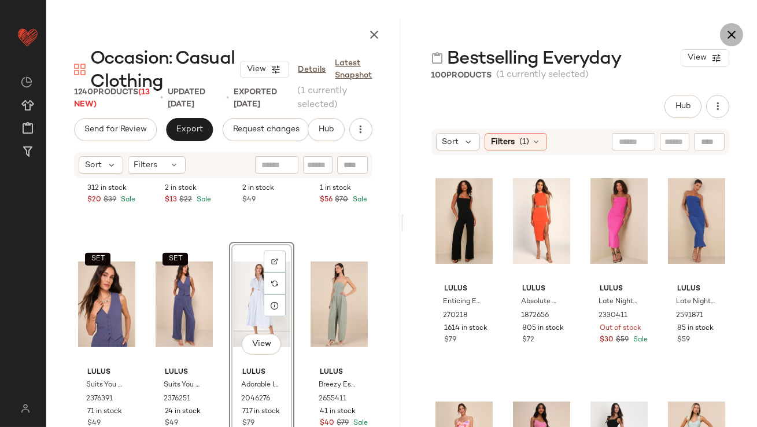
click at [730, 34] on icon "button" at bounding box center [732, 35] width 14 height 14
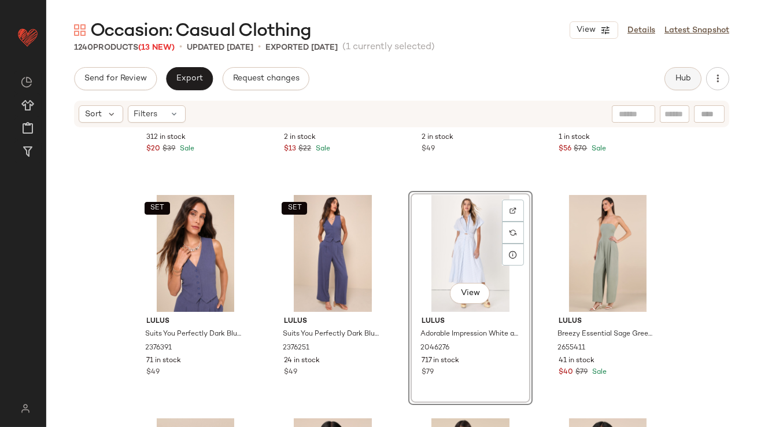
click at [684, 72] on button "Hub" at bounding box center [682, 78] width 37 height 23
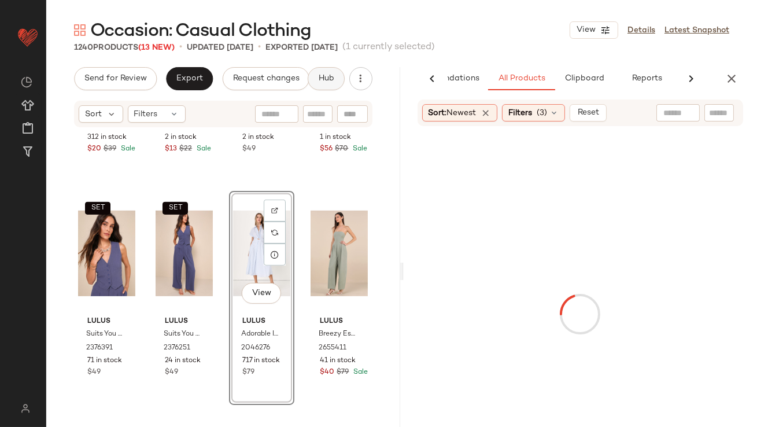
scroll to position [0, 65]
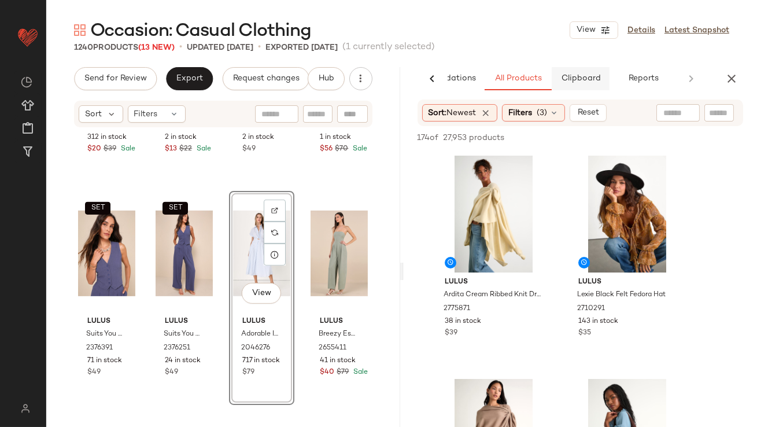
click at [599, 82] on span "Clipboard" at bounding box center [580, 78] width 40 height 9
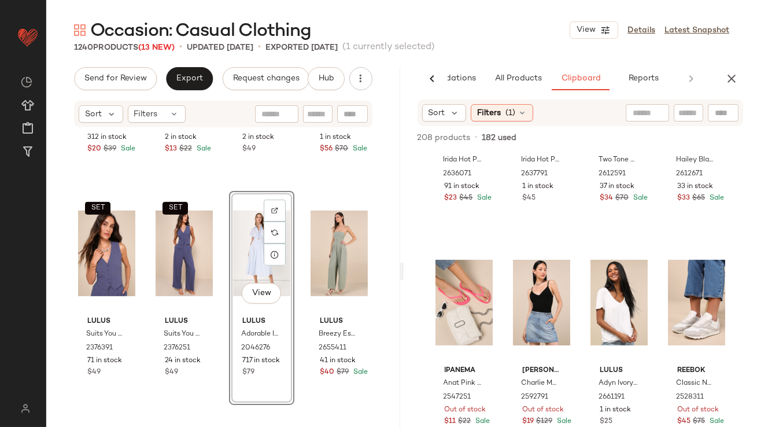
scroll to position [324, 0]
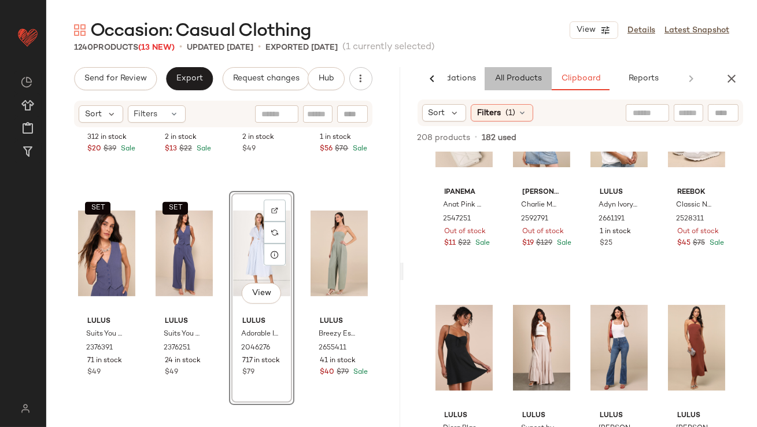
click at [522, 80] on span "All Products" at bounding box center [517, 78] width 47 height 9
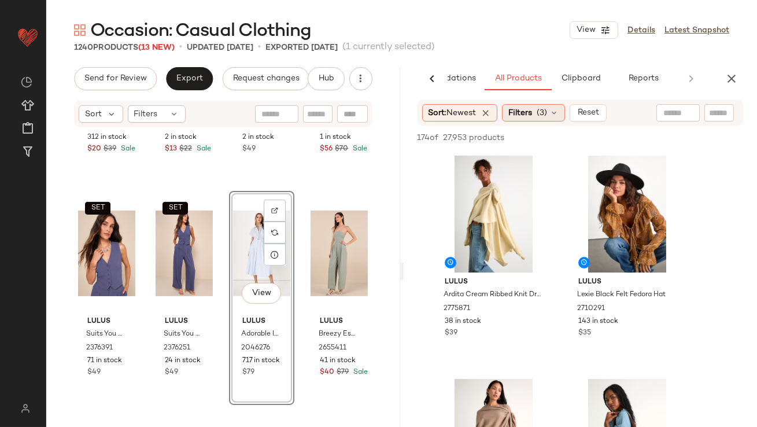
click at [518, 121] on div "Filters (3)" at bounding box center [533, 112] width 63 height 17
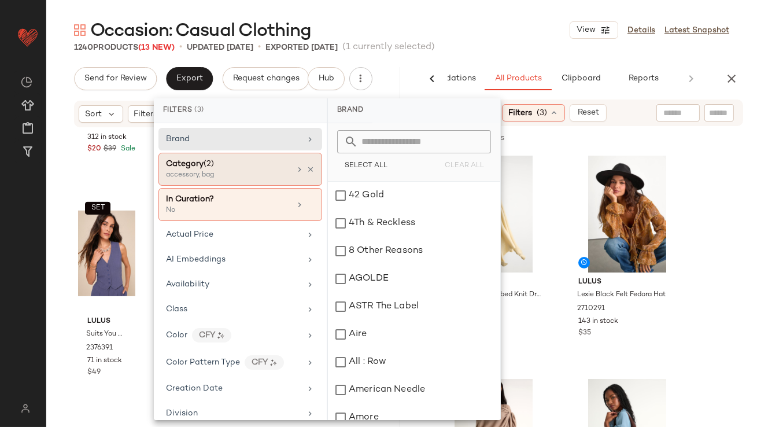
click at [251, 173] on div "accessory, bag" at bounding box center [224, 175] width 116 height 10
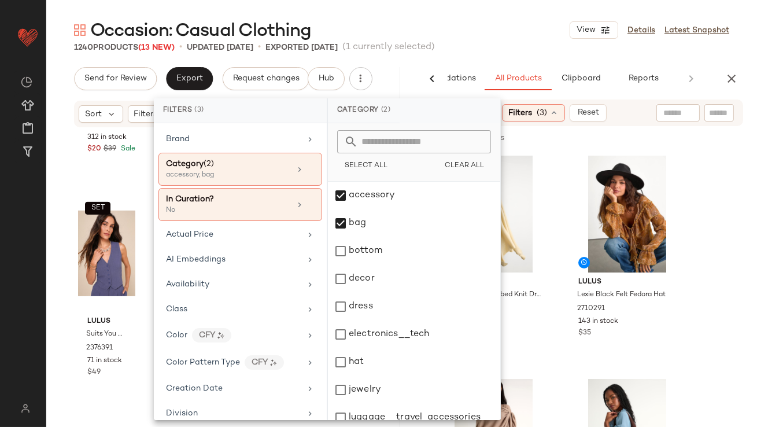
click at [513, 51] on div "1240 Products (13 New) • updated Sep 5th • Exported Sep 3rd (1 currently select…" at bounding box center [401, 48] width 711 height 12
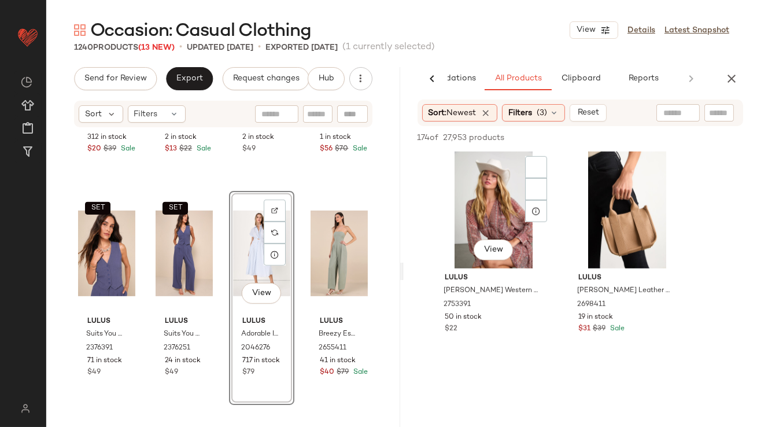
scroll to position [1791, 0]
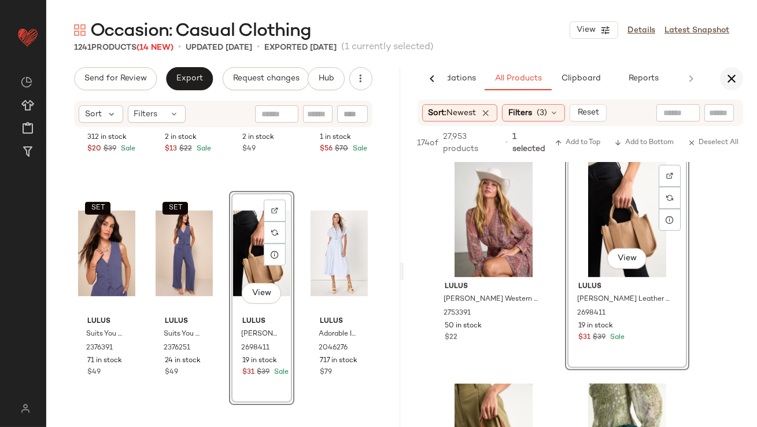
click at [726, 75] on icon "button" at bounding box center [732, 79] width 14 height 14
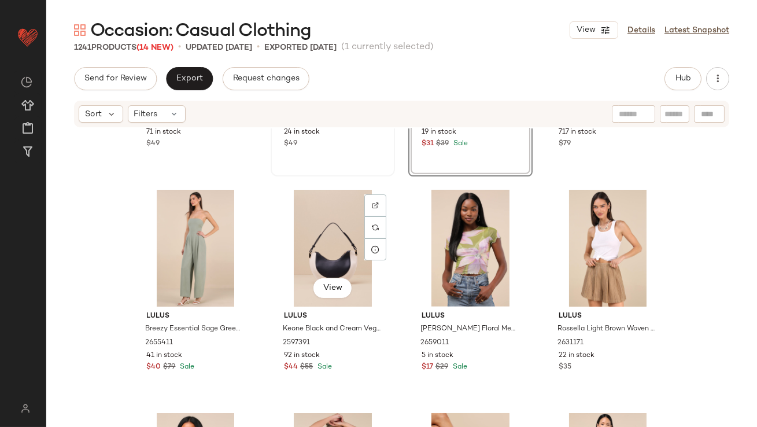
scroll to position [0, 0]
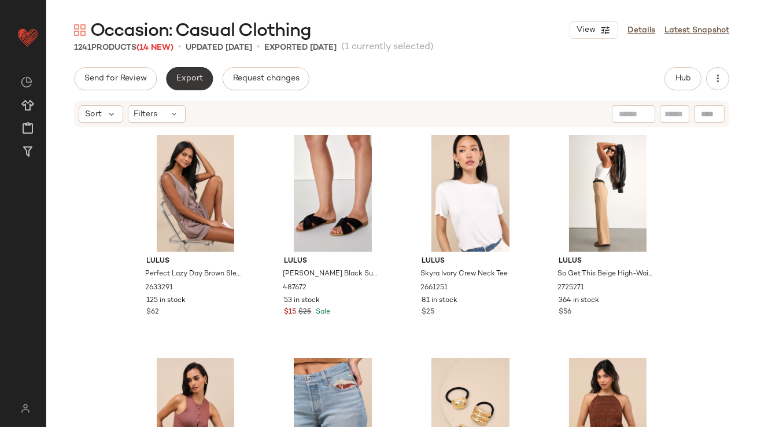
click at [186, 79] on span "Export" at bounding box center [189, 78] width 27 height 9
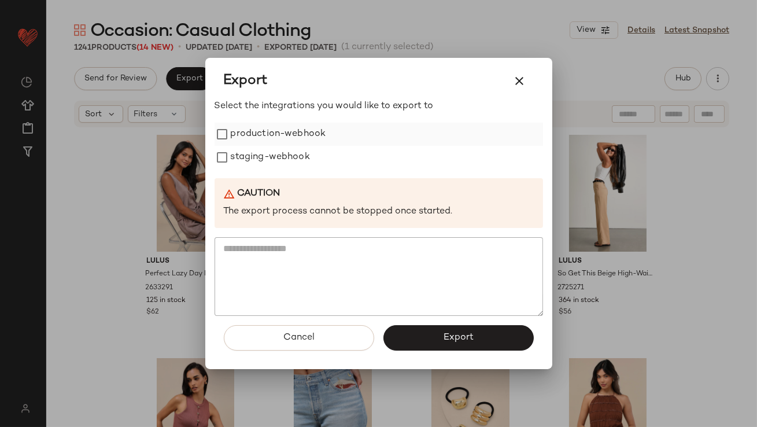
click at [239, 129] on label "production-webhook" at bounding box center [278, 134] width 95 height 23
click at [239, 149] on label "staging-webhook" at bounding box center [270, 157] width 79 height 23
click at [468, 341] on span "Export" at bounding box center [458, 337] width 31 height 11
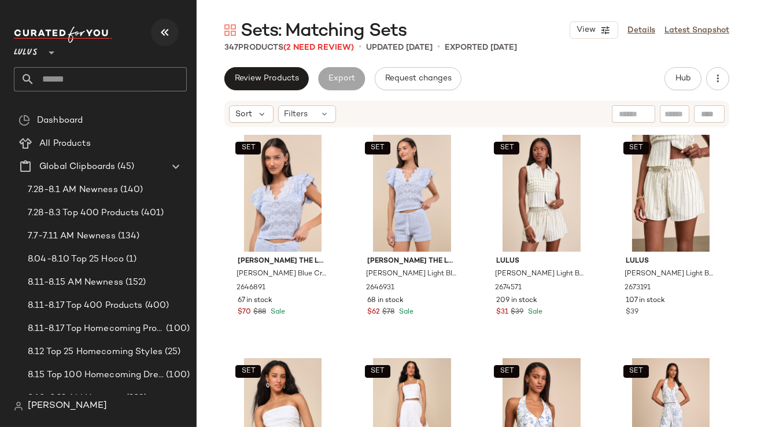
click at [175, 29] on button "button" at bounding box center [165, 33] width 28 height 28
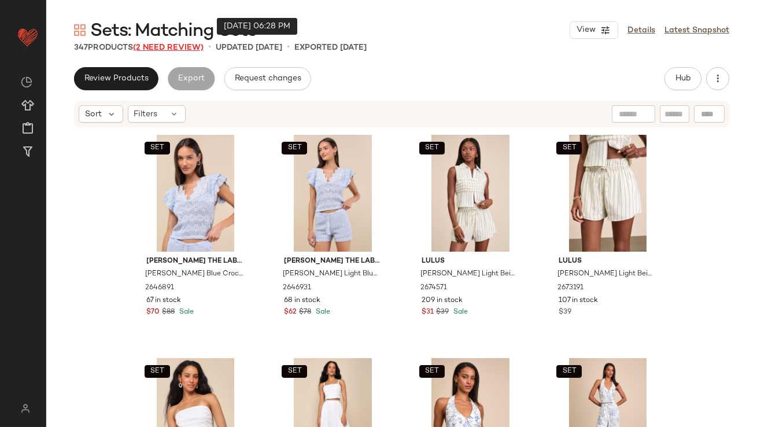
click at [183, 45] on span "(2 Need Review)" at bounding box center [168, 47] width 71 height 9
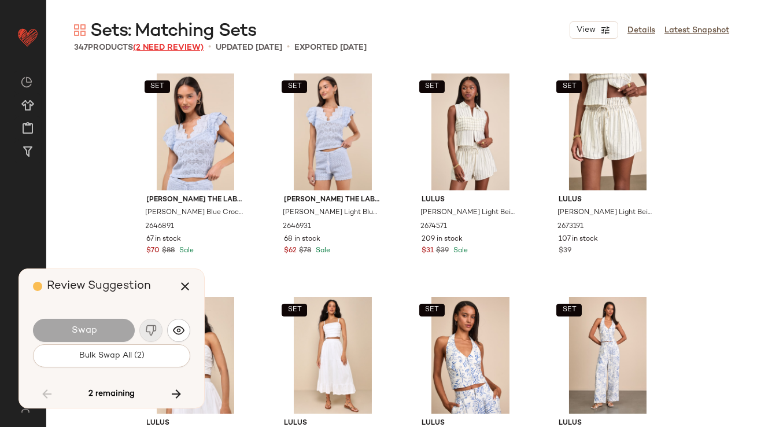
scroll to position [7366, 0]
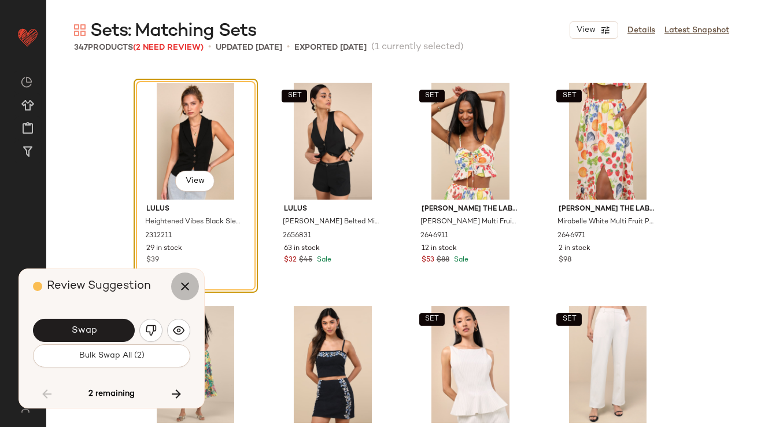
click at [186, 285] on icon "button" at bounding box center [185, 286] width 14 height 14
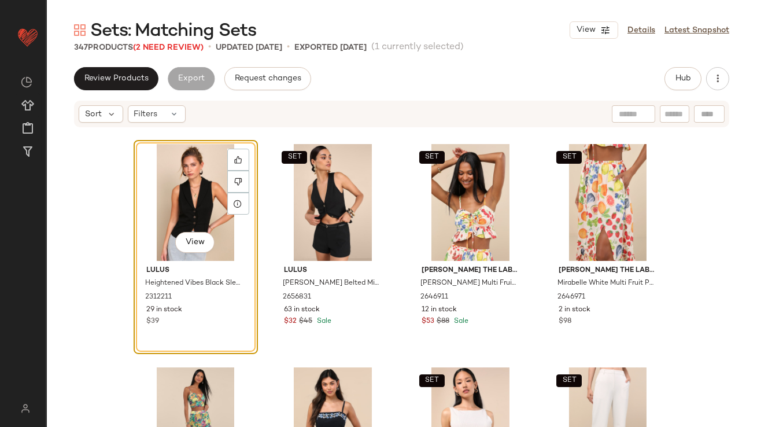
click at [183, 180] on div "View" at bounding box center [196, 202] width 116 height 117
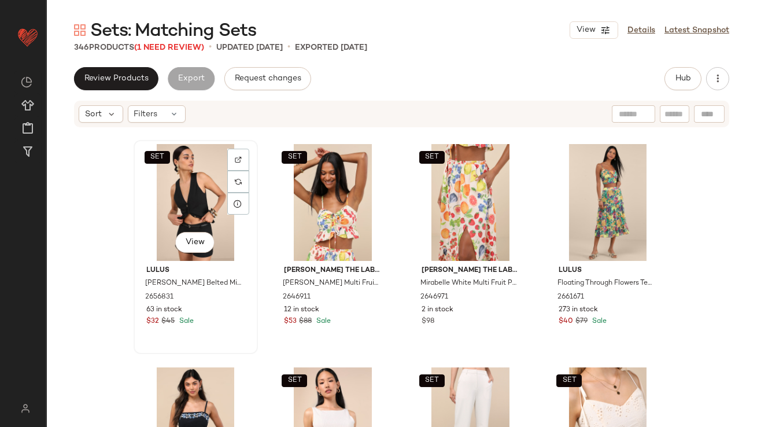
click at [167, 205] on div "SET View" at bounding box center [196, 202] width 116 height 117
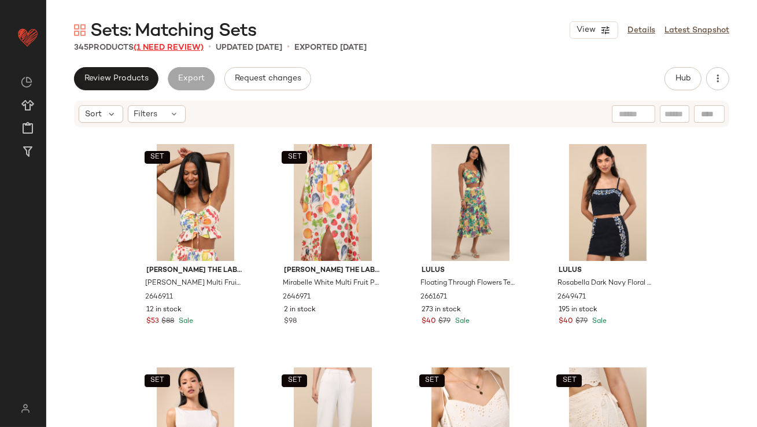
click at [184, 47] on span "(1 Need Review)" at bounding box center [169, 47] width 70 height 9
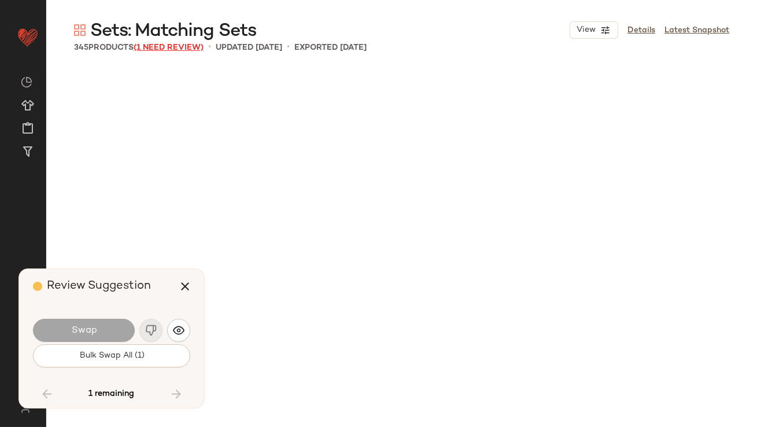
scroll to position [13615, 0]
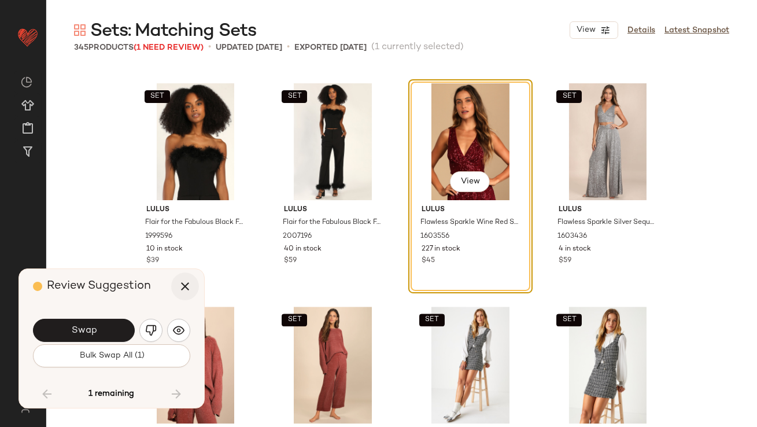
click at [180, 292] on icon "button" at bounding box center [185, 286] width 14 height 14
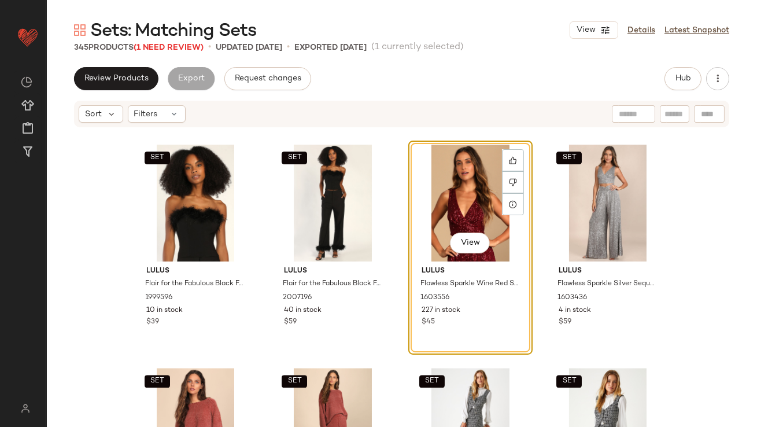
click at [464, 184] on div "View" at bounding box center [470, 203] width 116 height 117
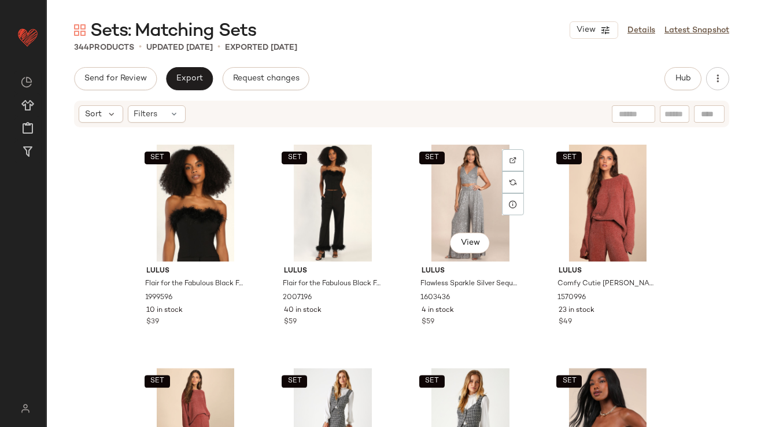
click at [464, 184] on div "SET View" at bounding box center [470, 203] width 116 height 117
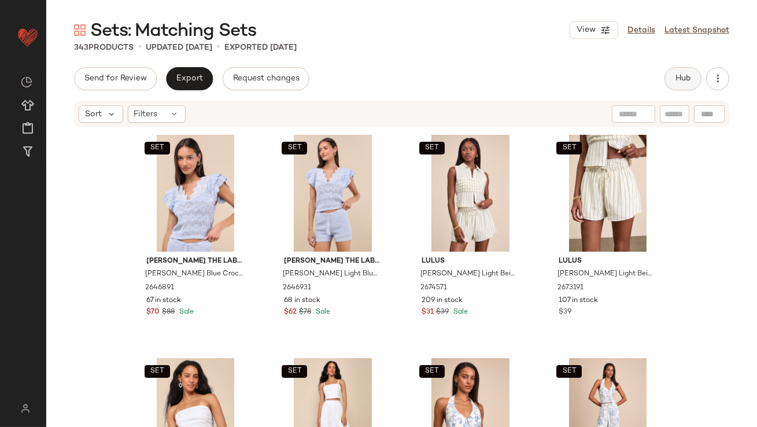
click at [682, 82] on span "Hub" at bounding box center [683, 78] width 16 height 9
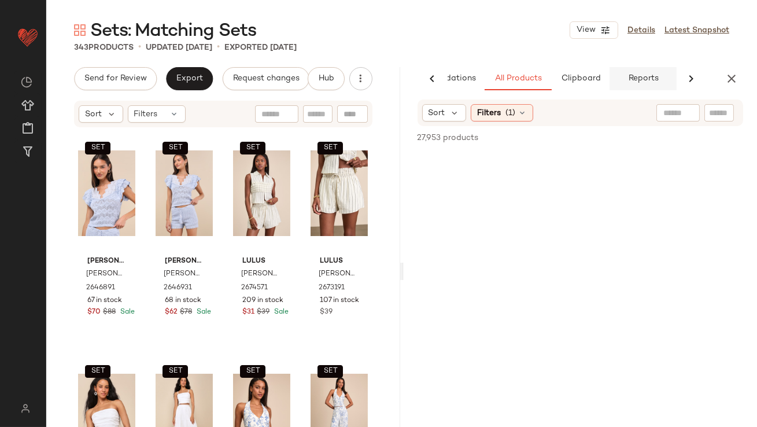
scroll to position [0, 65]
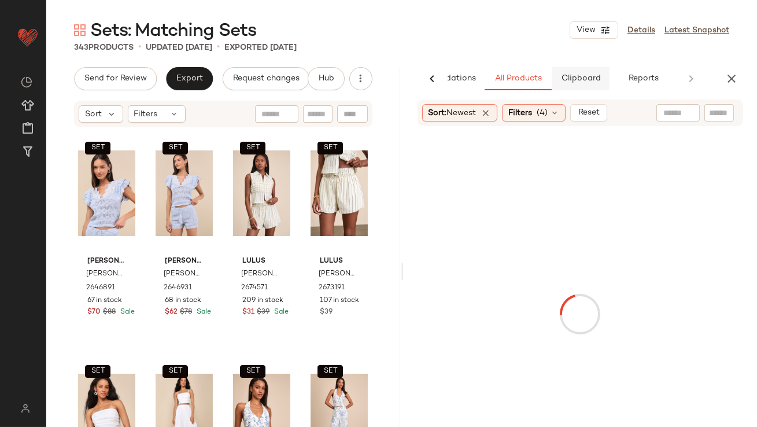
click at [589, 72] on button "Clipboard" at bounding box center [581, 78] width 58 height 23
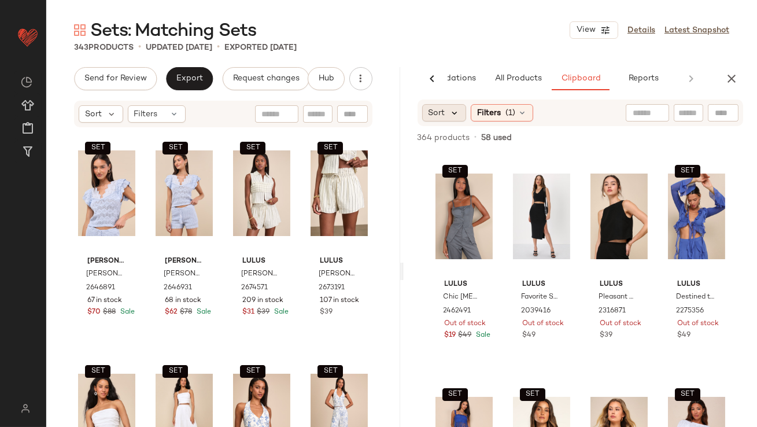
click at [457, 112] on icon at bounding box center [455, 113] width 10 height 10
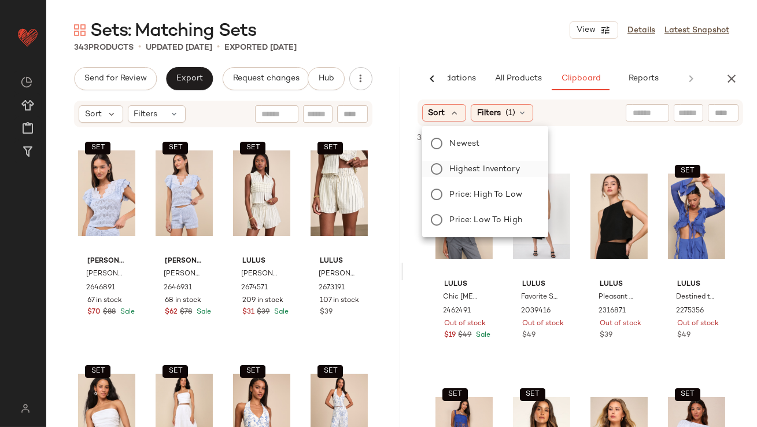
click at [461, 165] on span "Highest Inventory" at bounding box center [485, 169] width 70 height 12
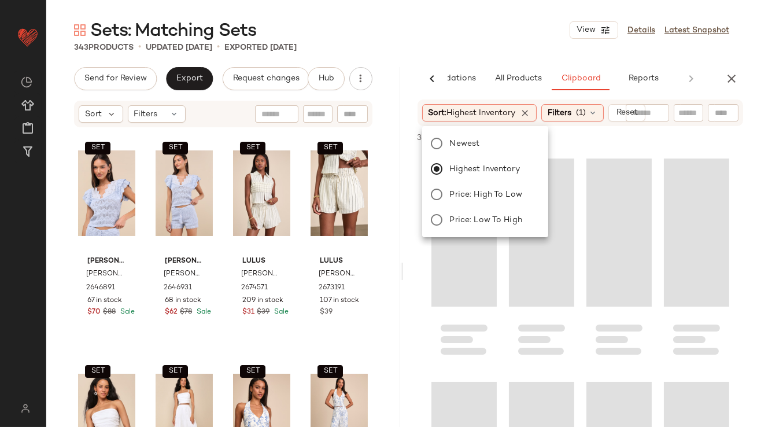
click at [549, 15] on main "Sets: Matching Sets View Details Latest Snapshot 343 Products • updated [DATE] …" at bounding box center [378, 213] width 757 height 427
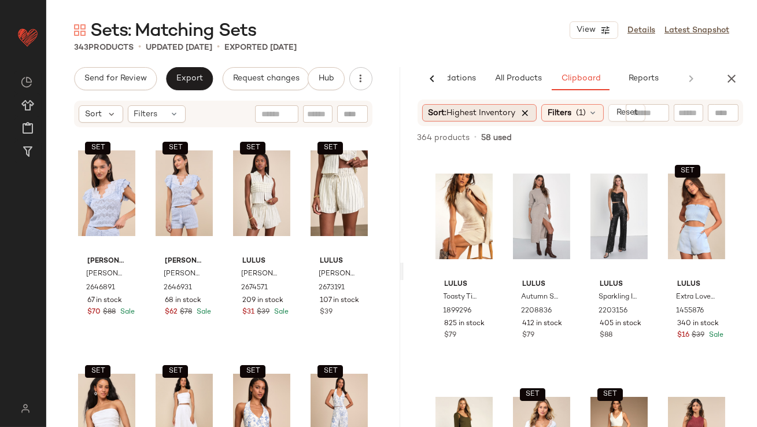
click at [526, 111] on icon at bounding box center [525, 113] width 10 height 10
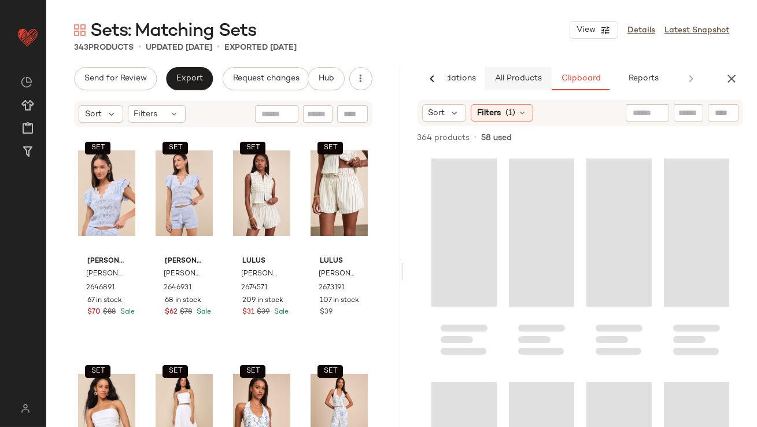
click at [522, 79] on span "All Products" at bounding box center [517, 78] width 47 height 9
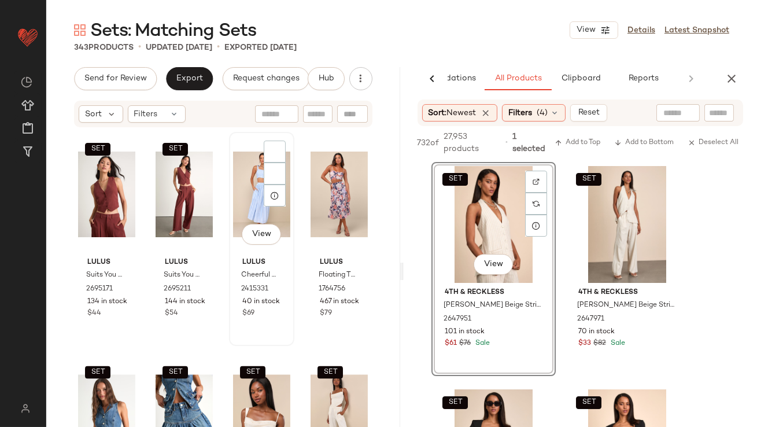
scroll to position [3797, 0]
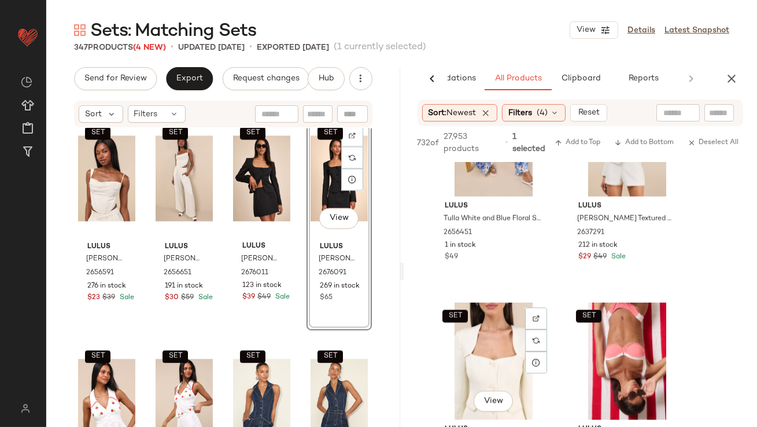
scroll to position [4127, 0]
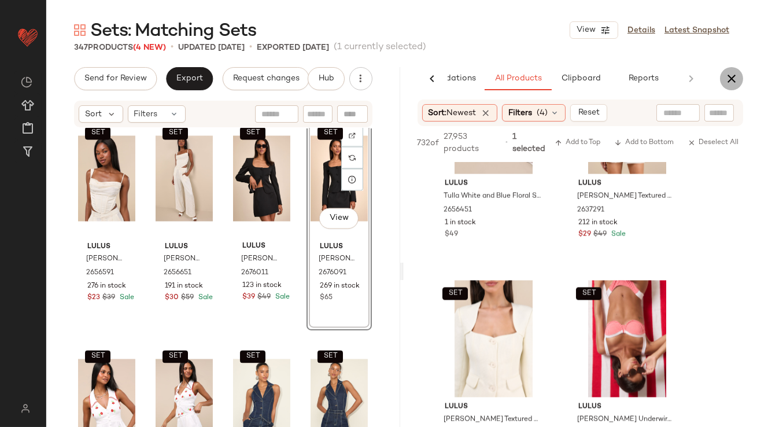
click at [733, 84] on icon "button" at bounding box center [732, 79] width 14 height 14
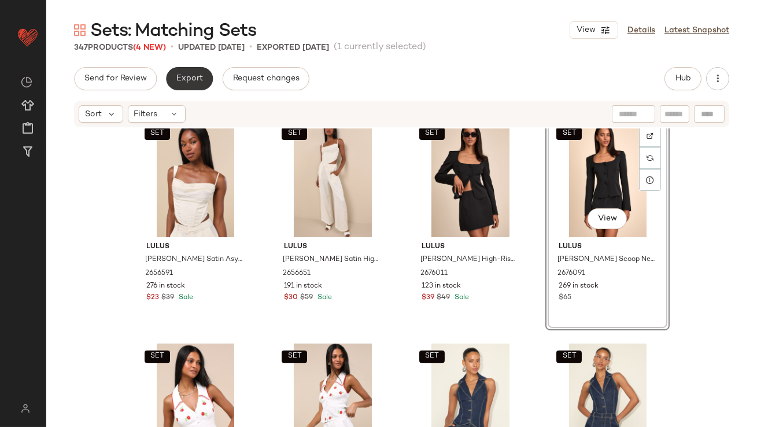
click at [169, 80] on button "Export" at bounding box center [189, 78] width 47 height 23
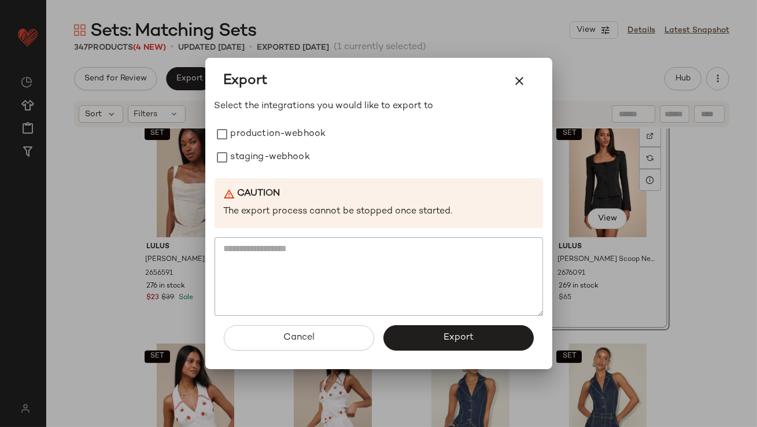
click at [236, 115] on div "Select the integrations you would like to export to production-webhook staging-…" at bounding box center [379, 207] width 328 height 216
click at [235, 129] on label "production-webhook" at bounding box center [278, 134] width 95 height 23
click at [235, 161] on label "staging-webhook" at bounding box center [270, 157] width 79 height 23
click at [511, 83] on button "button" at bounding box center [520, 81] width 28 height 28
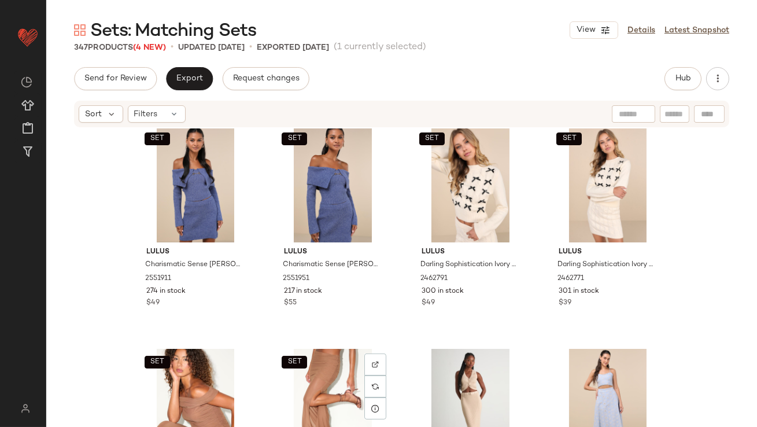
scroll to position [535, 0]
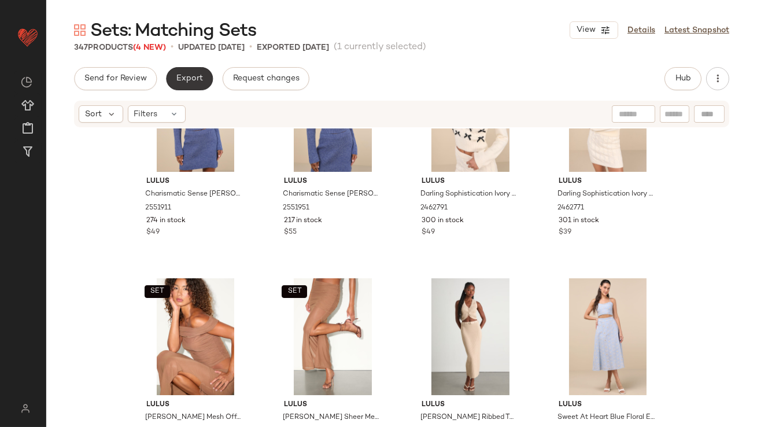
click at [198, 73] on button "Export" at bounding box center [189, 78] width 47 height 23
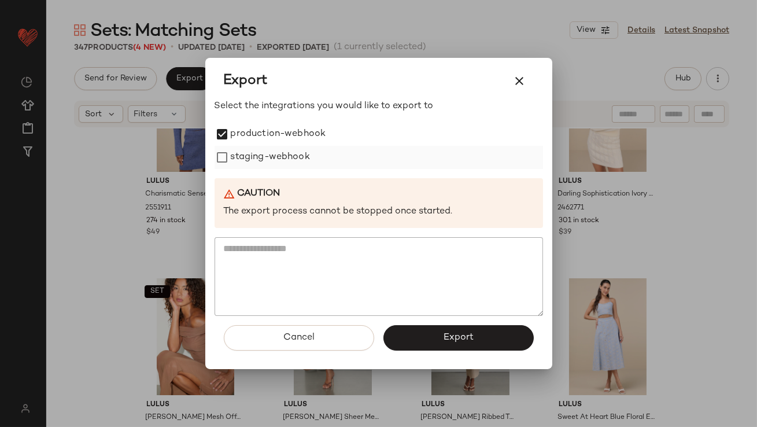
click at [223, 146] on div "staging-webhook" at bounding box center [379, 157] width 328 height 23
click at [231, 161] on label "staging-webhook" at bounding box center [270, 157] width 79 height 23
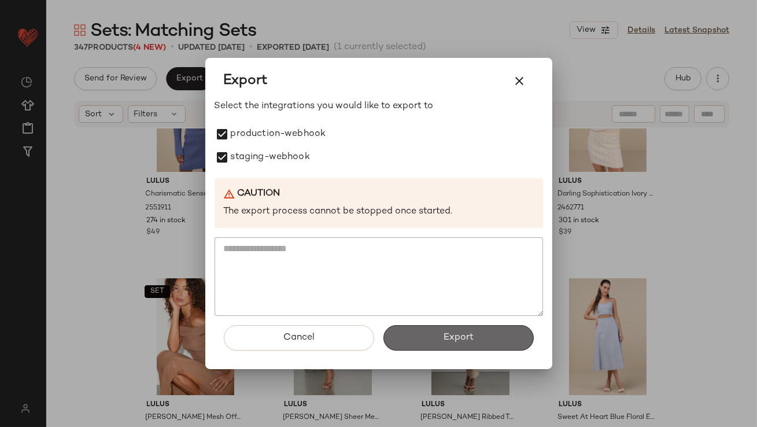
click at [426, 332] on button "Export" at bounding box center [458, 337] width 150 height 25
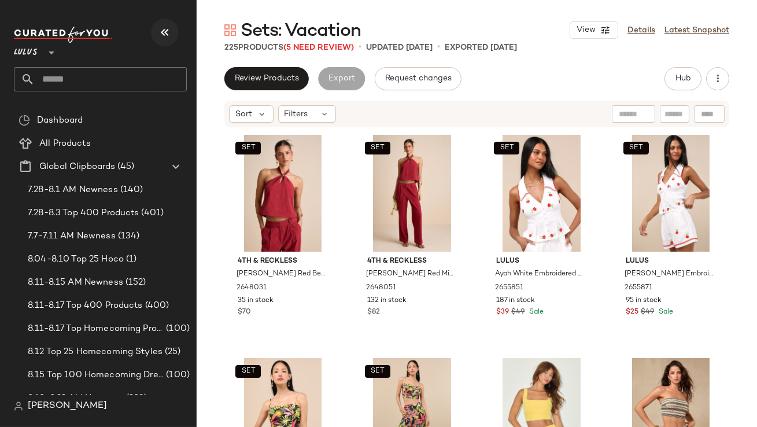
click at [156, 34] on button "button" at bounding box center [165, 33] width 28 height 28
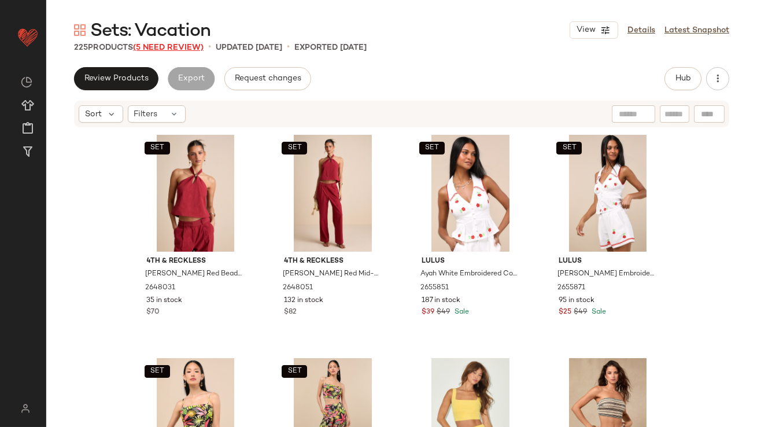
click at [171, 43] on span "(5 Need Review)" at bounding box center [168, 47] width 71 height 9
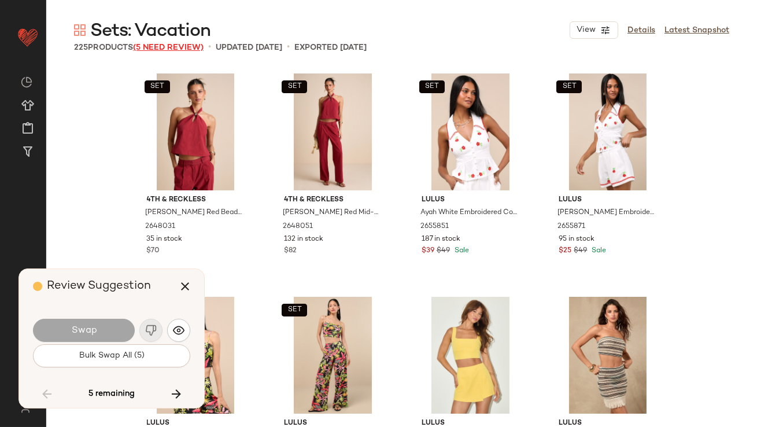
scroll to position [7813, 0]
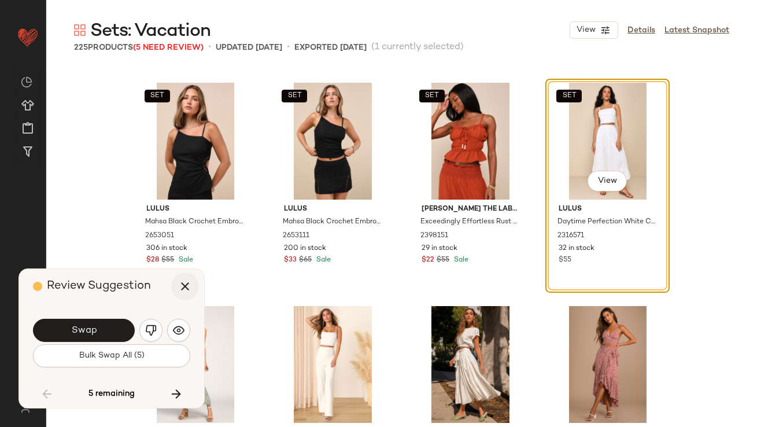
click at [185, 293] on icon "button" at bounding box center [185, 286] width 14 height 14
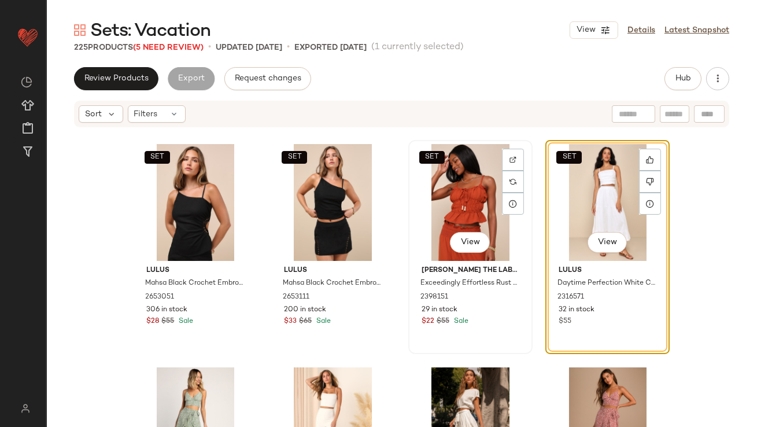
click at [440, 189] on div "SET View" at bounding box center [470, 202] width 116 height 117
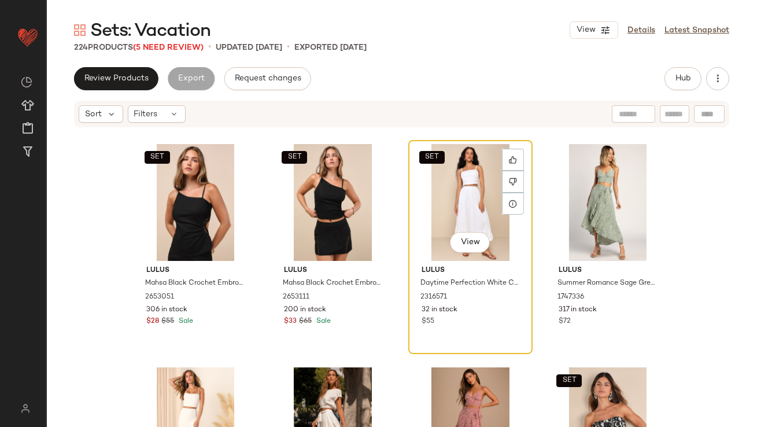
click at [441, 189] on div "SET View" at bounding box center [470, 202] width 116 height 117
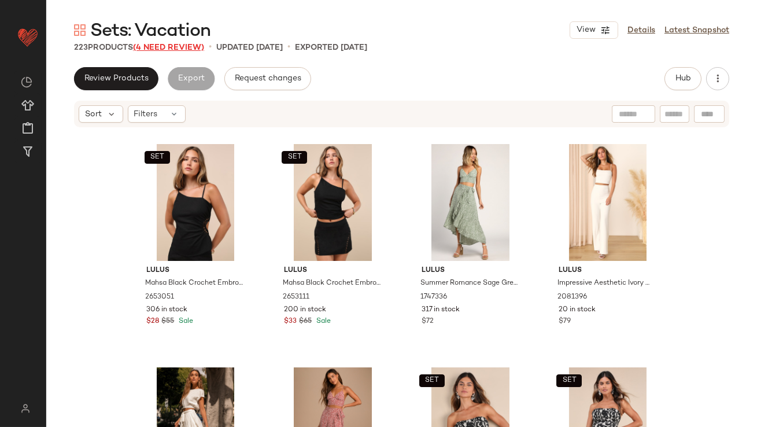
click at [147, 45] on span "(4 Need Review)" at bounding box center [168, 47] width 71 height 9
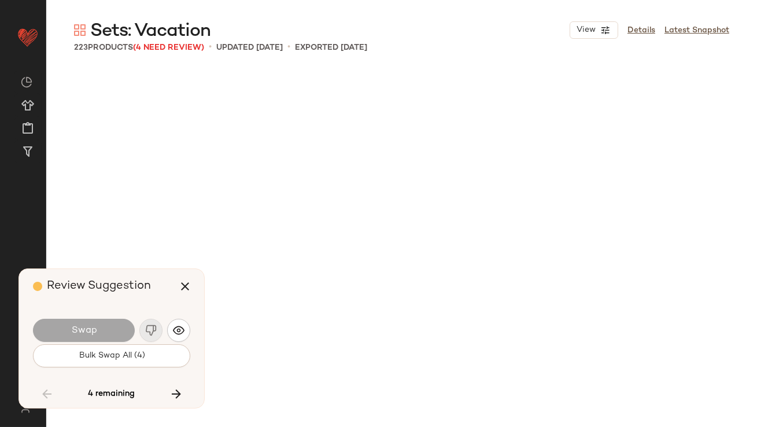
scroll to position [10045, 0]
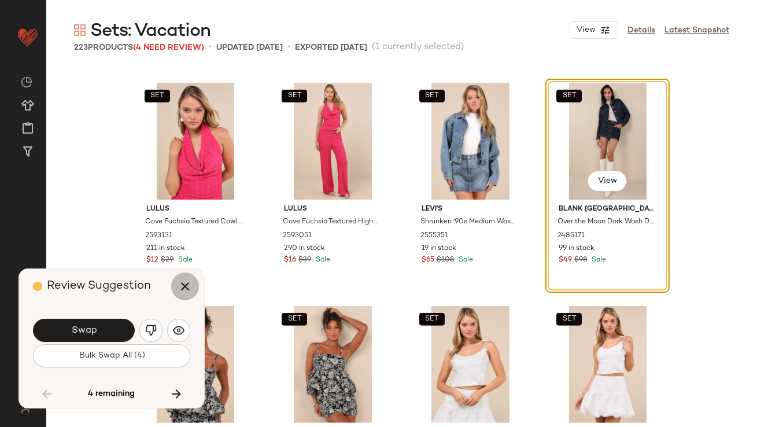
click at [189, 284] on icon "button" at bounding box center [185, 286] width 14 height 14
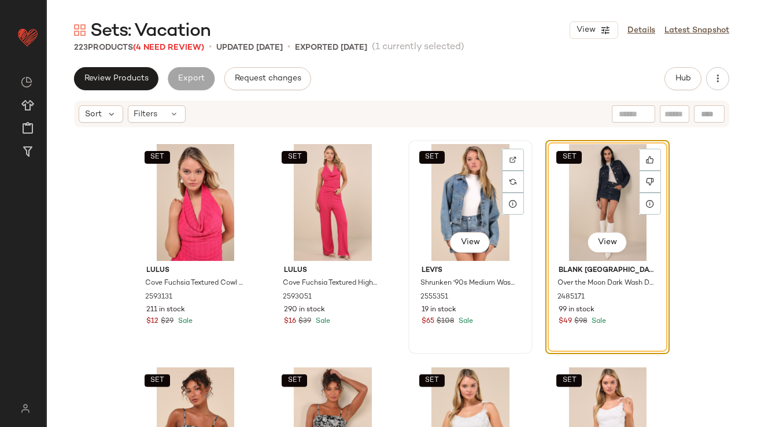
click at [482, 189] on div "SET View" at bounding box center [470, 202] width 116 height 117
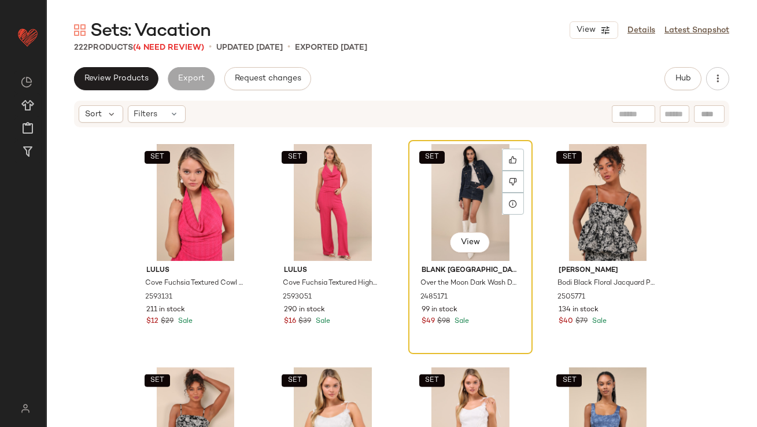
click at [485, 213] on div "SET View" at bounding box center [470, 202] width 116 height 117
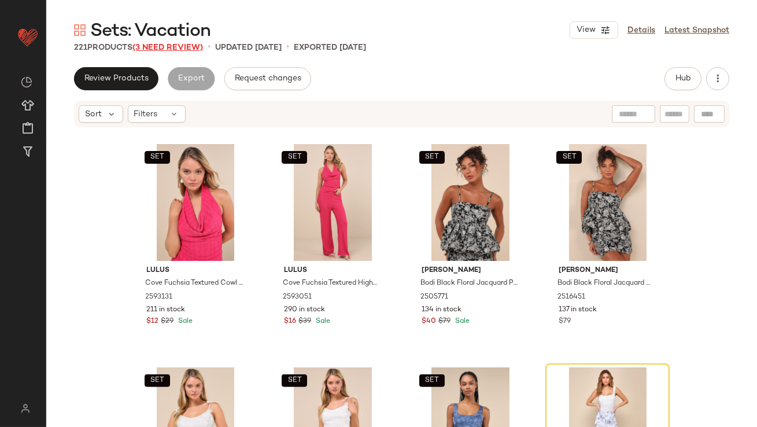
click at [186, 45] on span "(3 Need Review)" at bounding box center [167, 47] width 71 height 9
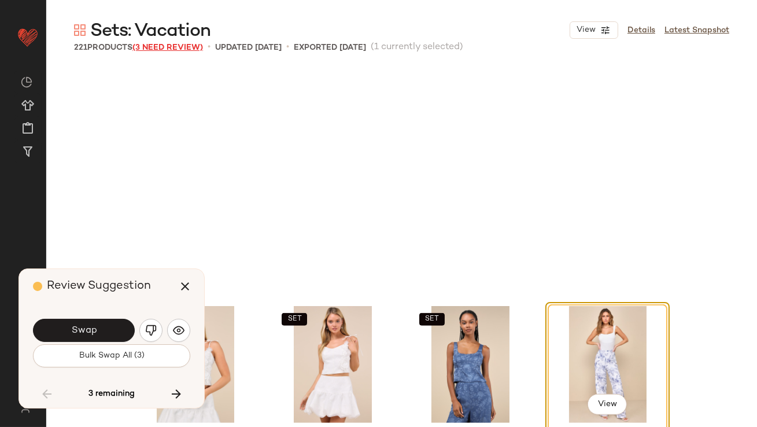
scroll to position [10267, 0]
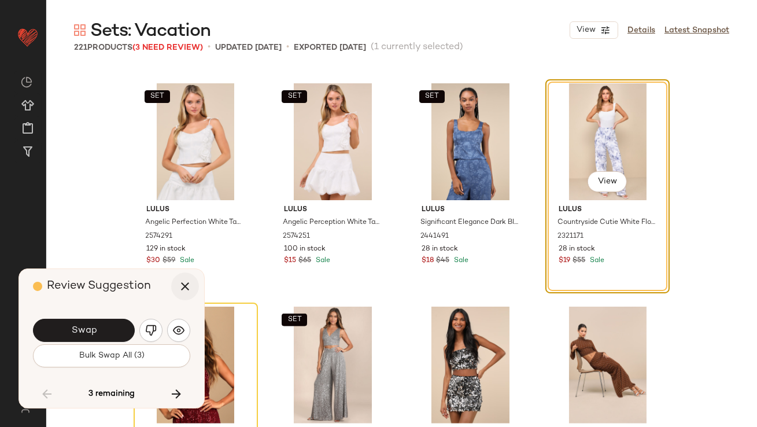
click at [182, 289] on icon "button" at bounding box center [185, 286] width 14 height 14
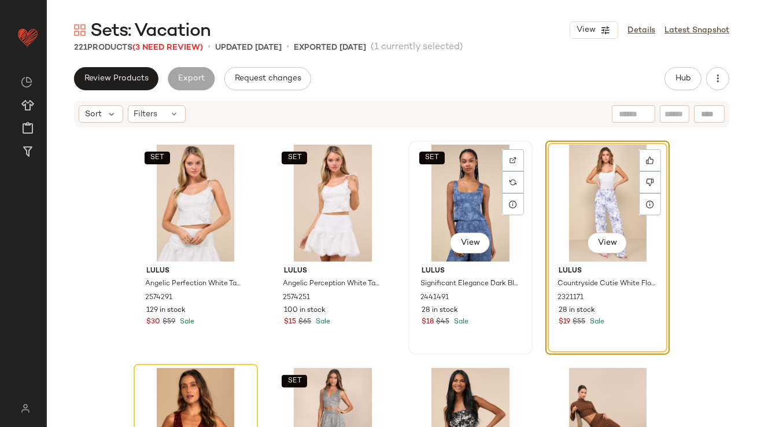
click at [434, 208] on div "SET View" at bounding box center [470, 203] width 116 height 117
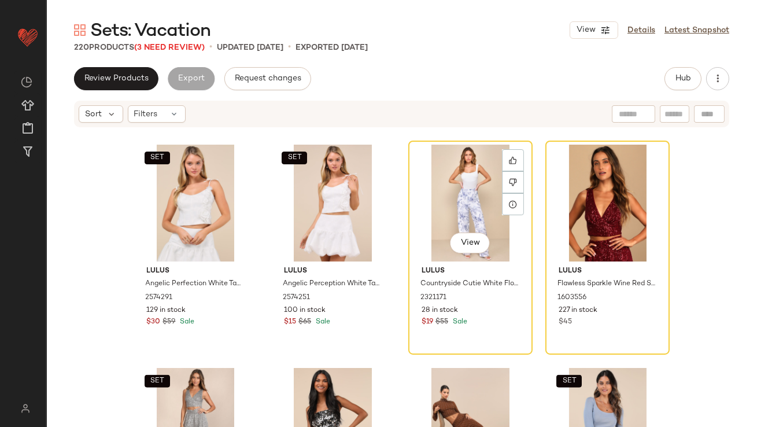
click at [434, 209] on div "View" at bounding box center [470, 203] width 116 height 117
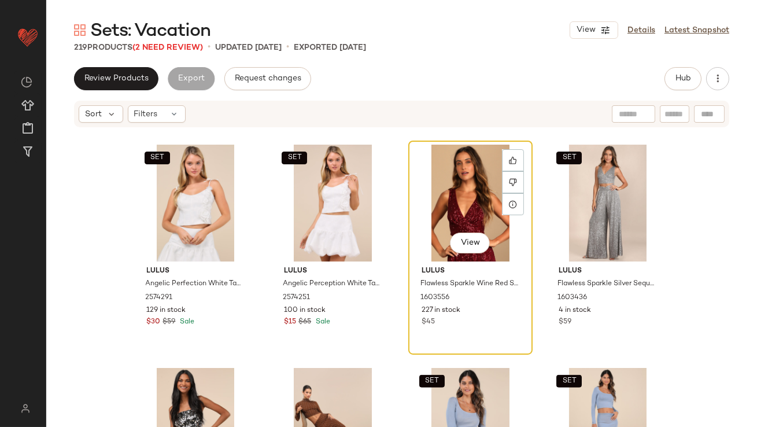
click at [466, 206] on div "View" at bounding box center [470, 203] width 116 height 117
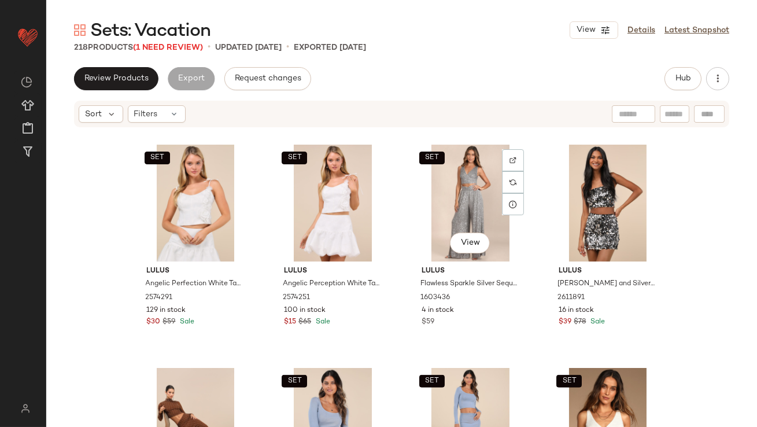
click at [466, 205] on div "SET View" at bounding box center [470, 203] width 116 height 117
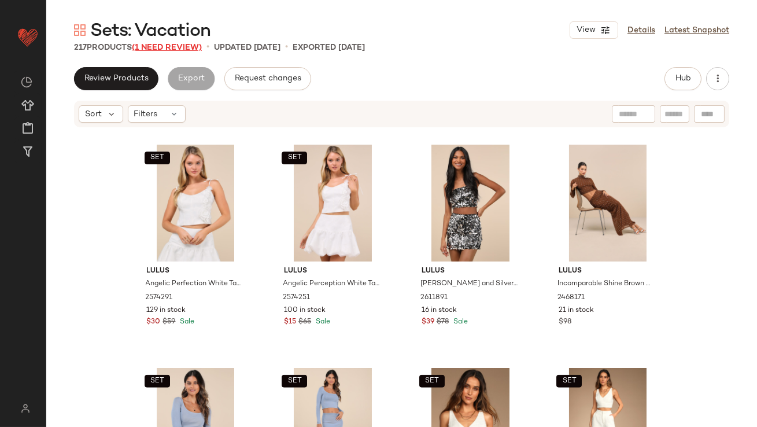
click at [184, 47] on span "(1 Need Review)" at bounding box center [167, 47] width 70 height 9
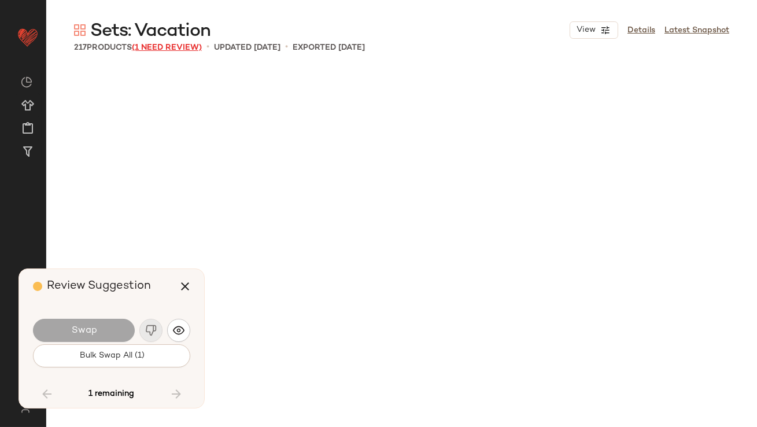
scroll to position [11830, 0]
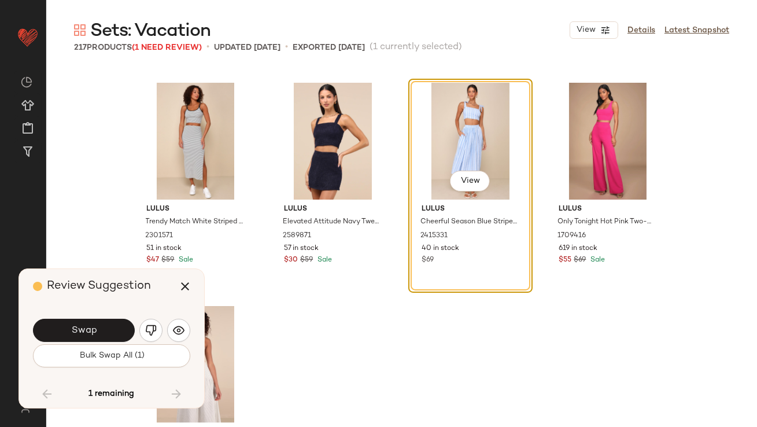
click at [446, 136] on div "View" at bounding box center [470, 141] width 116 height 117
click at [186, 290] on icon "button" at bounding box center [185, 286] width 14 height 14
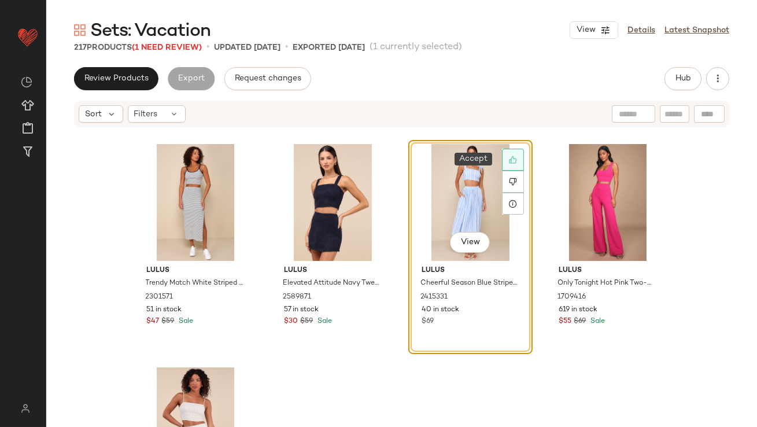
click at [518, 160] on div at bounding box center [513, 160] width 22 height 22
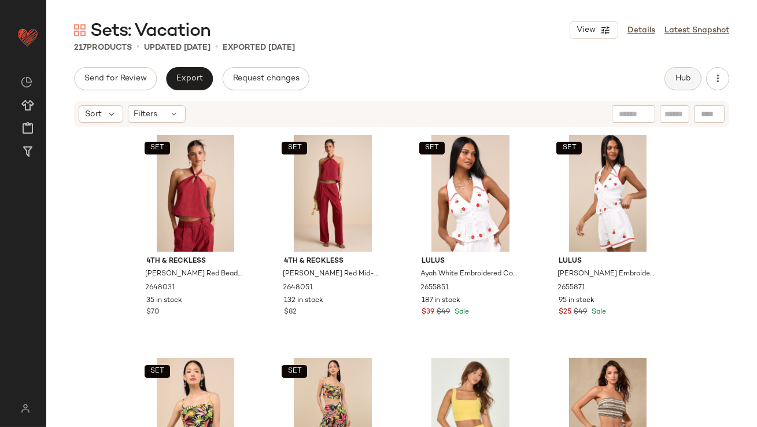
click at [684, 77] on span "Hub" at bounding box center [683, 78] width 16 height 9
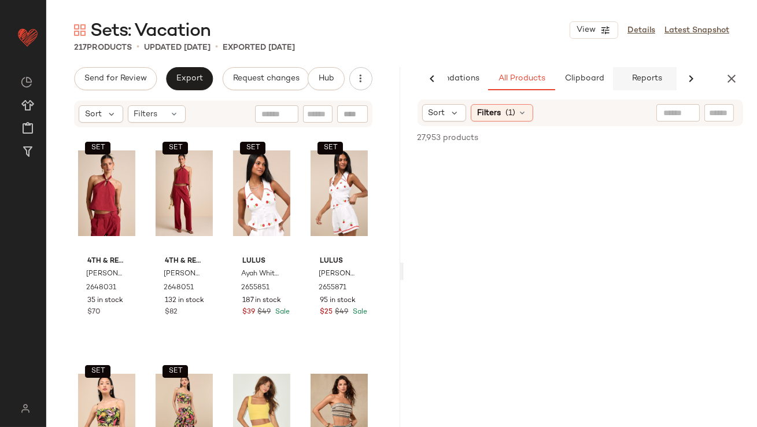
scroll to position [0, 65]
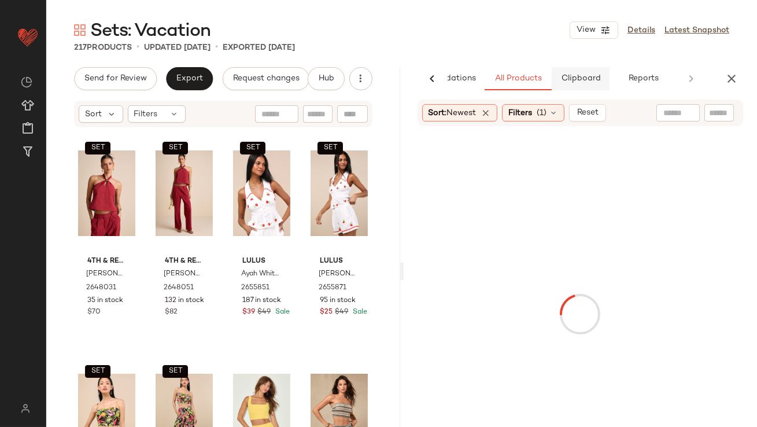
click at [594, 82] on span "Clipboard" at bounding box center [580, 78] width 40 height 9
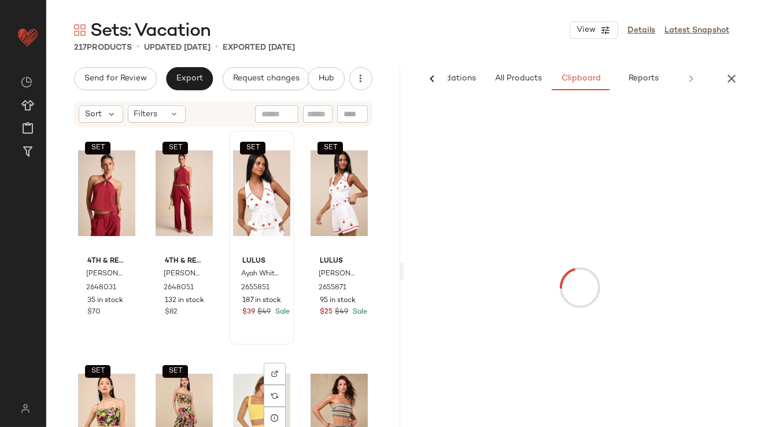
scroll to position [188, 0]
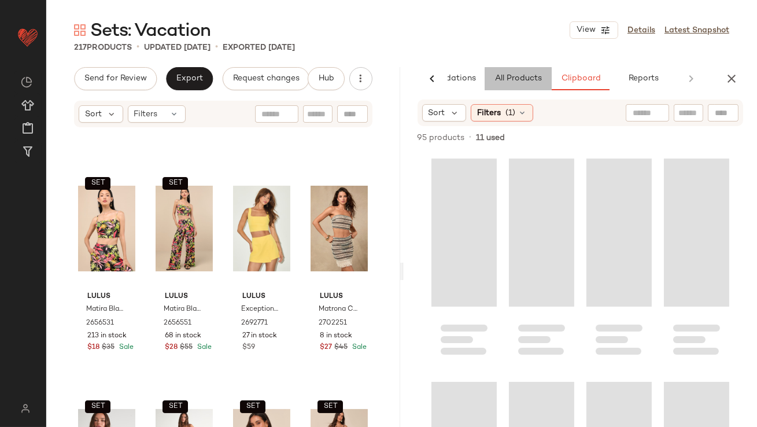
click at [501, 87] on button "All Products" at bounding box center [518, 78] width 67 height 23
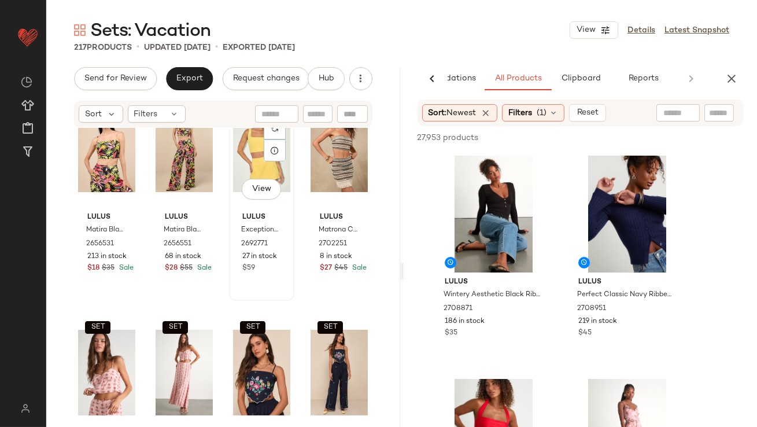
scroll to position [270, 0]
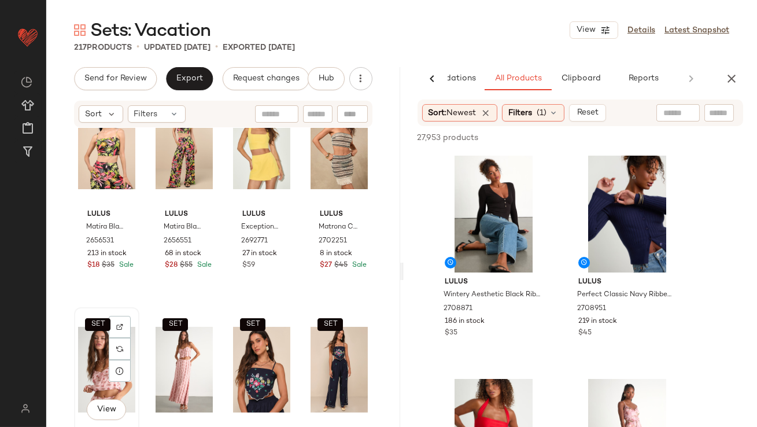
click at [84, 339] on div "SET View" at bounding box center [106, 369] width 57 height 117
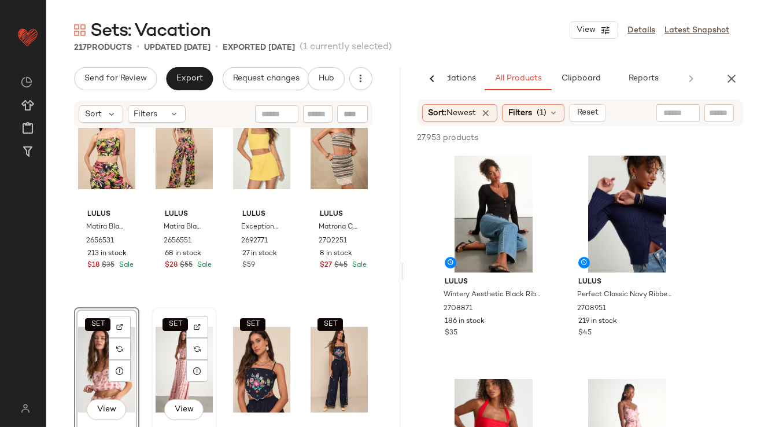
click at [179, 341] on div "SET View" at bounding box center [184, 369] width 57 height 117
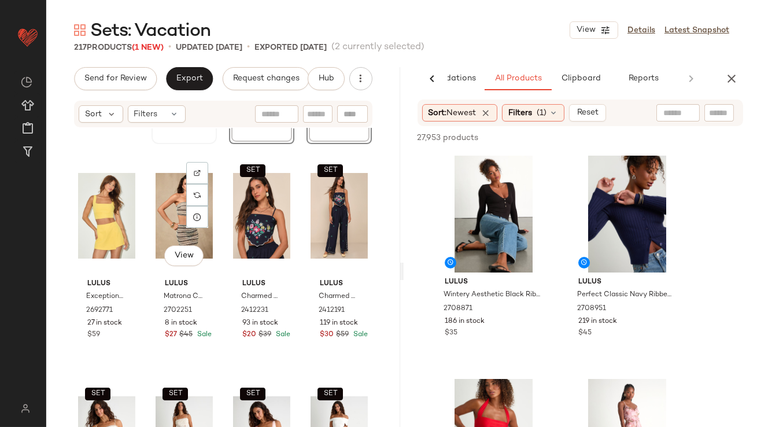
scroll to position [529, 0]
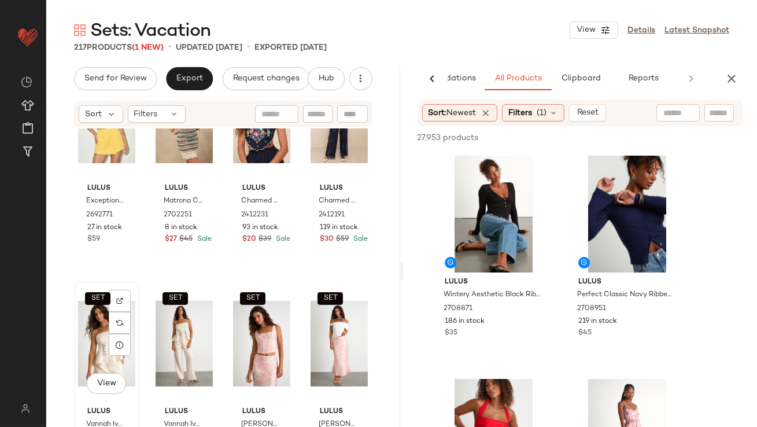
click at [95, 345] on div "SET View" at bounding box center [106, 343] width 57 height 117
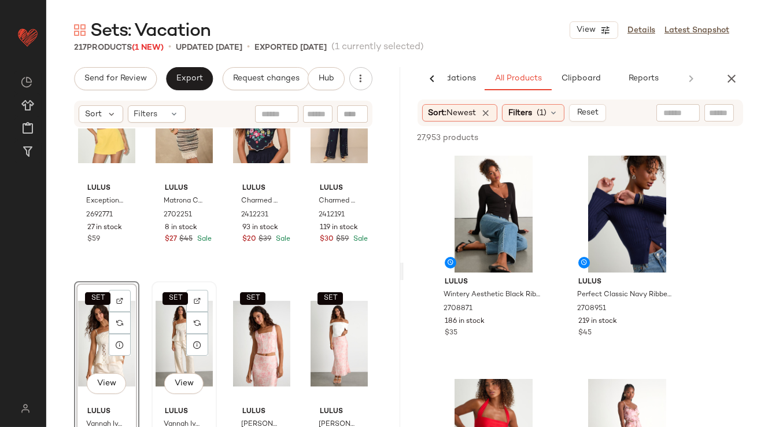
click at [164, 345] on div "SET View" at bounding box center [184, 343] width 57 height 117
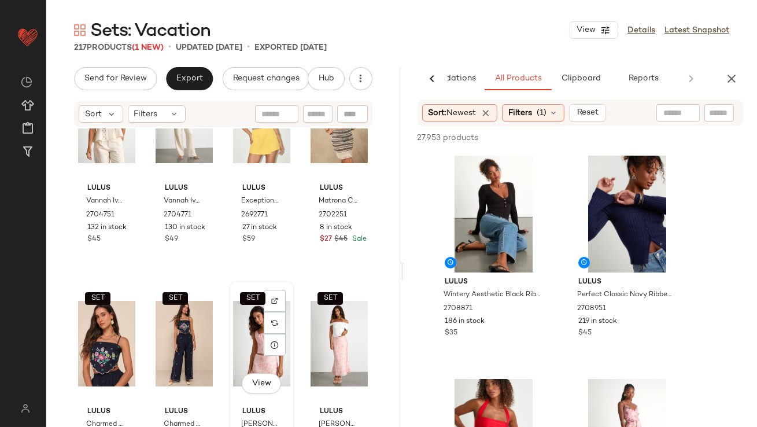
click at [250, 329] on div "SET View" at bounding box center [261, 343] width 57 height 117
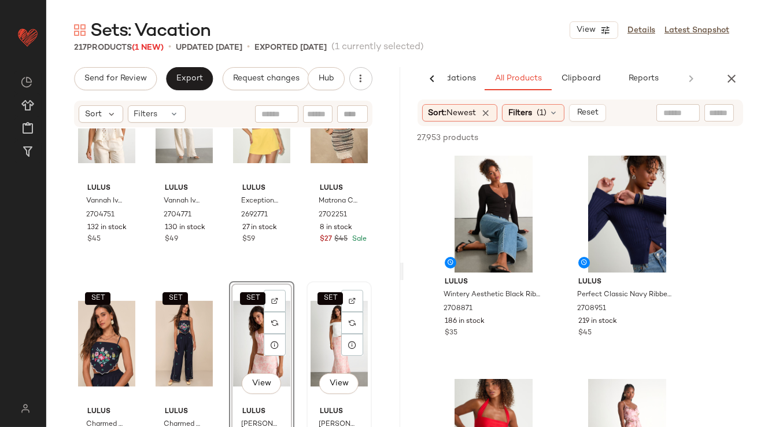
click at [315, 328] on div "SET View" at bounding box center [339, 343] width 57 height 117
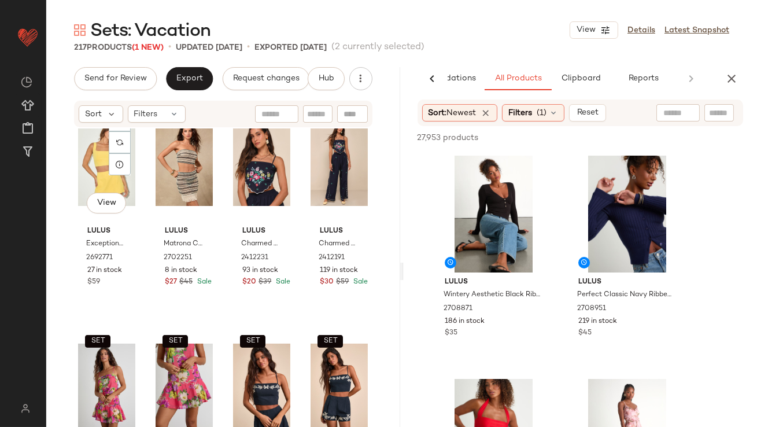
scroll to position [806, 0]
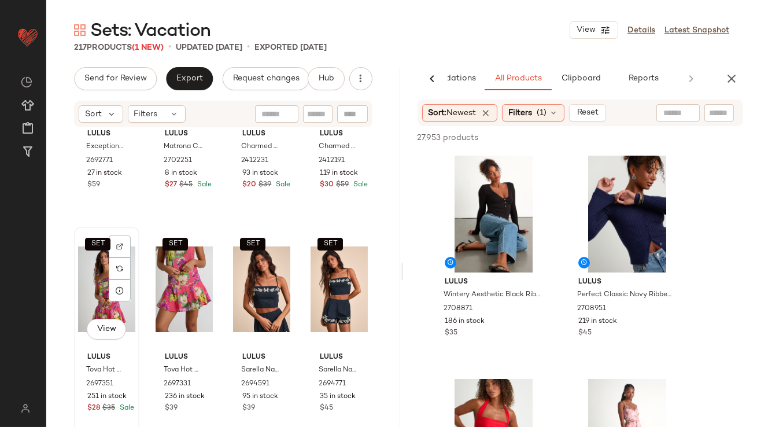
click at [106, 278] on div "SET View" at bounding box center [106, 289] width 57 height 117
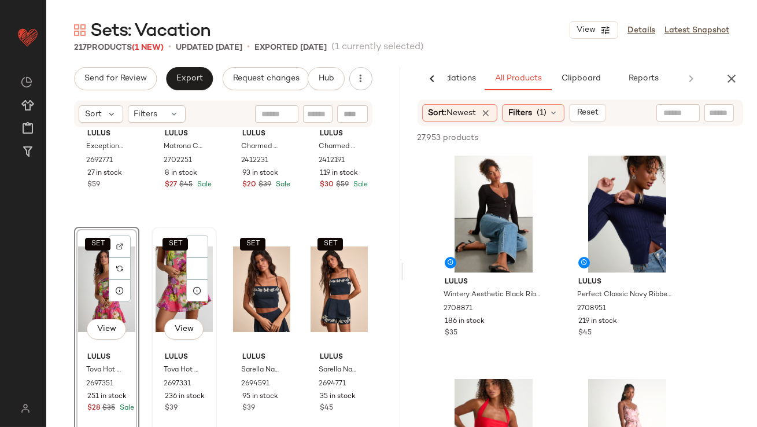
click at [153, 278] on div "SET View Lulus Tova Hot Pink Multi Floral High-Rise Mini Skirt 2697331 236 in s…" at bounding box center [184, 334] width 63 height 212
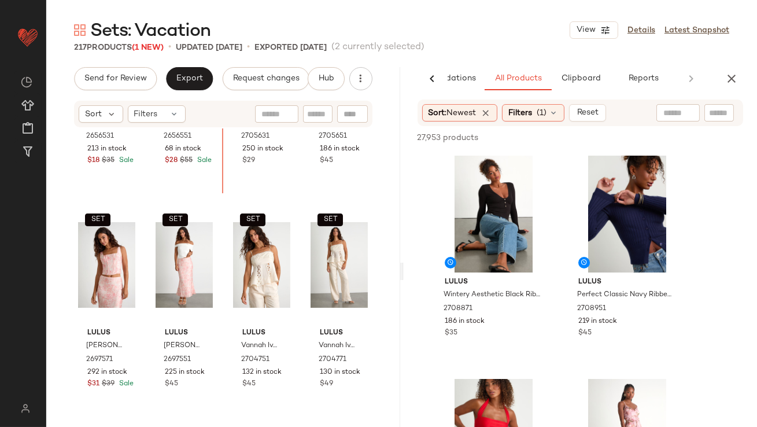
scroll to position [288, 0]
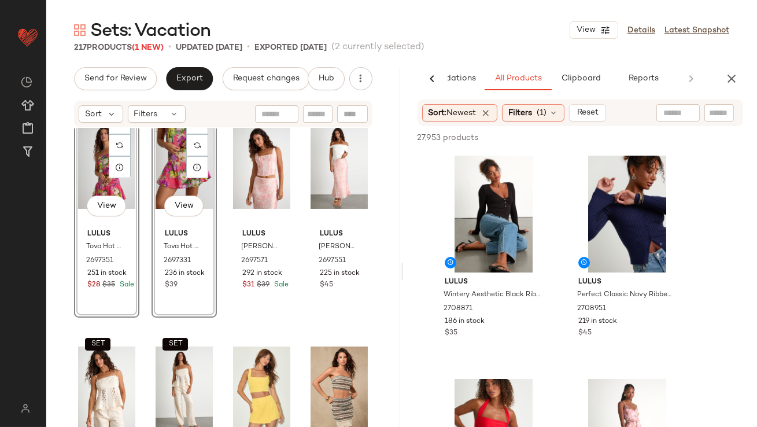
scroll to position [504, 0]
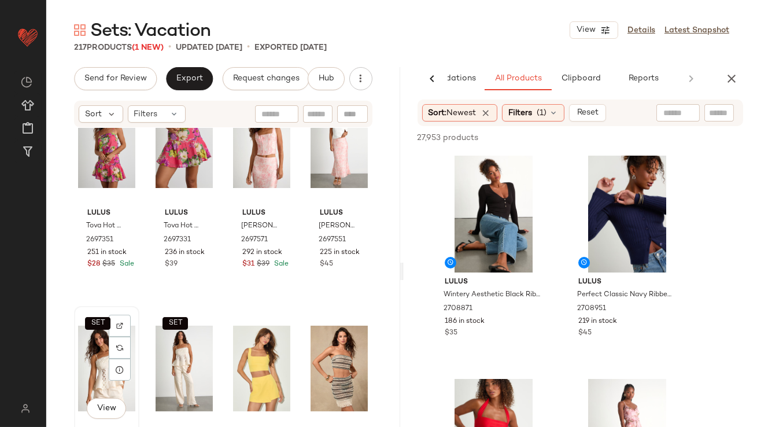
click at [96, 338] on div "SET View" at bounding box center [106, 368] width 57 height 117
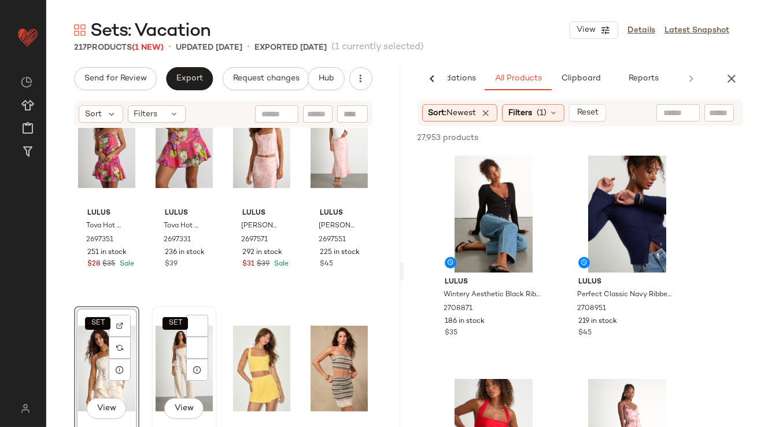
click at [157, 338] on div "SET View" at bounding box center [184, 368] width 57 height 117
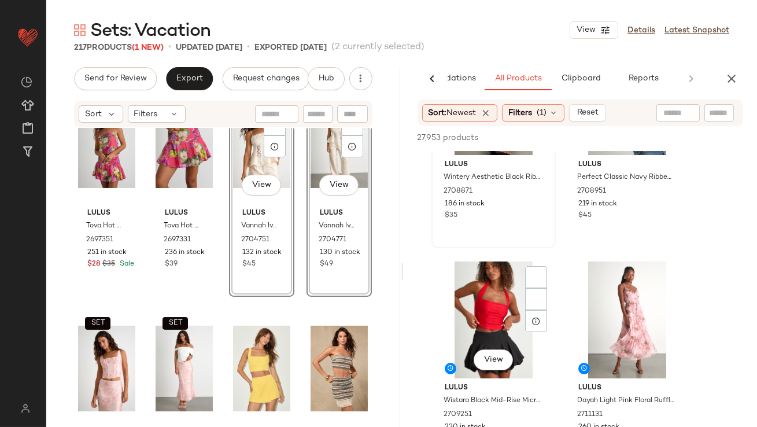
scroll to position [127, 0]
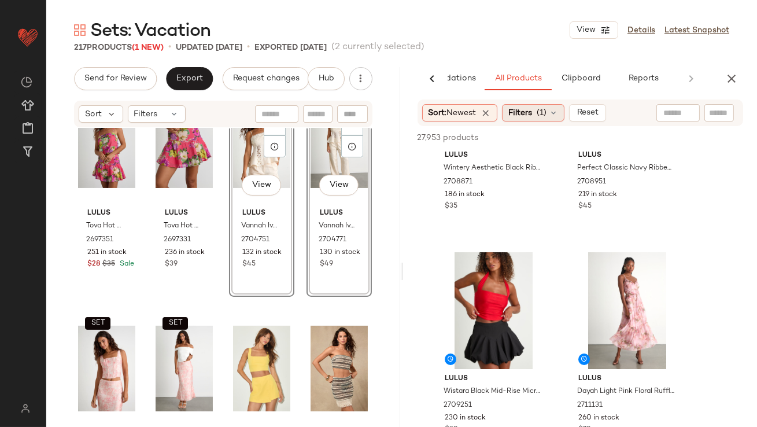
click at [528, 114] on span "Filters" at bounding box center [520, 113] width 24 height 12
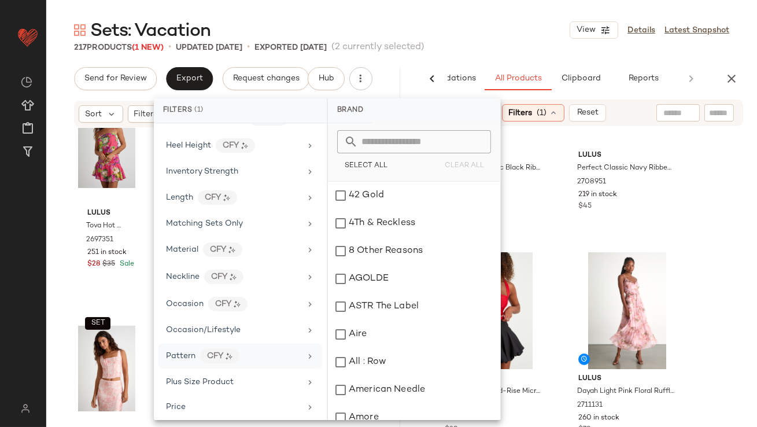
scroll to position [425, 0]
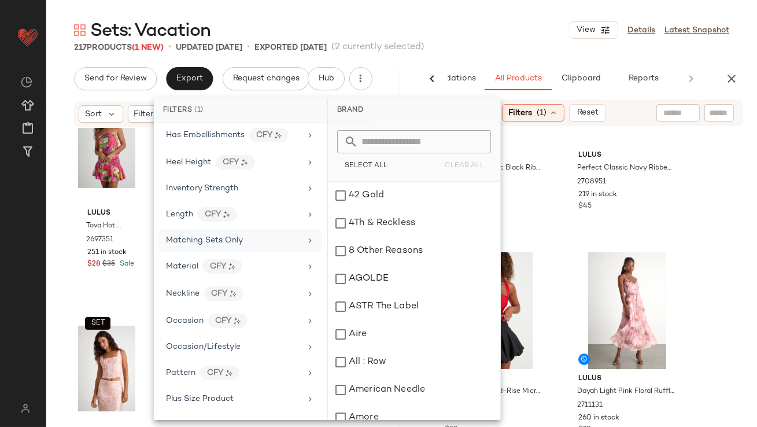
click at [189, 237] on span "Matching Sets Only" at bounding box center [204, 240] width 77 height 9
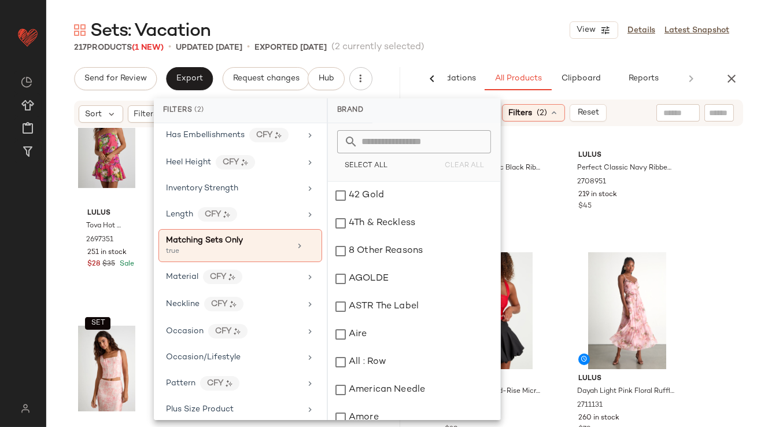
click at [445, 25] on div "Sets: Vacation View Details Latest Snapshot" at bounding box center [401, 30] width 711 height 23
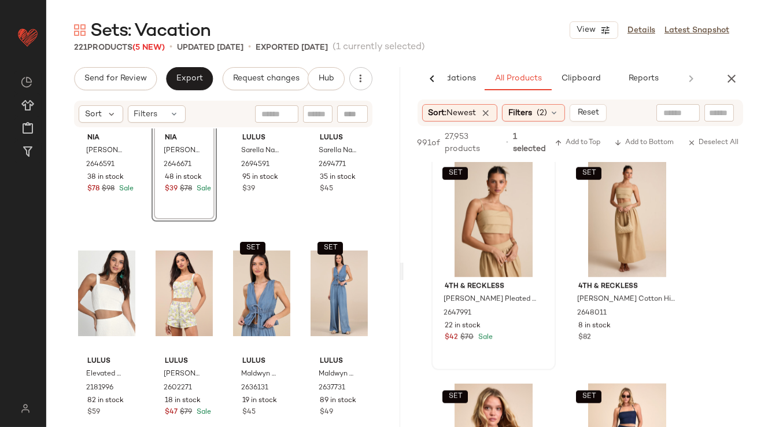
scroll to position [1277, 0]
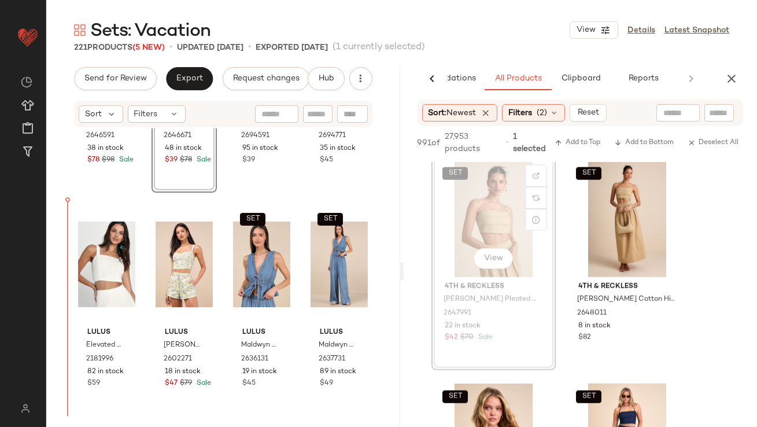
drag, startPoint x: 474, startPoint y: 230, endPoint x: 467, endPoint y: 232, distance: 7.7
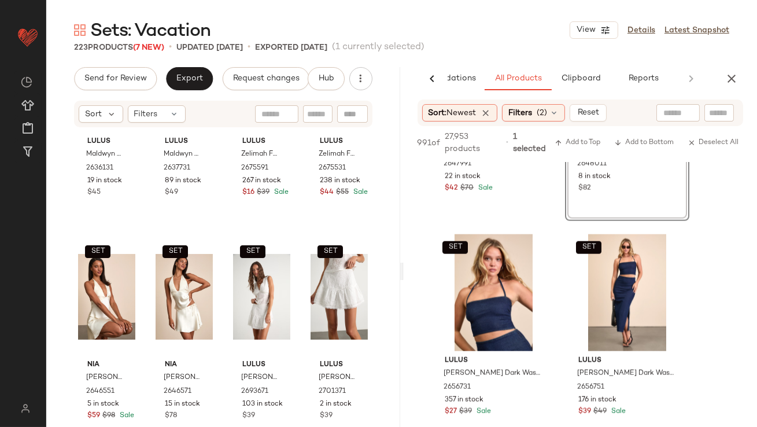
scroll to position [1683, 0]
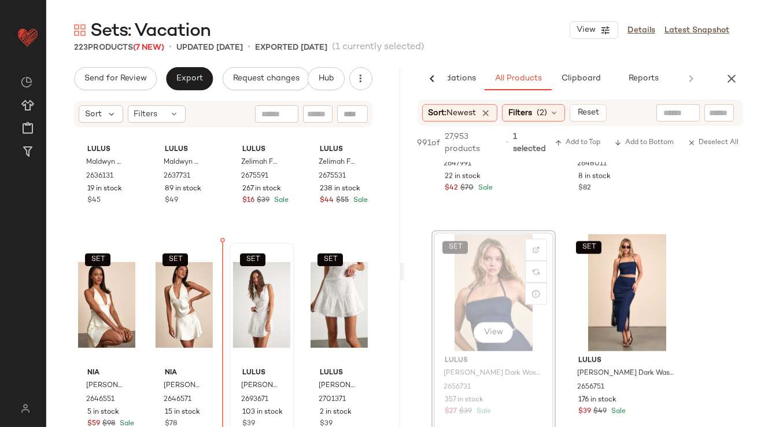
drag, startPoint x: 510, startPoint y: 285, endPoint x: 289, endPoint y: 323, distance: 224.6
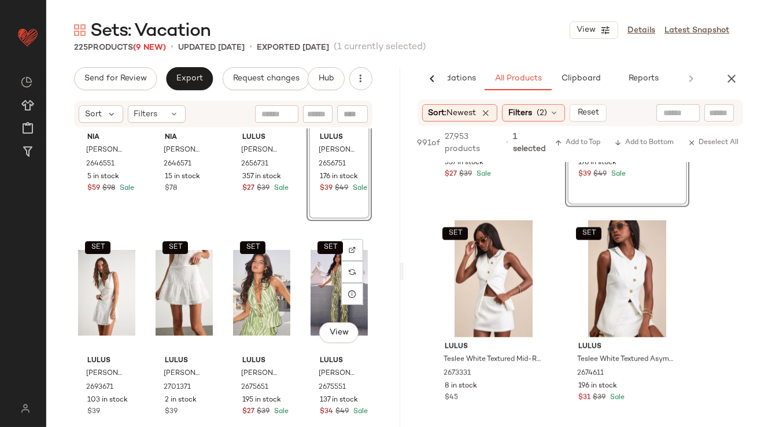
scroll to position [1927, 0]
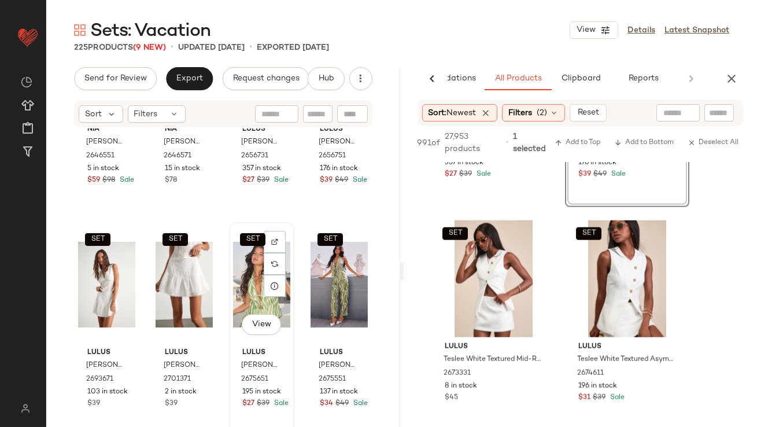
click at [246, 291] on div "SET View" at bounding box center [261, 284] width 57 height 117
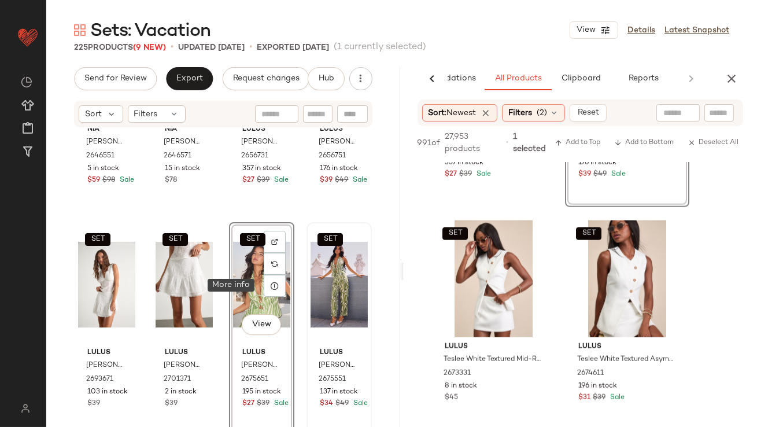
click at [326, 280] on div "SET" at bounding box center [339, 284] width 57 height 117
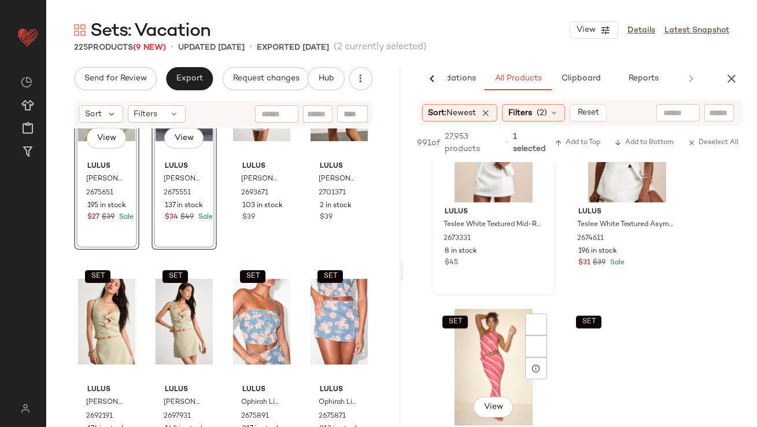
scroll to position [3036, 0]
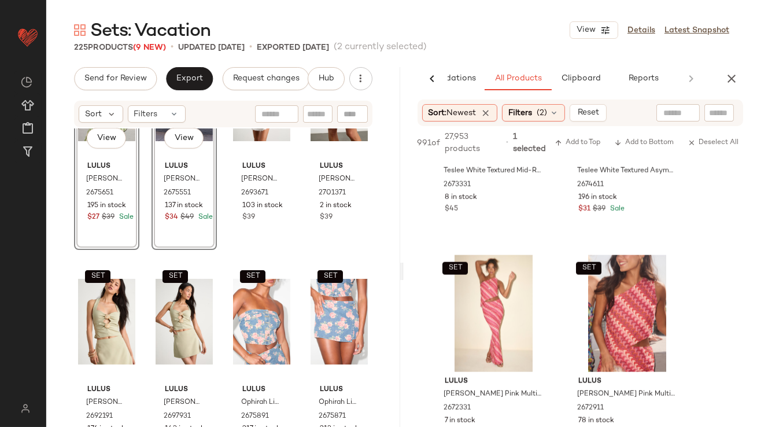
click at [471, 297] on div "SET" at bounding box center [493, 313] width 116 height 117
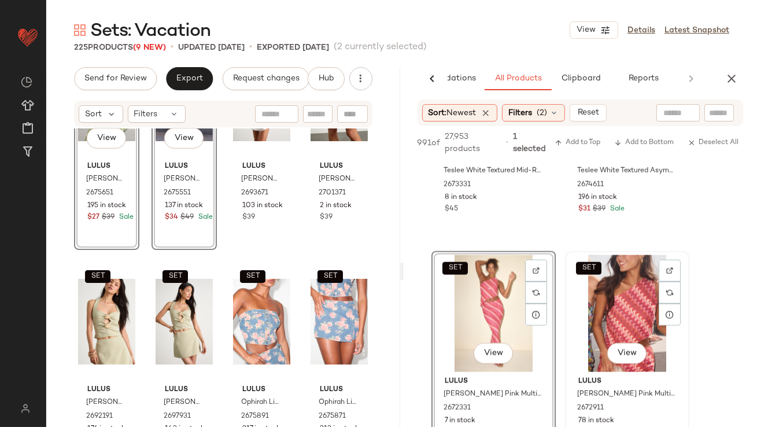
click at [614, 290] on div "SET View" at bounding box center [627, 313] width 116 height 117
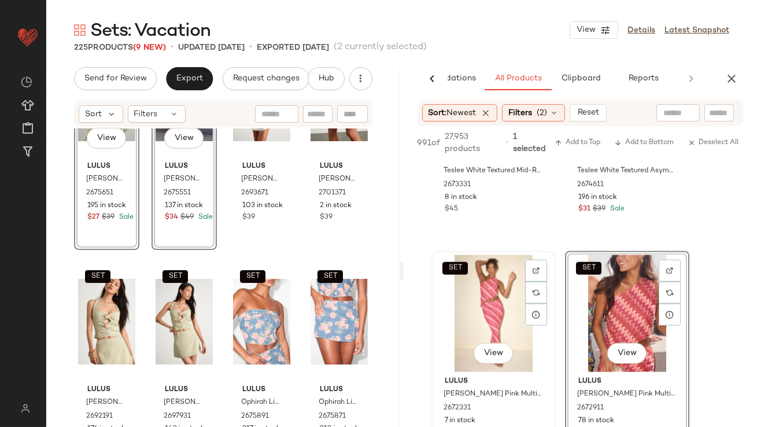
click at [487, 294] on div "SET View" at bounding box center [493, 313] width 116 height 117
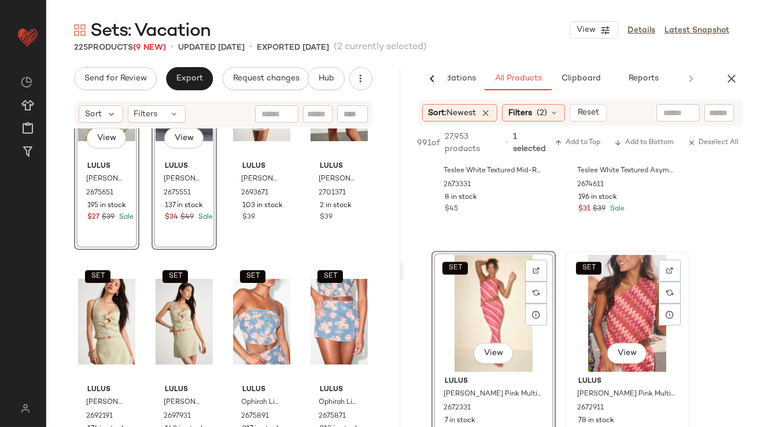
click at [615, 292] on div "SET View" at bounding box center [627, 313] width 116 height 117
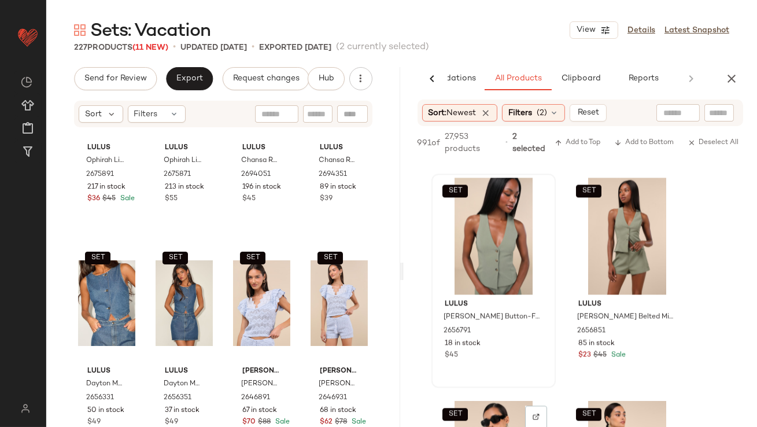
scroll to position [5120, 0]
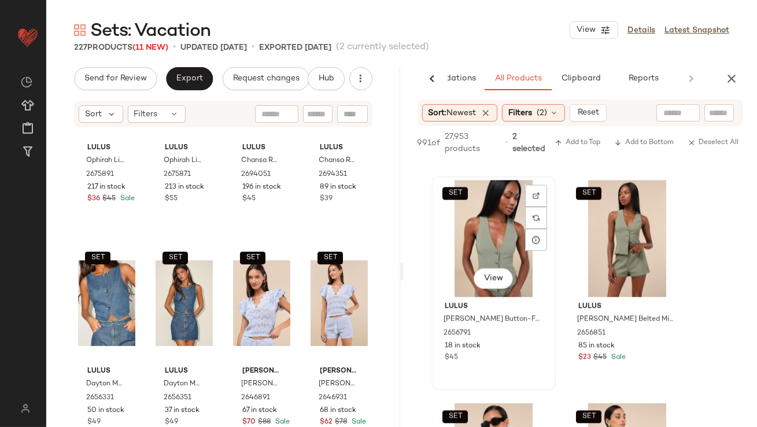
click at [486, 245] on div "SET View" at bounding box center [493, 238] width 116 height 117
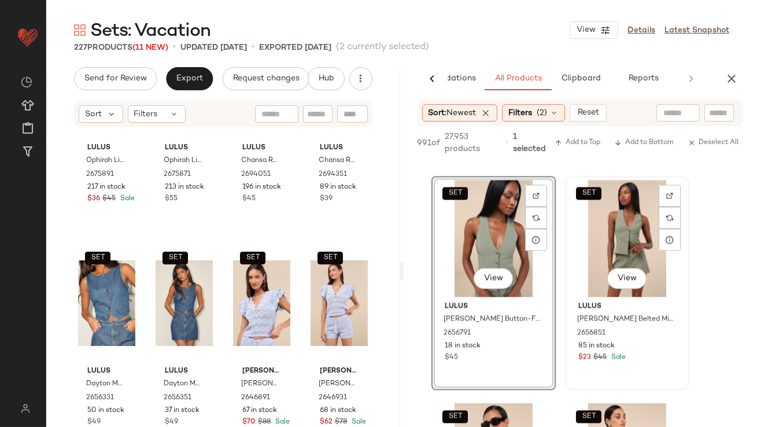
click at [613, 242] on div "SET View" at bounding box center [627, 238] width 116 height 117
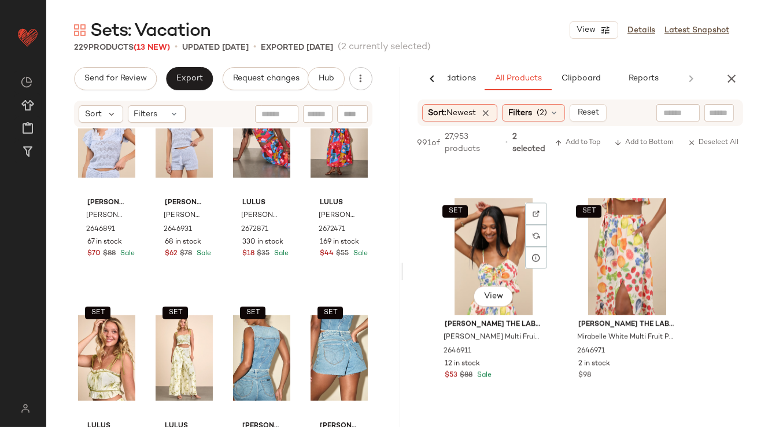
scroll to position [5564, 0]
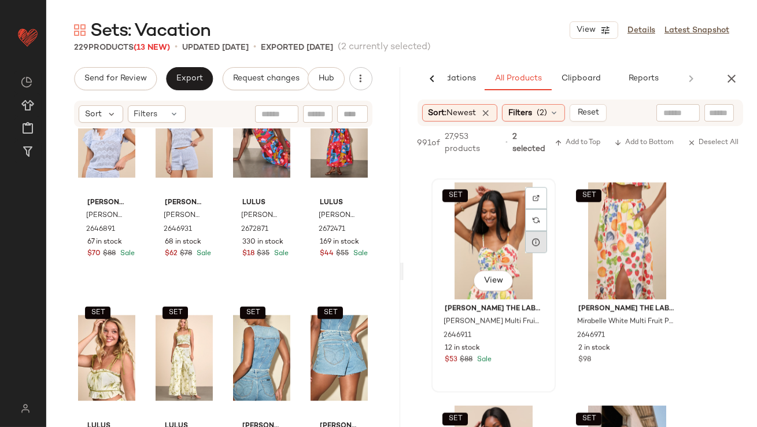
click at [484, 244] on div "SET View" at bounding box center [493, 240] width 116 height 117
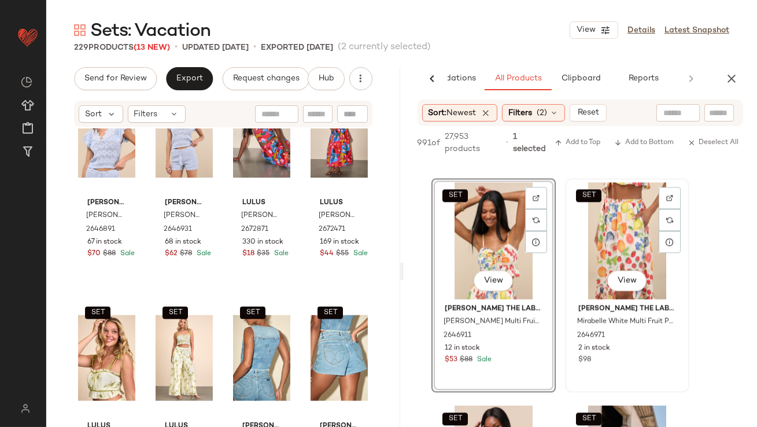
click at [613, 237] on div "SET View" at bounding box center [627, 240] width 116 height 117
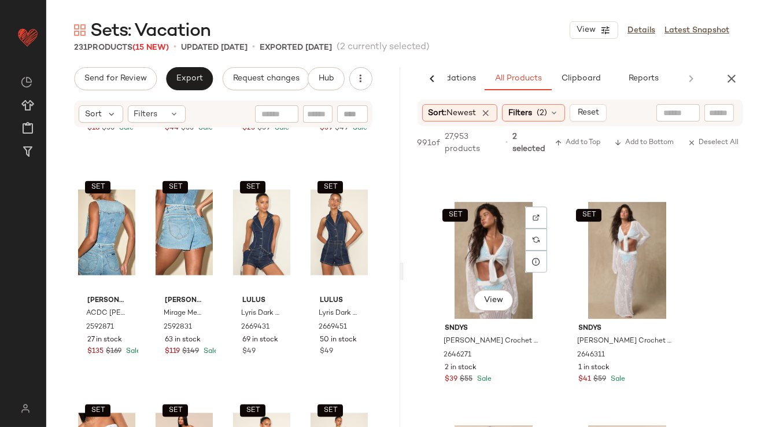
scroll to position [7337, 0]
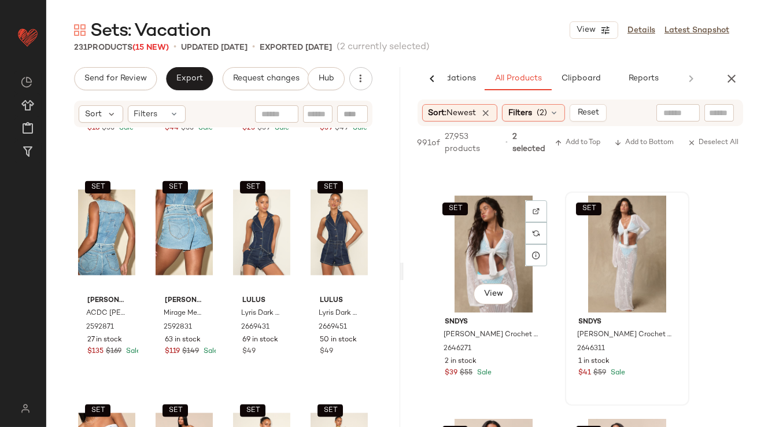
click at [481, 264] on div "SET View" at bounding box center [493, 253] width 116 height 117
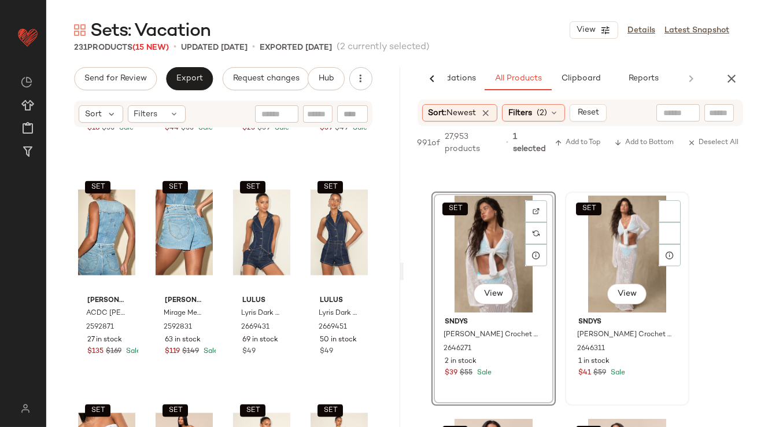
click at [623, 257] on div "SET View" at bounding box center [627, 253] width 116 height 117
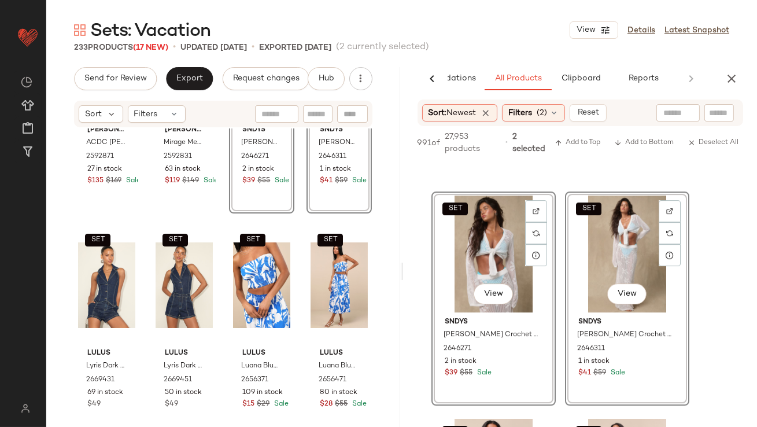
scroll to position [3507, 0]
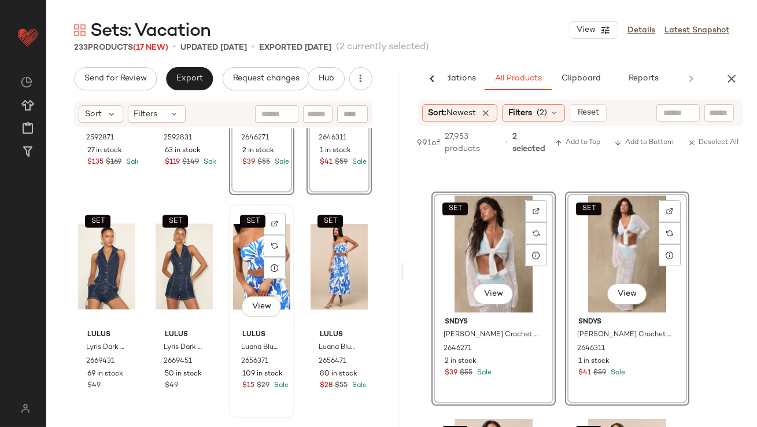
click at [249, 261] on div "SET View" at bounding box center [261, 266] width 57 height 117
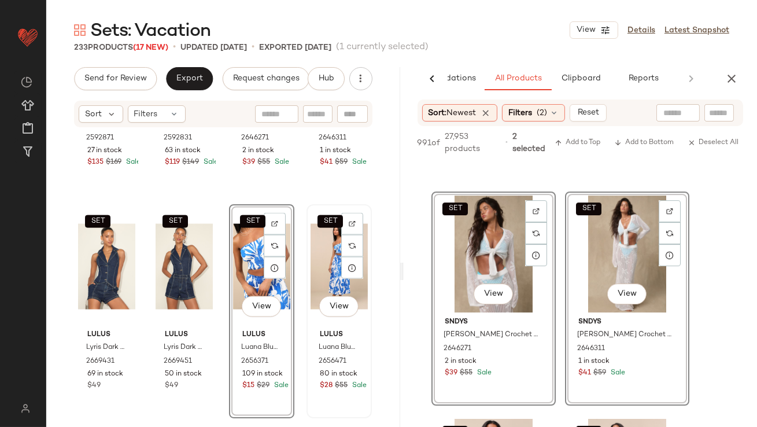
click at [324, 259] on div "SET View" at bounding box center [339, 266] width 57 height 117
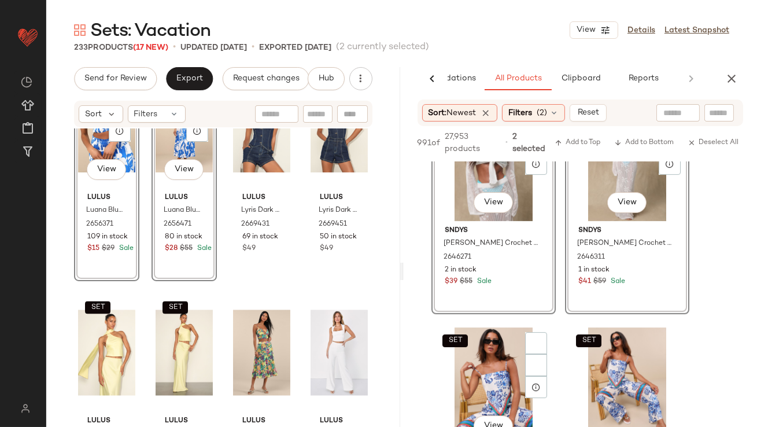
scroll to position [7559, 0]
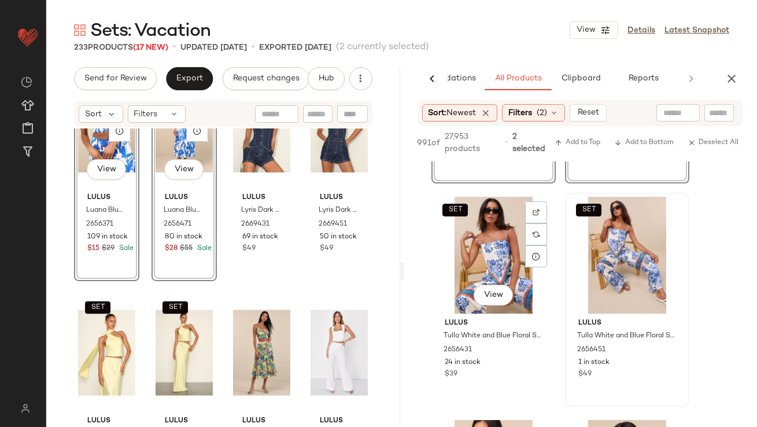
click at [484, 263] on div "SET View" at bounding box center [493, 255] width 116 height 117
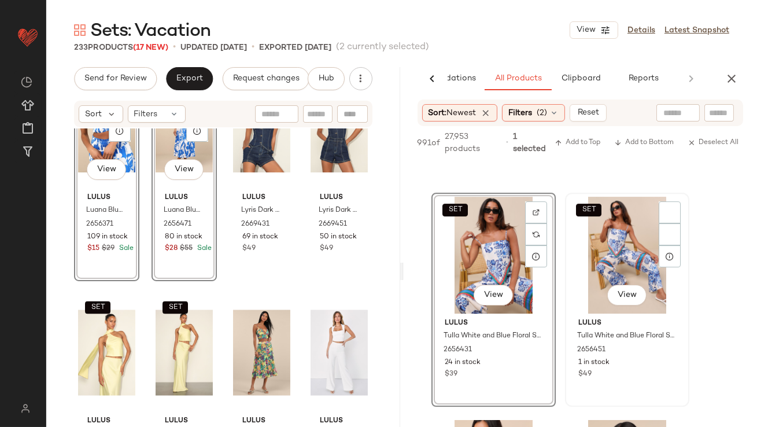
click at [600, 262] on div "SET View" at bounding box center [627, 255] width 116 height 117
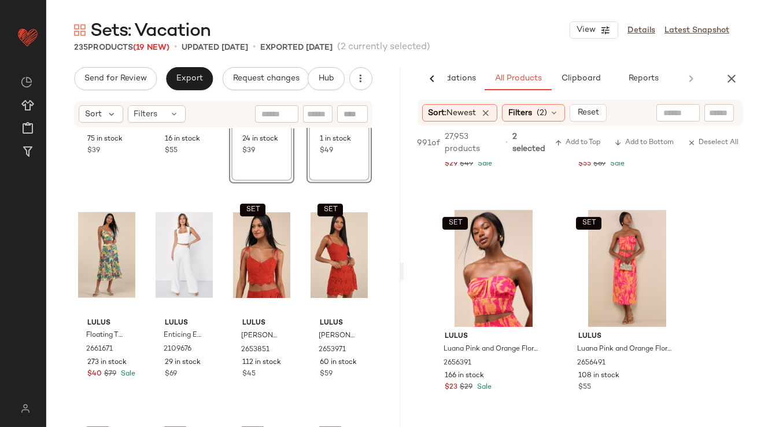
scroll to position [8894, 0]
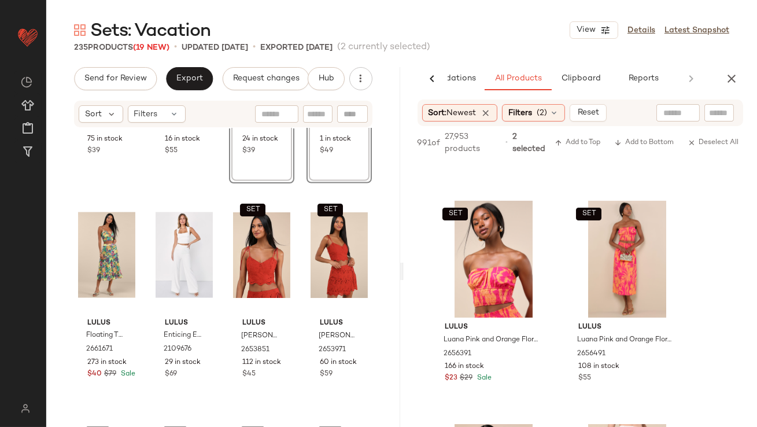
click at [731, 72] on icon "button" at bounding box center [732, 79] width 14 height 14
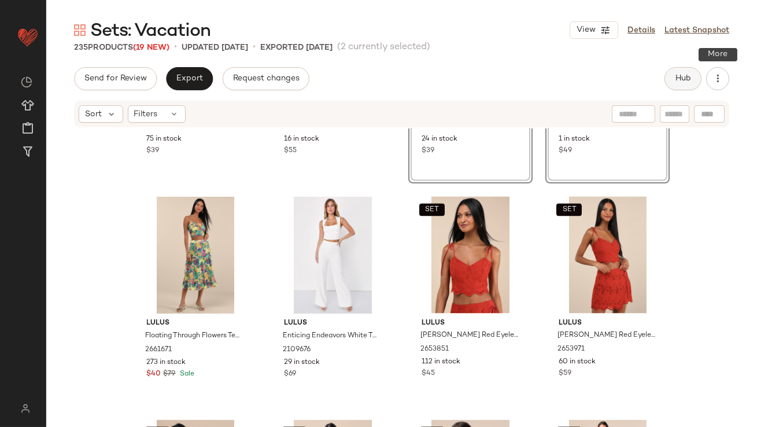
click at [685, 71] on button "Hub" at bounding box center [682, 78] width 37 height 23
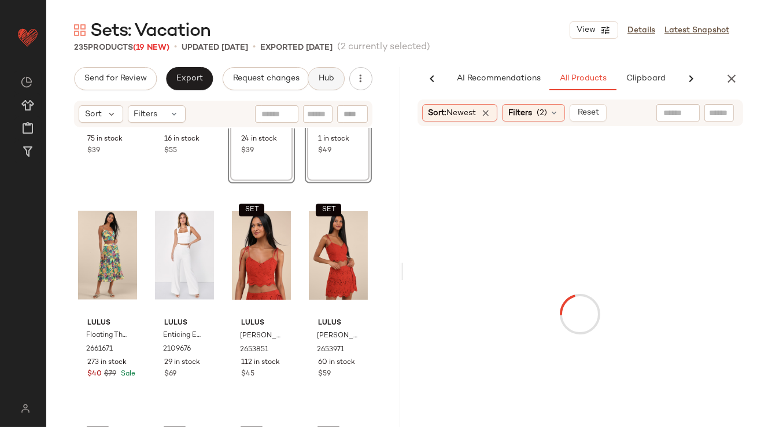
scroll to position [0, 65]
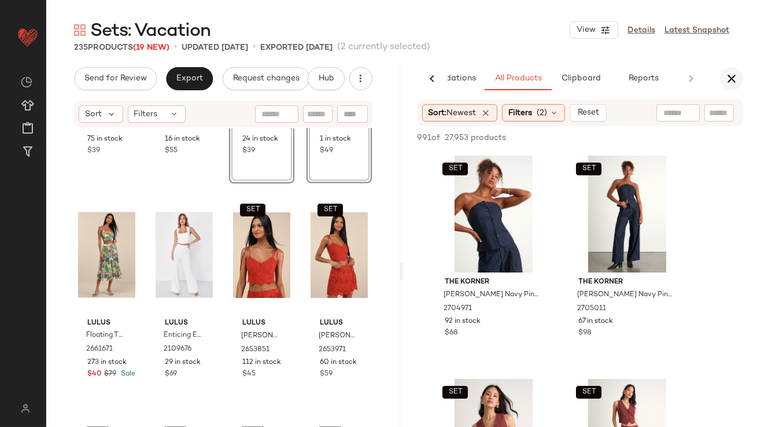
click at [726, 74] on icon "button" at bounding box center [732, 79] width 14 height 14
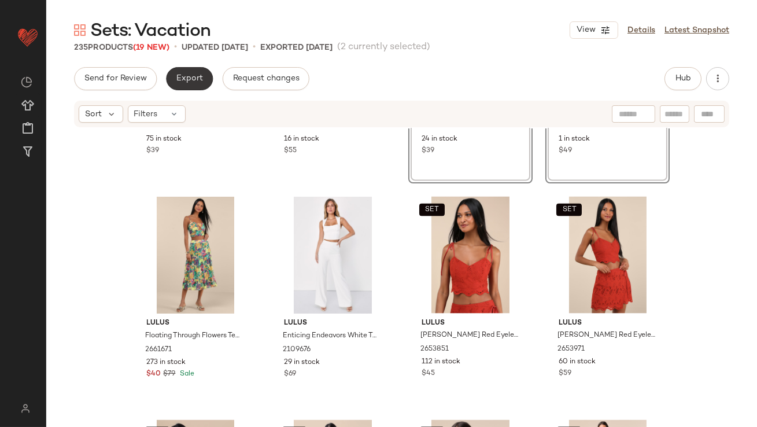
click at [184, 88] on button "Export" at bounding box center [189, 78] width 47 height 23
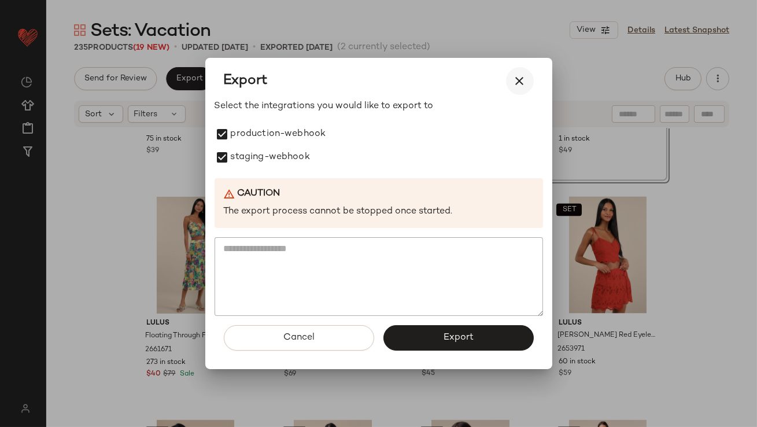
click at [520, 76] on icon "button" at bounding box center [520, 81] width 14 height 14
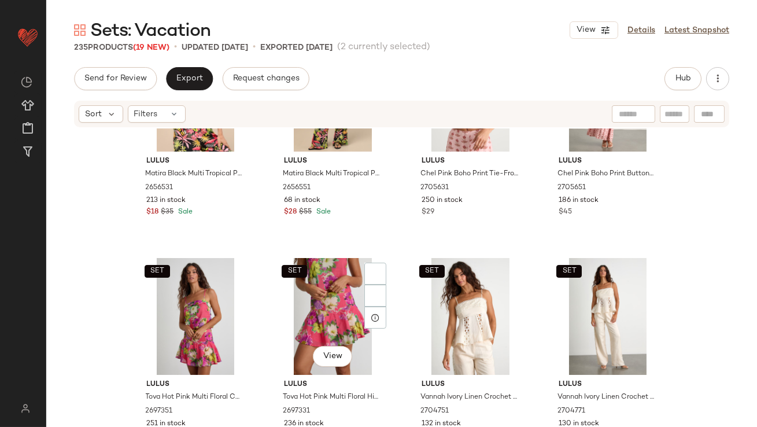
scroll to position [420, 0]
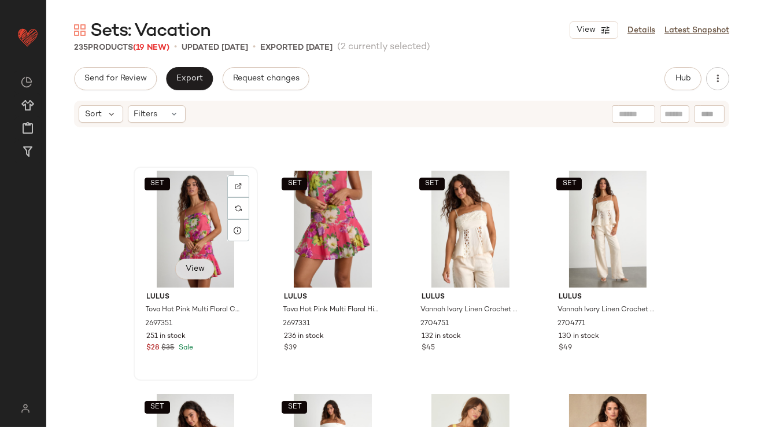
drag, startPoint x: 202, startPoint y: 243, endPoint x: 200, endPoint y: 257, distance: 14.1
click at [202, 243] on div "SET View" at bounding box center [196, 229] width 116 height 117
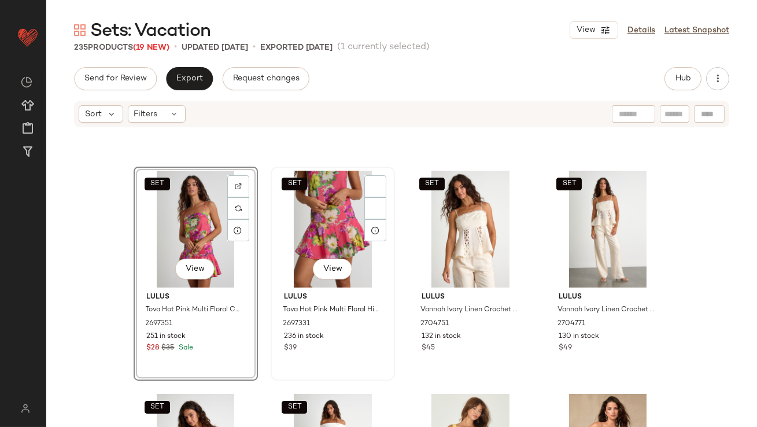
click at [289, 250] on div "SET View" at bounding box center [333, 229] width 116 height 117
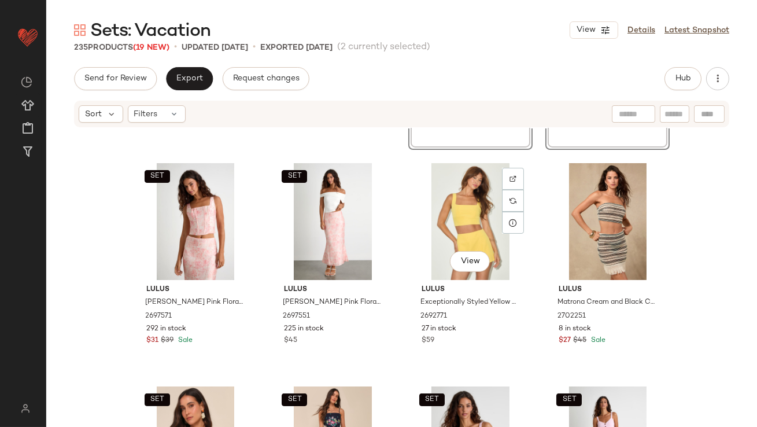
scroll to position [656, 0]
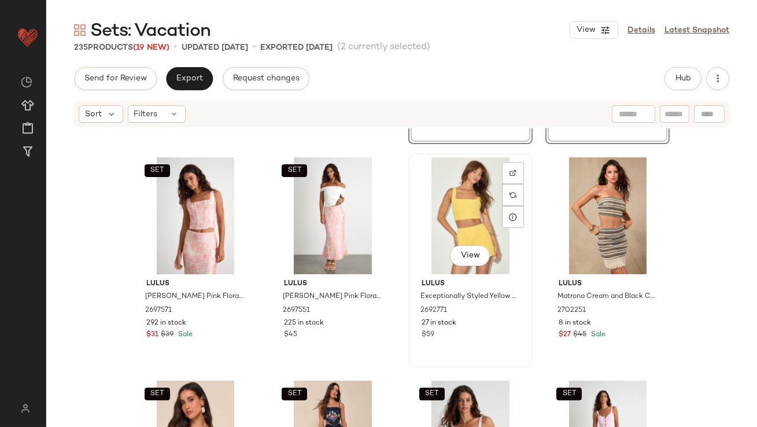
click at [460, 215] on div "View" at bounding box center [470, 215] width 116 height 117
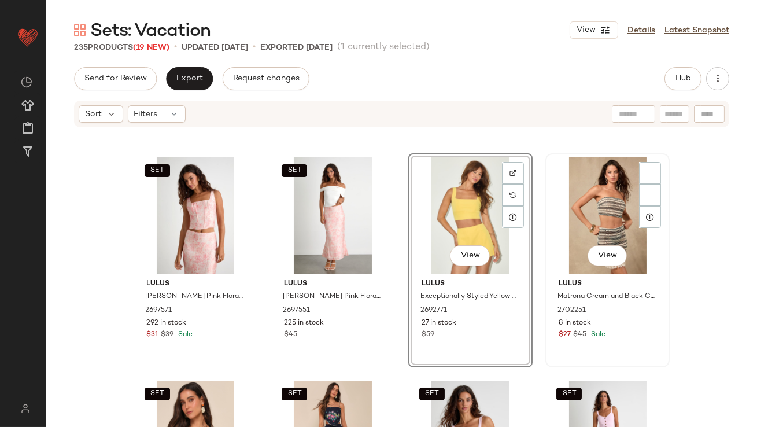
click at [580, 213] on div "View" at bounding box center [607, 215] width 116 height 117
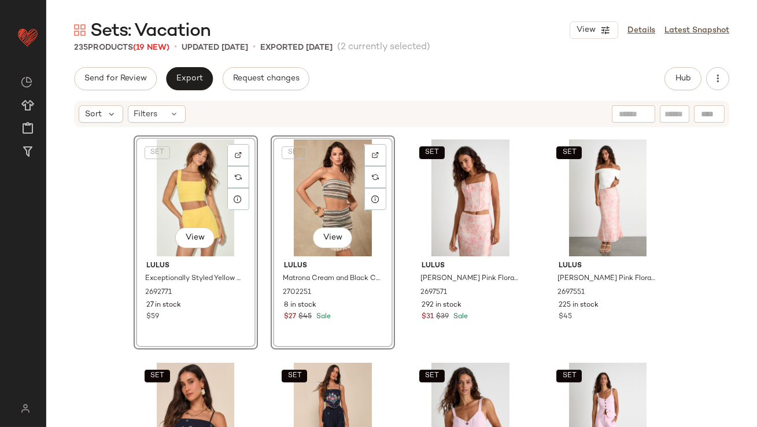
scroll to position [711, 0]
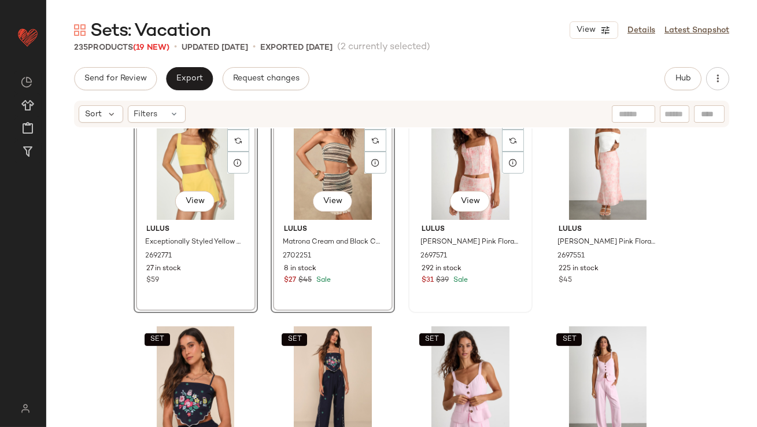
click at [459, 173] on div "SET View" at bounding box center [470, 161] width 116 height 117
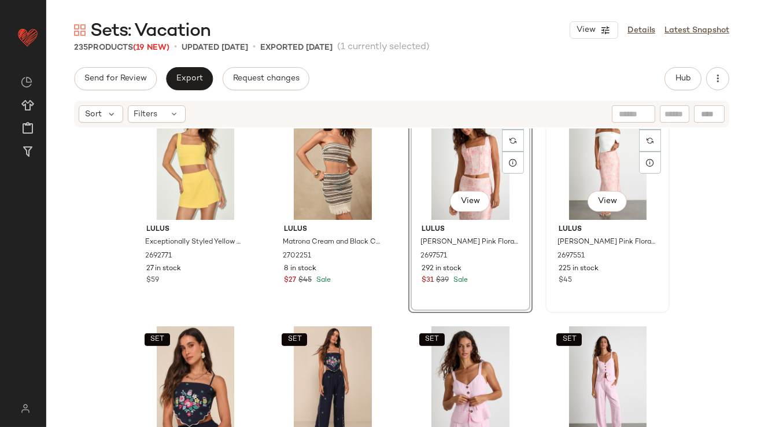
click at [571, 147] on div "SET View" at bounding box center [607, 161] width 116 height 117
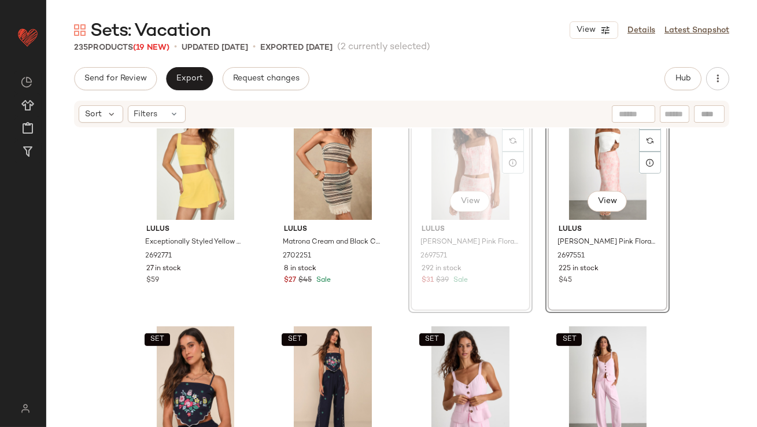
scroll to position [708, 0]
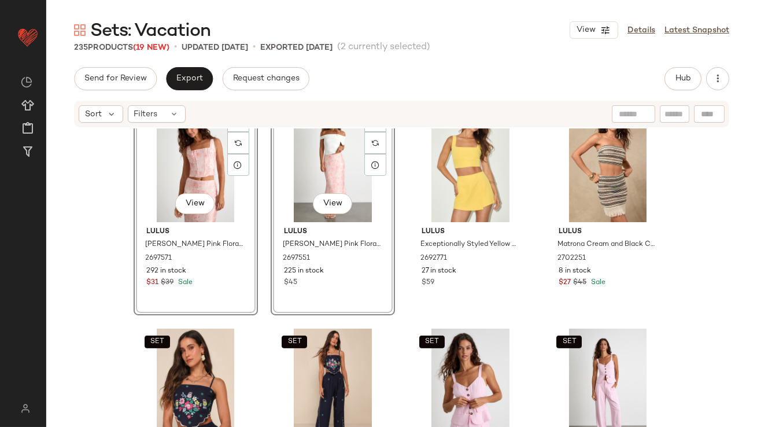
click at [171, 90] on div "Export" at bounding box center [189, 78] width 47 height 23
click at [193, 81] on span "Export" at bounding box center [189, 78] width 27 height 9
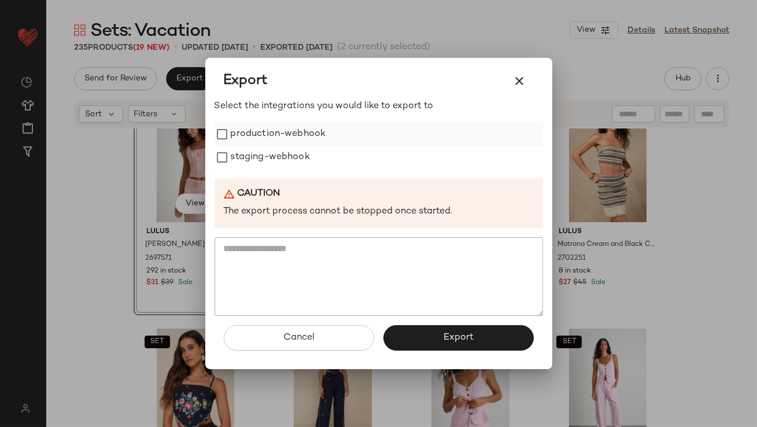
click at [240, 134] on label "production-webhook" at bounding box center [278, 134] width 95 height 23
click at [240, 158] on label "staging-webhook" at bounding box center [270, 157] width 79 height 23
click at [406, 331] on button "Export" at bounding box center [458, 337] width 150 height 25
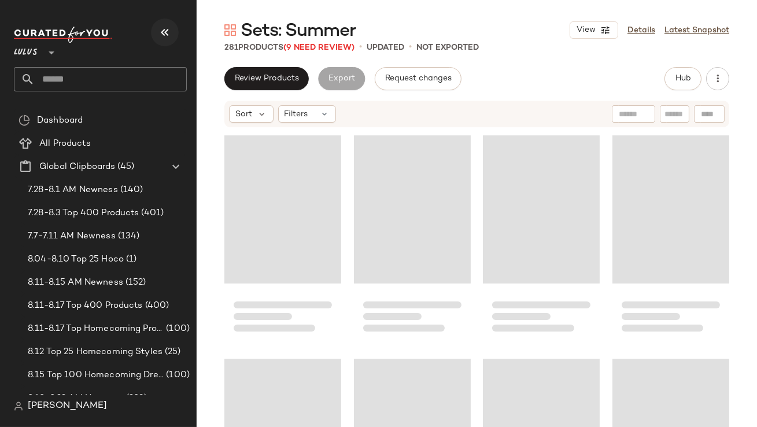
click at [151, 31] on button "button" at bounding box center [165, 33] width 28 height 28
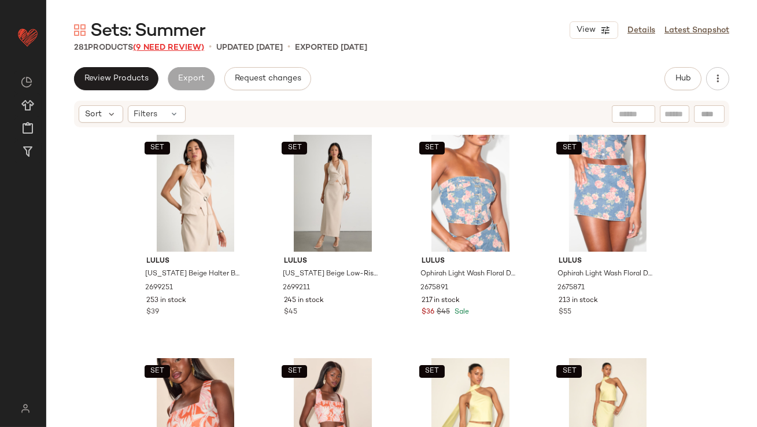
click at [182, 45] on span "(9 Need Review)" at bounding box center [168, 47] width 71 height 9
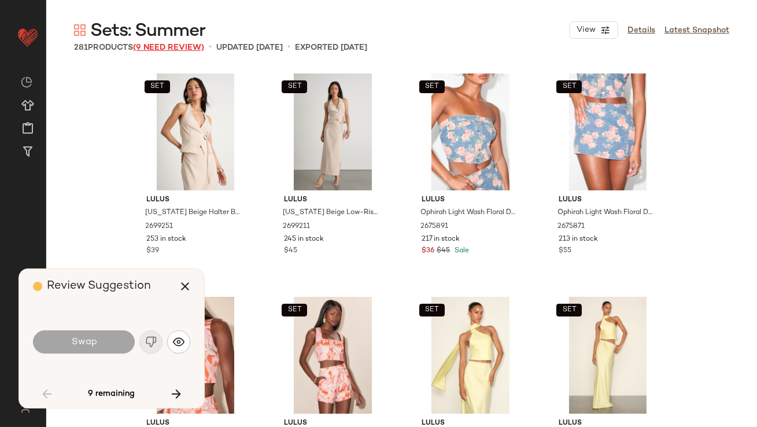
scroll to position [3125, 0]
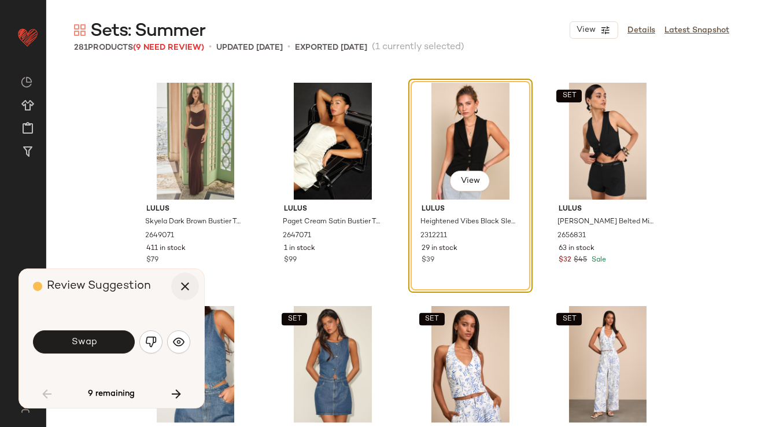
click at [187, 283] on icon "button" at bounding box center [185, 286] width 14 height 14
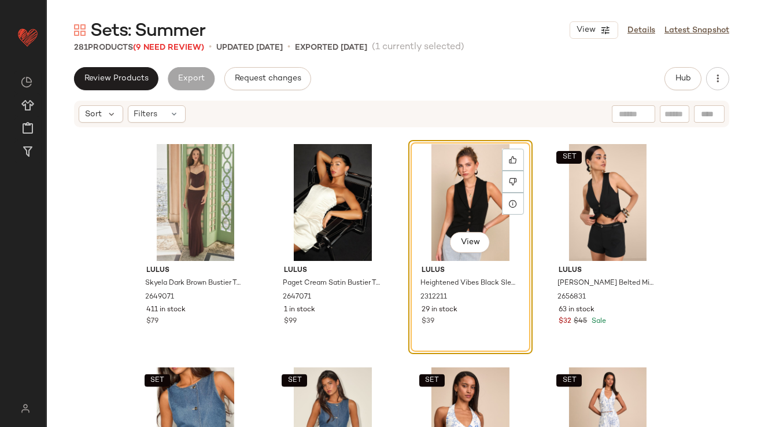
click at [434, 184] on div "View" at bounding box center [470, 202] width 116 height 117
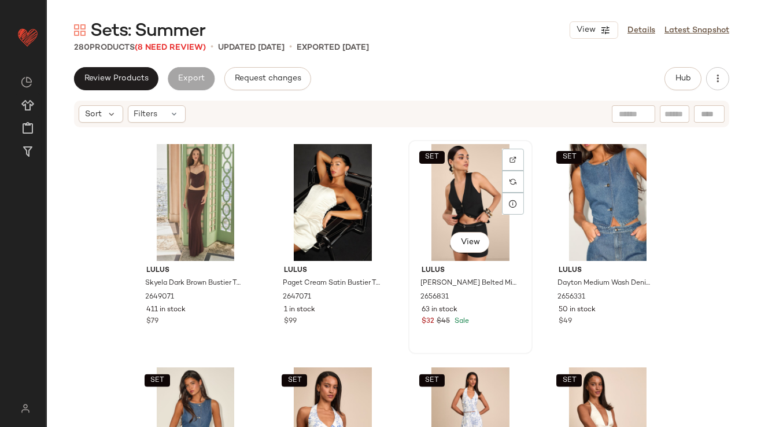
click at [433, 185] on div "SET View" at bounding box center [470, 202] width 116 height 117
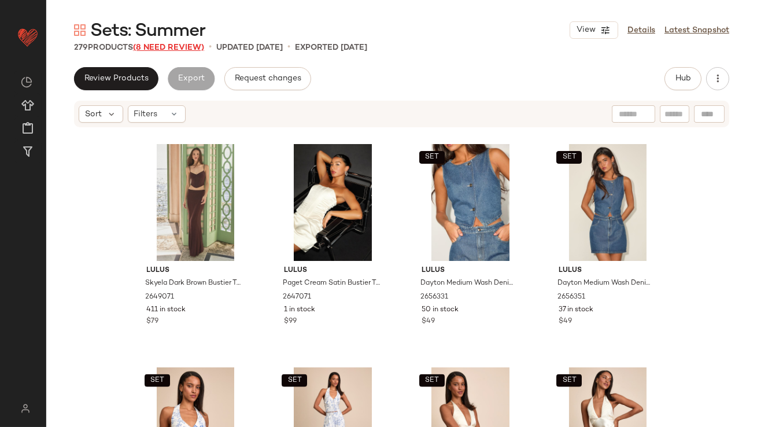
click at [171, 45] on span "(8 Need Review)" at bounding box center [168, 47] width 71 height 9
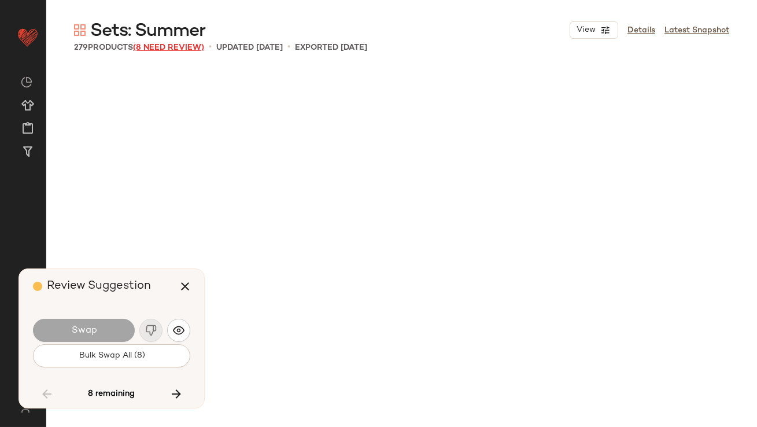
scroll to position [6473, 0]
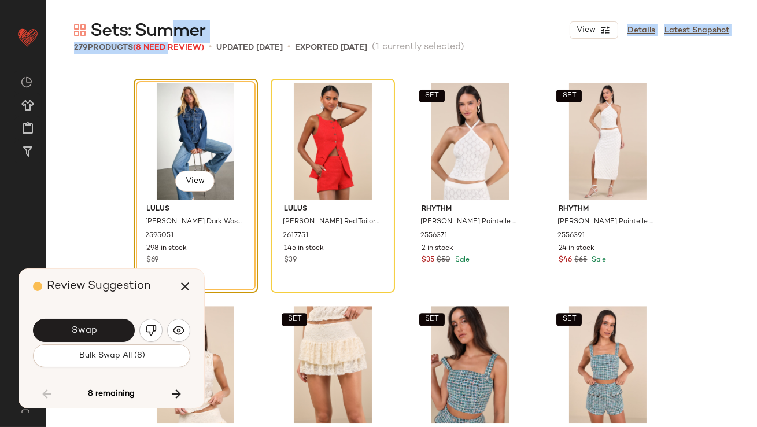
drag, startPoint x: 171, startPoint y: 46, endPoint x: 171, endPoint y: 36, distance: 9.8
click at [171, 36] on div "Sets: Summer View Details Latest Snapshot 279 Products (8 Need Review) • update…" at bounding box center [401, 223] width 711 height 408
click at [80, 161] on div "View Lulus [PERSON_NAME] Dark Wash Fitted Denim Jacket 2595051 298 in stock $69…" at bounding box center [401, 271] width 711 height 408
click at [180, 134] on div "View" at bounding box center [196, 141] width 116 height 117
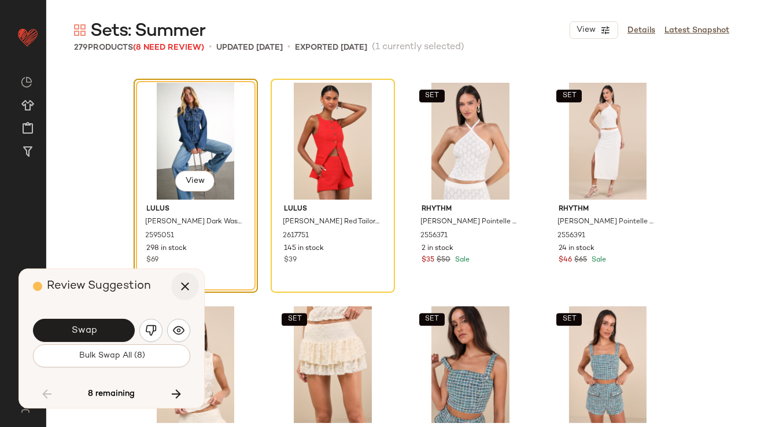
click at [182, 286] on icon "button" at bounding box center [185, 286] width 14 height 14
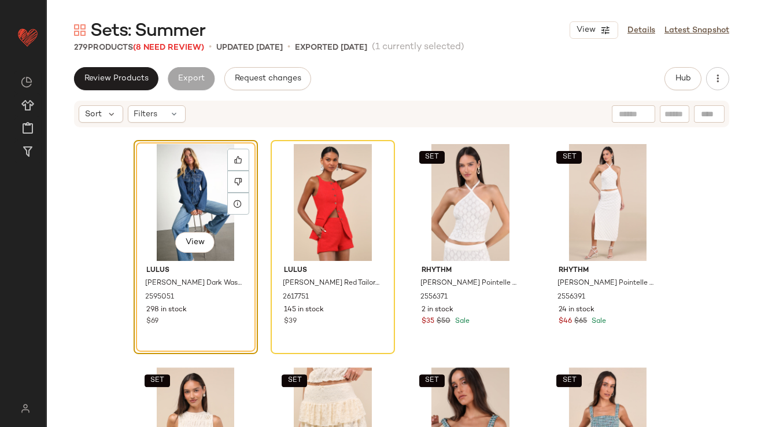
click at [185, 180] on div "View" at bounding box center [196, 202] width 116 height 117
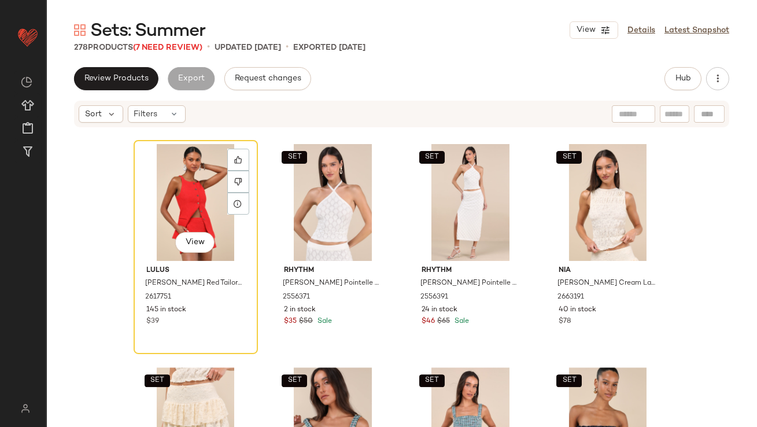
click at [185, 180] on div "View" at bounding box center [196, 202] width 116 height 117
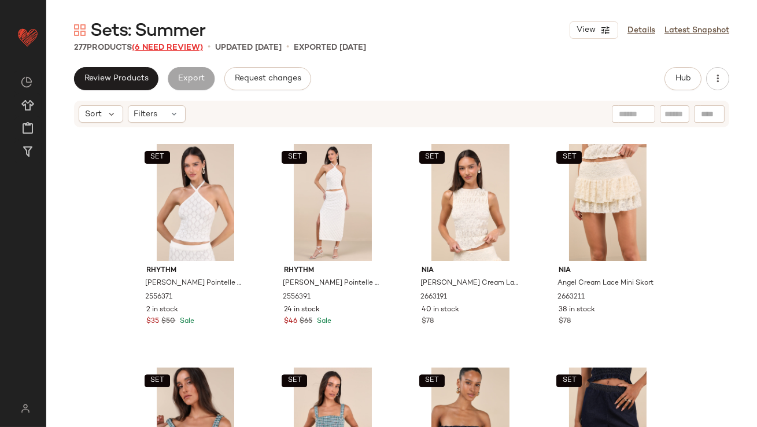
click at [180, 45] on span "(6 Need Review)" at bounding box center [167, 47] width 71 height 9
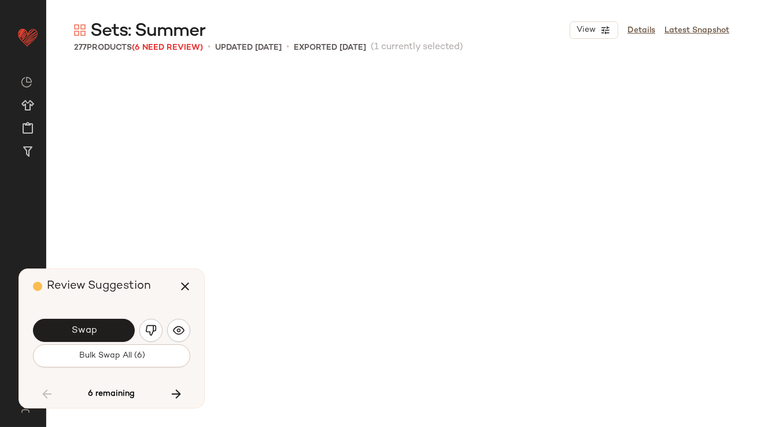
scroll to position [6919, 0]
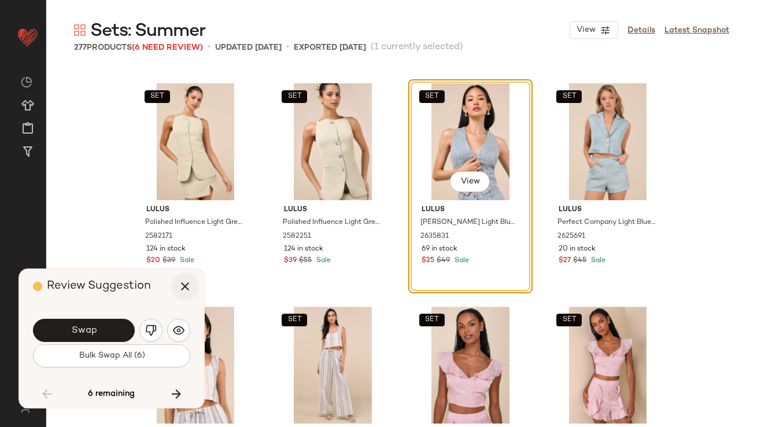
click at [200, 289] on div "Review Suggestion Swap Bulk Swap All (6) 6 remaining" at bounding box center [111, 338] width 185 height 139
click at [192, 289] on button "button" at bounding box center [185, 286] width 28 height 28
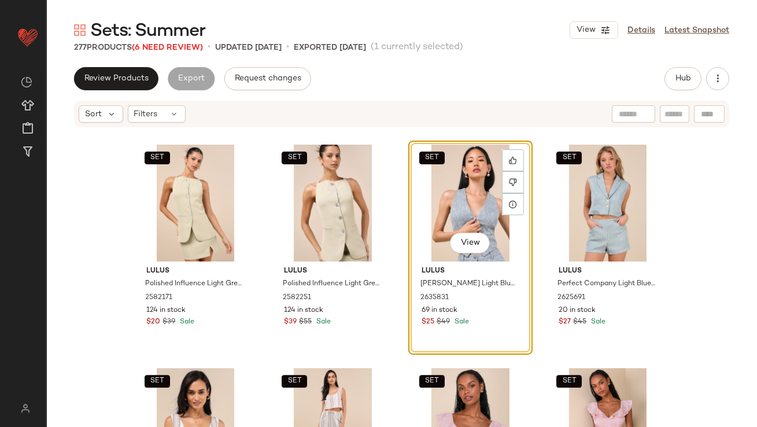
click at [482, 190] on div "SET View" at bounding box center [470, 203] width 116 height 117
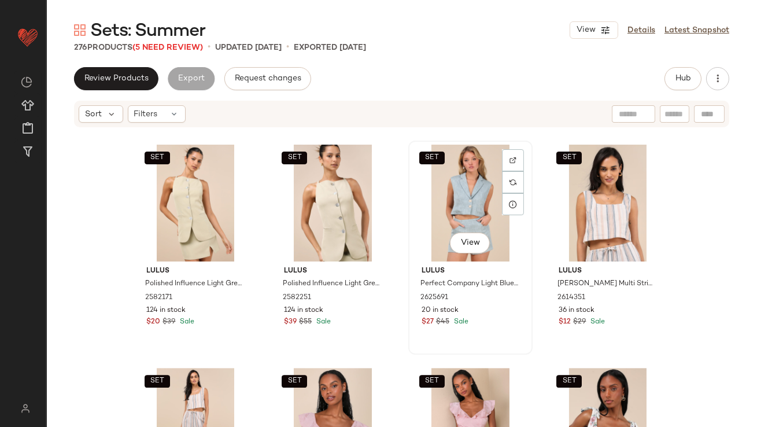
click at [481, 188] on div "SET View" at bounding box center [470, 203] width 116 height 117
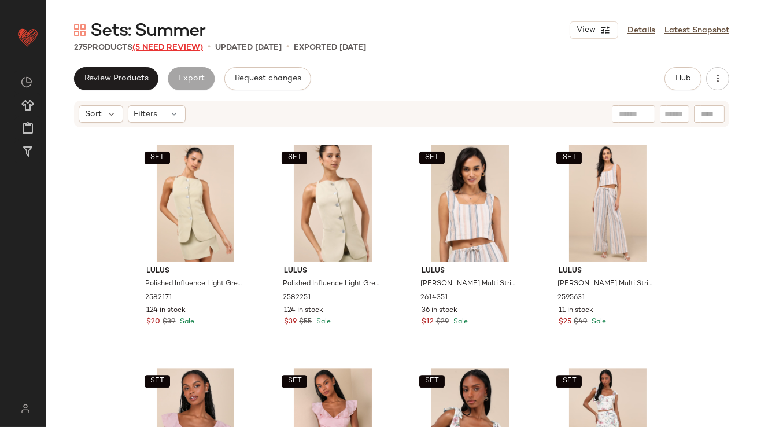
click at [160, 48] on span "(5 Need Review)" at bounding box center [167, 47] width 71 height 9
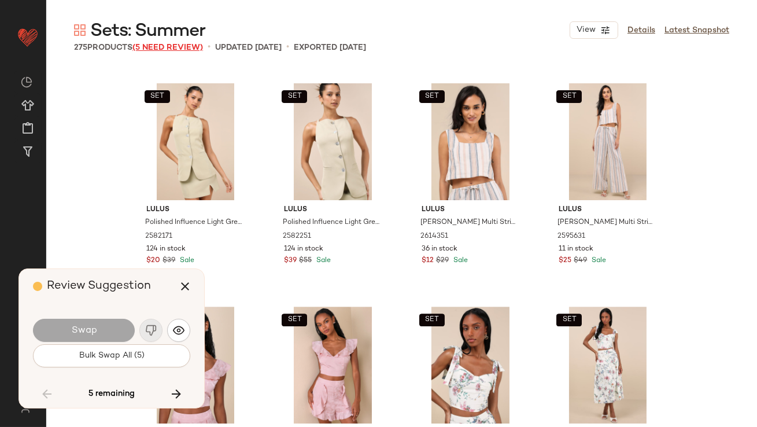
scroll to position [7589, 0]
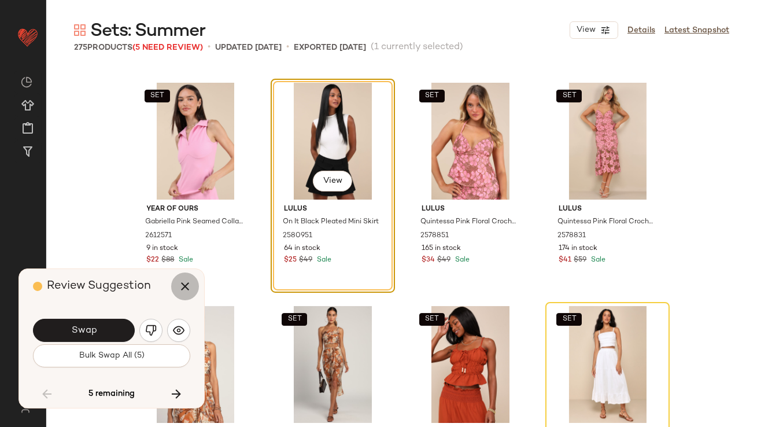
click at [182, 293] on icon "button" at bounding box center [185, 286] width 14 height 14
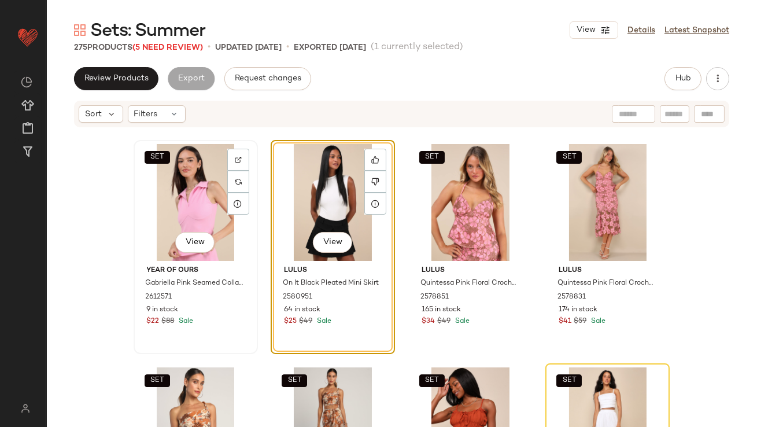
click at [190, 183] on div "SET View" at bounding box center [196, 202] width 116 height 117
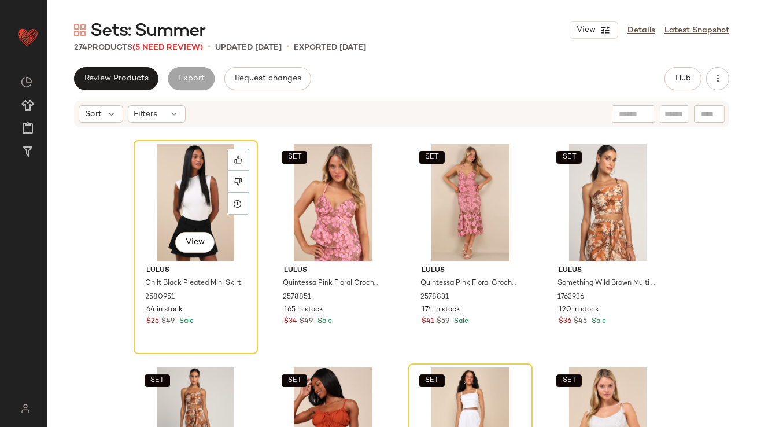
click at [189, 183] on div "View" at bounding box center [196, 202] width 116 height 117
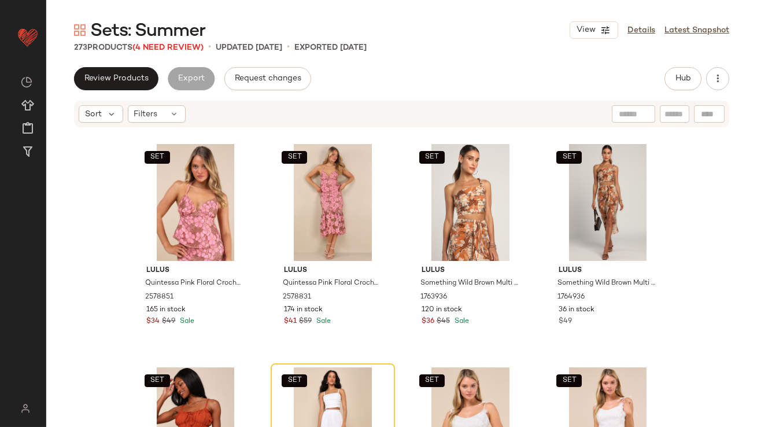
click at [189, 41] on span "Sets: Summer" at bounding box center [147, 31] width 115 height 23
click at [189, 46] on span "(4 Need Review)" at bounding box center [167, 47] width 71 height 9
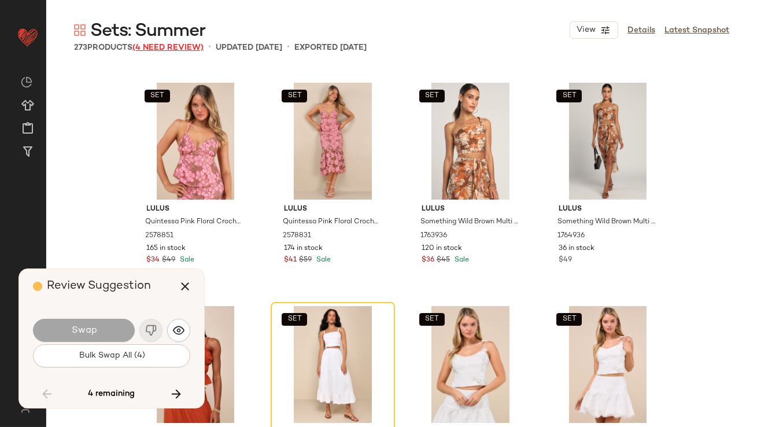
scroll to position [7813, 0]
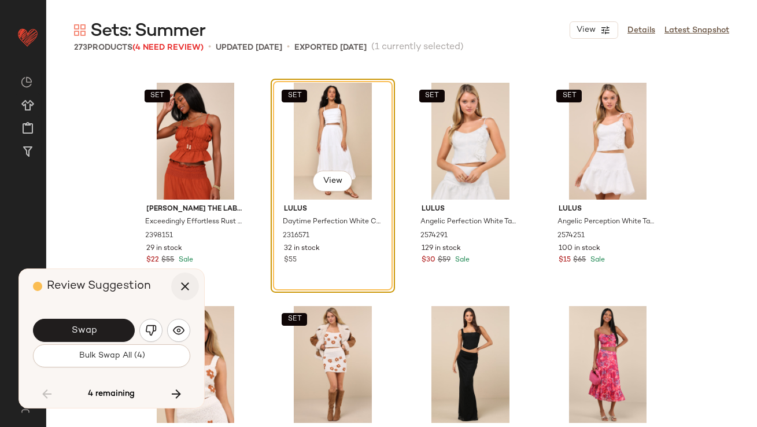
click at [190, 287] on icon "button" at bounding box center [185, 286] width 14 height 14
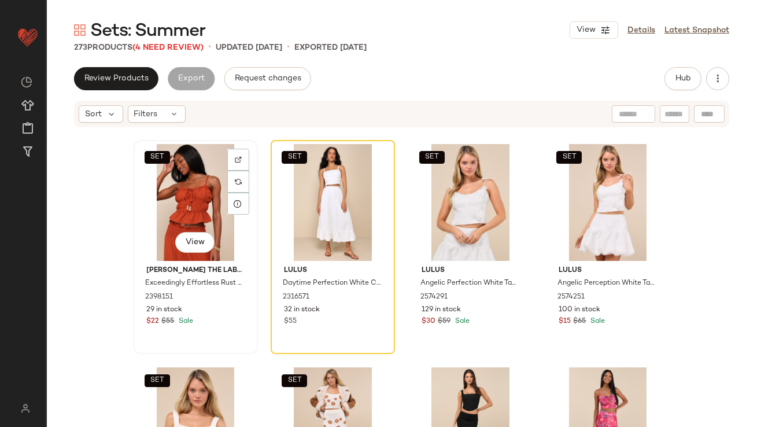
click at [180, 205] on div "SET View" at bounding box center [196, 202] width 116 height 117
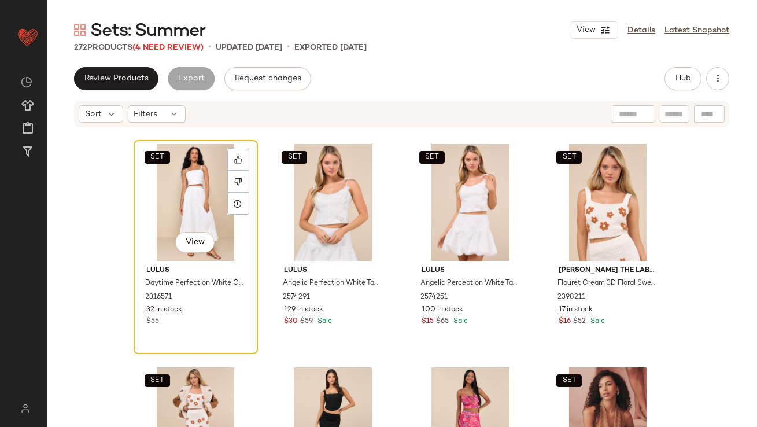
click at [179, 205] on div "SET View" at bounding box center [196, 202] width 116 height 117
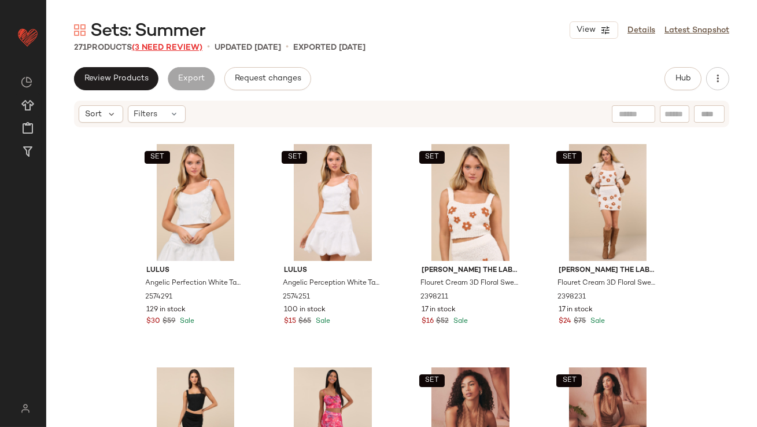
click at [173, 46] on span "(3 Need Review)" at bounding box center [167, 47] width 71 height 9
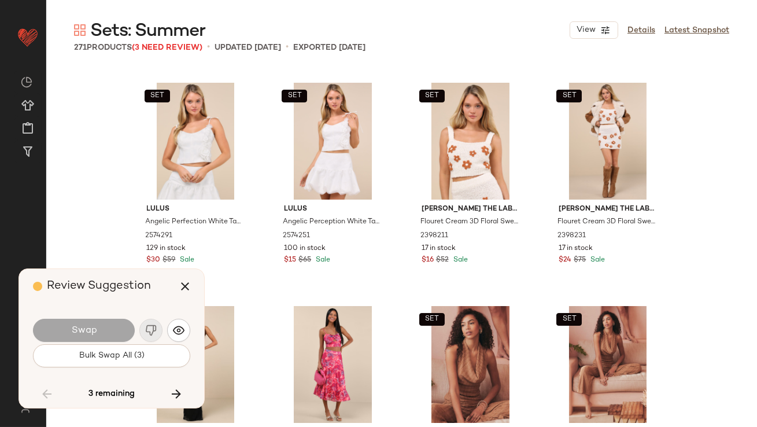
scroll to position [11161, 0]
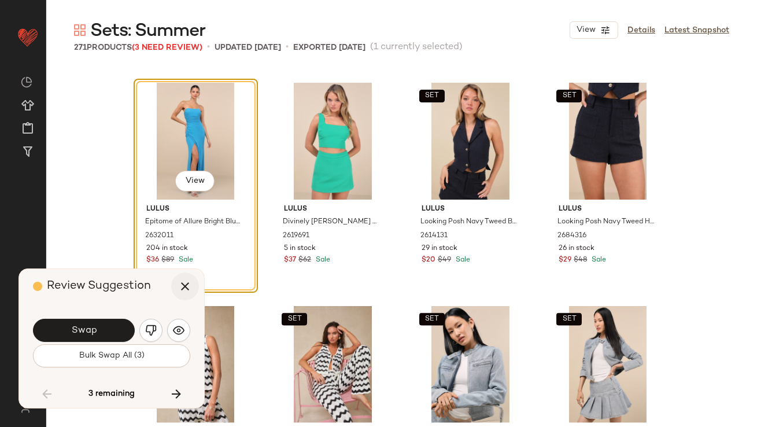
click at [184, 291] on icon "button" at bounding box center [185, 286] width 14 height 14
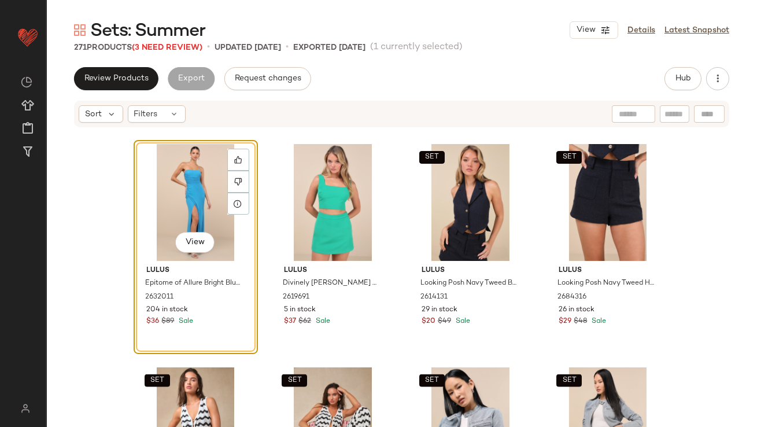
click at [183, 212] on div "View" at bounding box center [196, 202] width 116 height 117
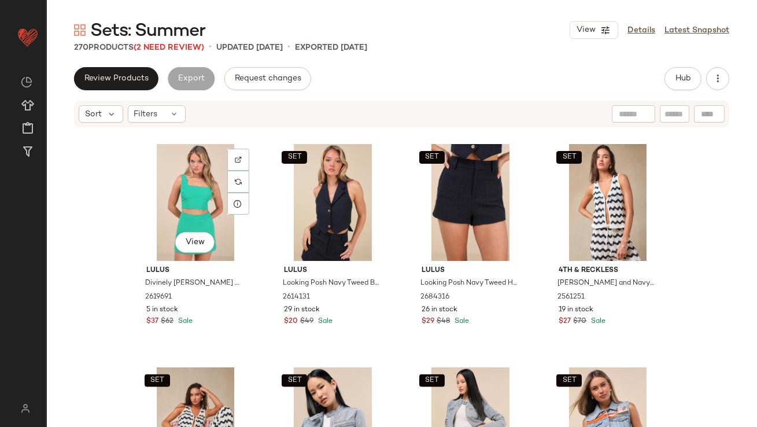
click at [182, 212] on div "View" at bounding box center [196, 202] width 116 height 117
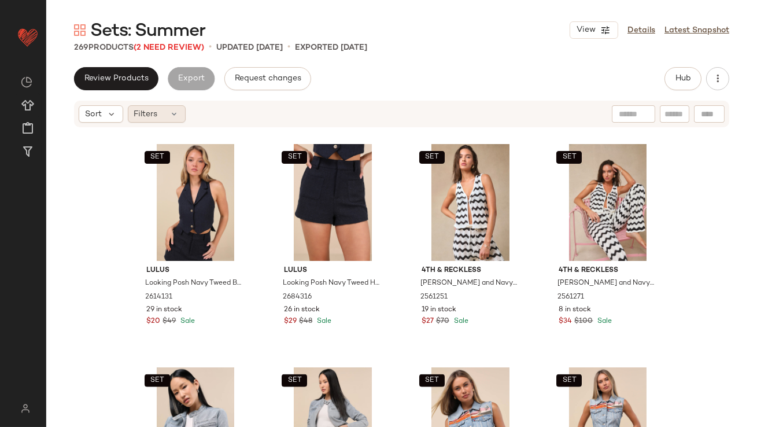
click at [173, 121] on div "Filters" at bounding box center [157, 113] width 58 height 17
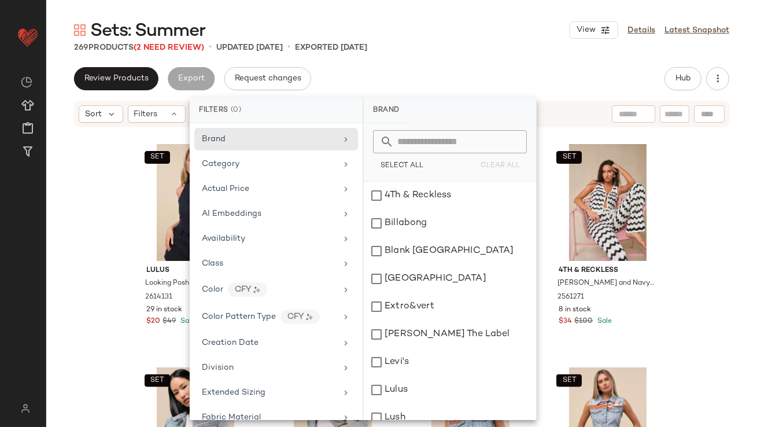
drag, startPoint x: 111, startPoint y: 162, endPoint x: 125, endPoint y: 129, distance: 35.8
click at [111, 162] on div "SET Lulus Looking Posh Navy Tweed Backless Cropped Halter Vest Top 2614131 29 i…" at bounding box center [401, 294] width 711 height 333
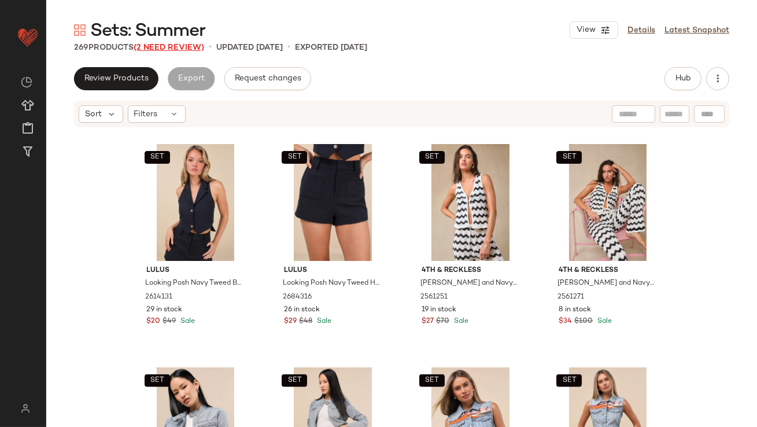
click at [172, 46] on span "(2 Need Review)" at bounding box center [169, 47] width 71 height 9
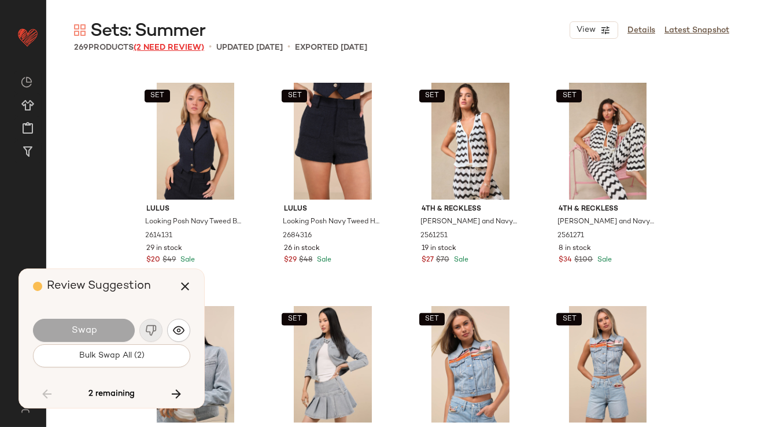
scroll to position [12499, 0]
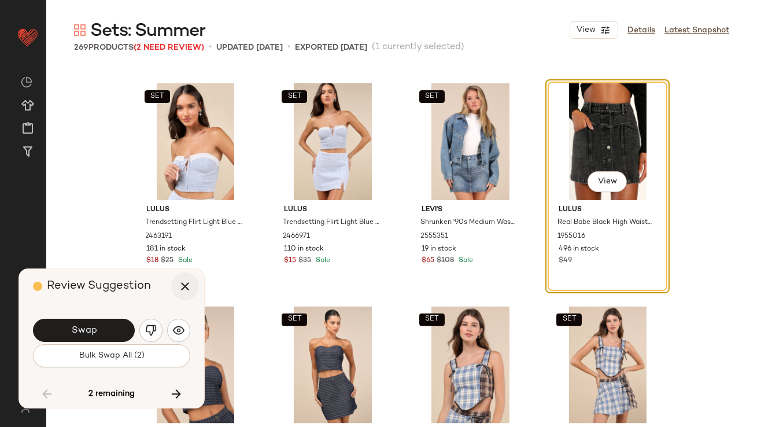
click at [192, 287] on button "button" at bounding box center [185, 286] width 28 height 28
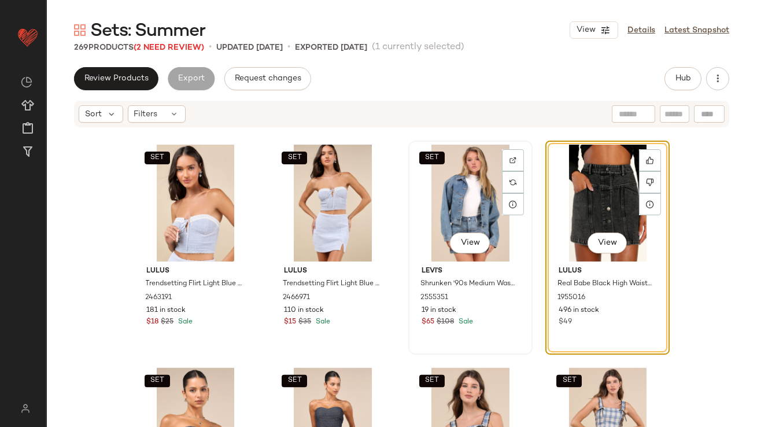
click at [428, 189] on div "SET View" at bounding box center [470, 203] width 116 height 117
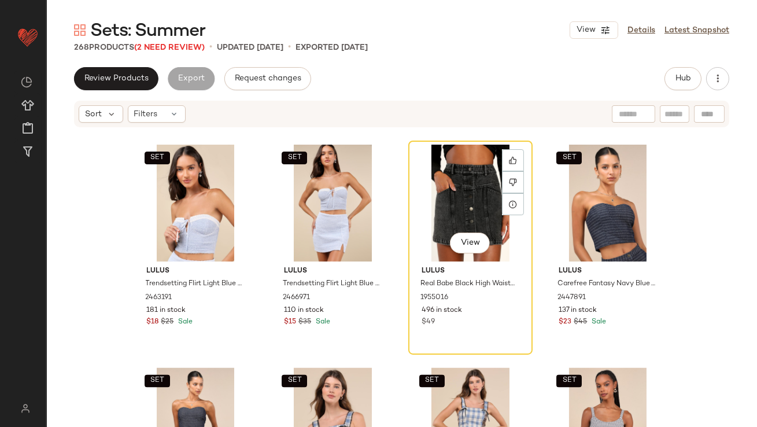
click at [428, 189] on div "View" at bounding box center [470, 203] width 116 height 117
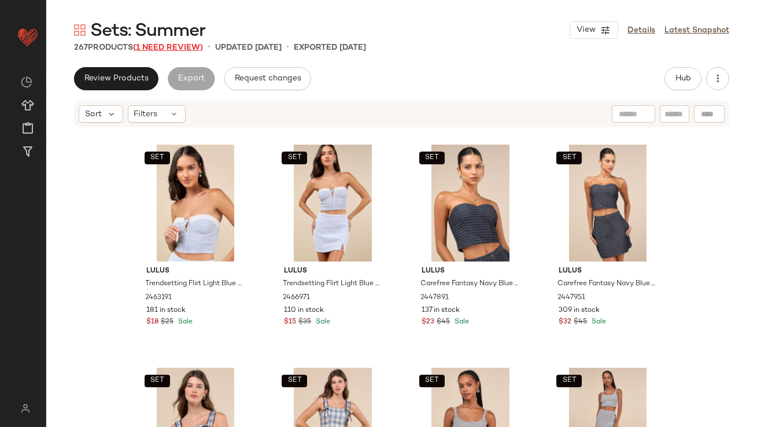
click at [167, 43] on span "(1 Need Review)" at bounding box center [168, 47] width 70 height 9
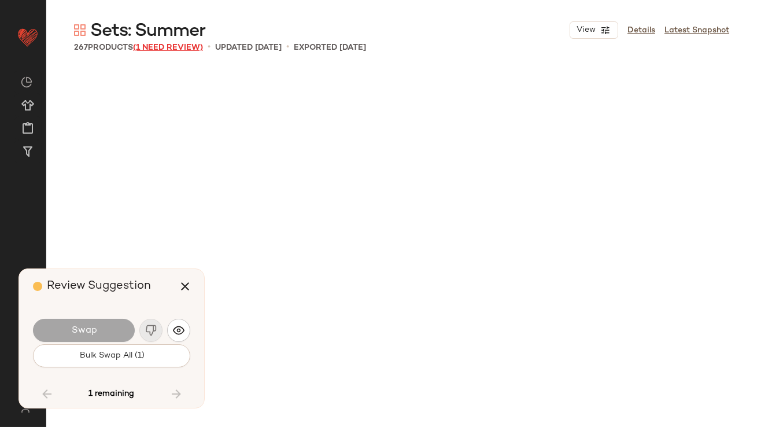
scroll to position [14063, 0]
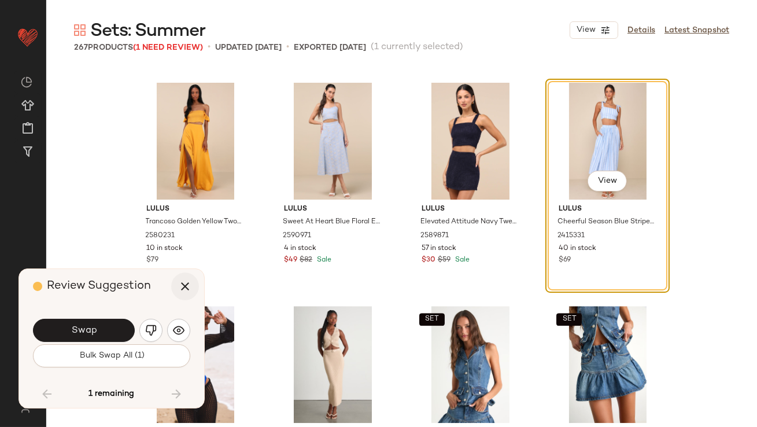
click at [184, 289] on icon "button" at bounding box center [185, 286] width 14 height 14
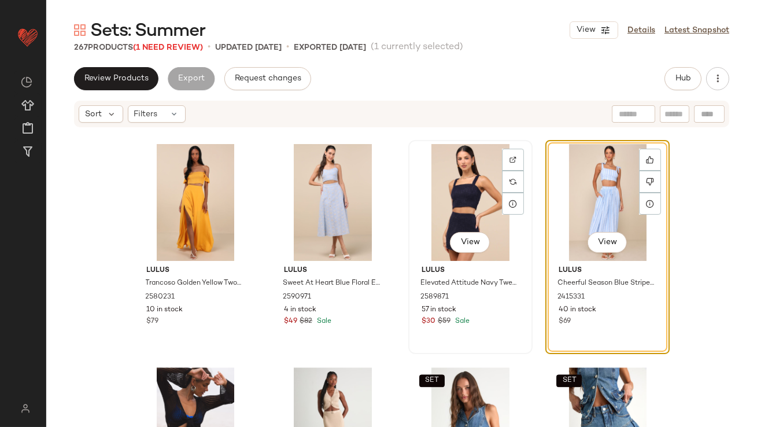
click at [466, 217] on div "View" at bounding box center [470, 202] width 116 height 117
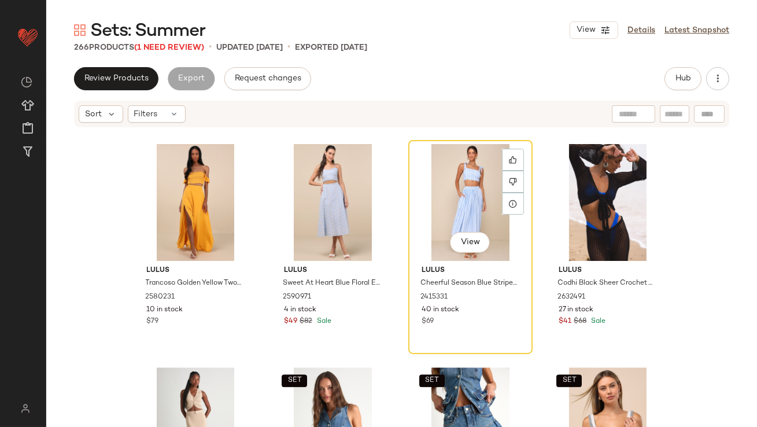
click at [466, 217] on div "View" at bounding box center [470, 202] width 116 height 117
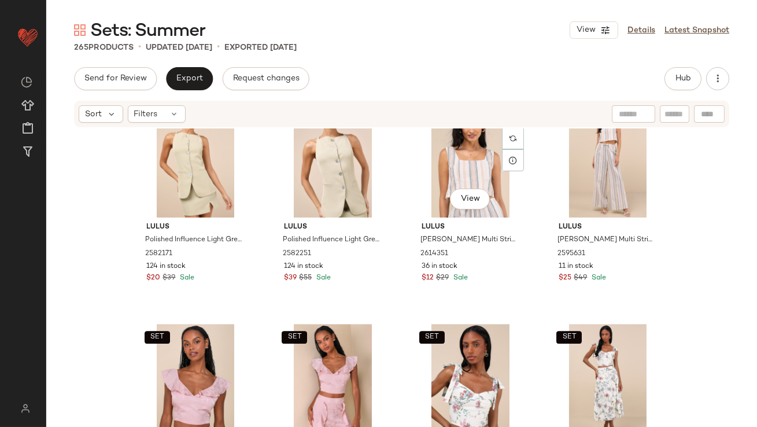
scroll to position [6962, 0]
